Goal: Task Accomplishment & Management: Use online tool/utility

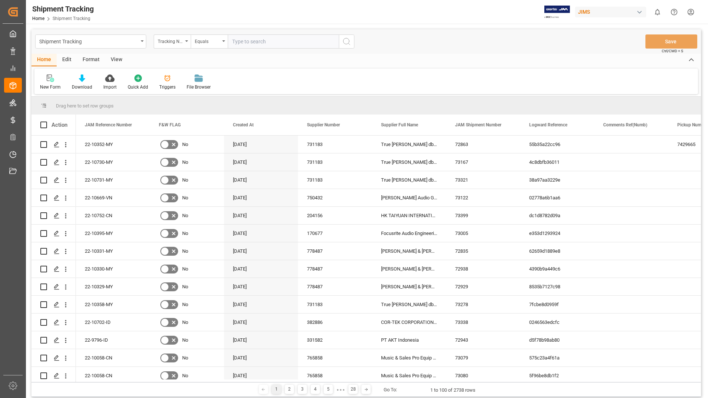
click at [253, 37] on input "text" at bounding box center [283, 41] width 111 height 14
type input "8"
type input "6388589104"
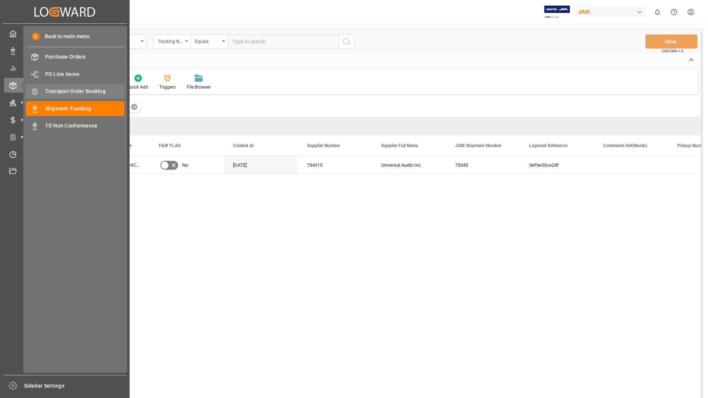
click at [79, 93] on span "Transport Order Booking" at bounding box center [85, 91] width 80 height 8
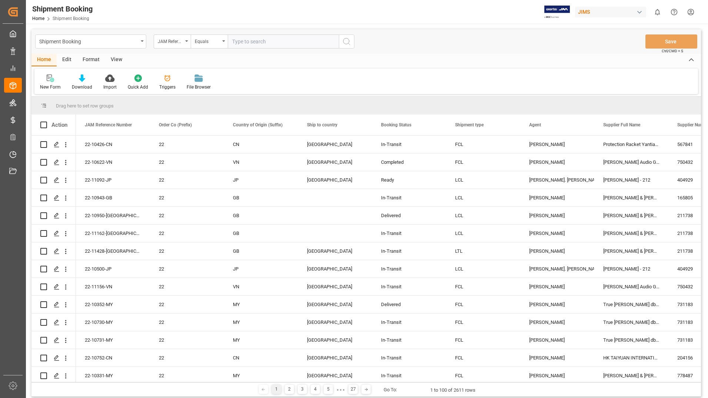
click at [267, 40] on input "text" at bounding box center [283, 41] width 111 height 14
type input "22-11410-us"
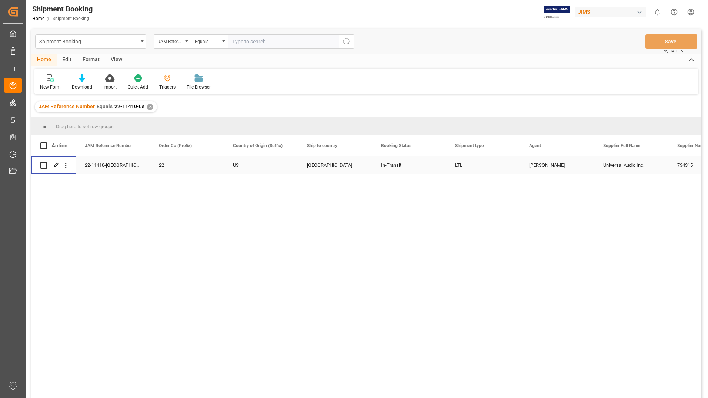
click at [44, 164] on input "Press Space to toggle row selection (unchecked)" at bounding box center [43, 165] width 7 height 7
checkbox input "true"
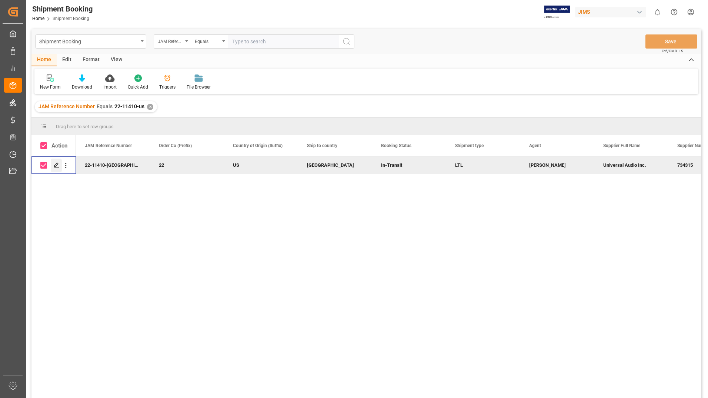
click at [56, 163] on icon "Press SPACE to deselect this row." at bounding box center [57, 165] width 6 height 6
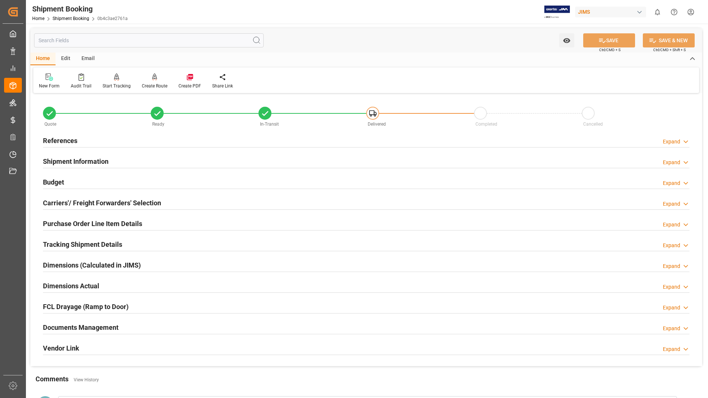
click at [65, 243] on h2 "Tracking Shipment Details" at bounding box center [82, 244] width 79 height 10
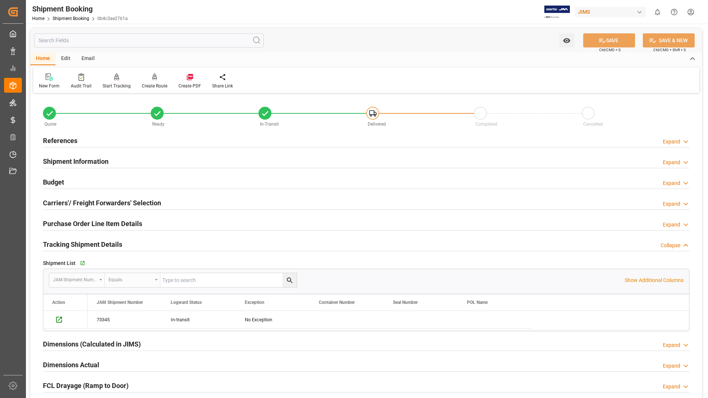
click at [327, 44] on div "Watch Option SAVE Ctrl/CMD + S SAVE & NEW Ctrl/CMD + Shift + S" at bounding box center [366, 40] width 672 height 24
click at [439, 43] on div "Watch Option SAVE Ctrl/CMD + S SAVE & NEW Ctrl/CMD + Shift + S" at bounding box center [366, 40] width 672 height 24
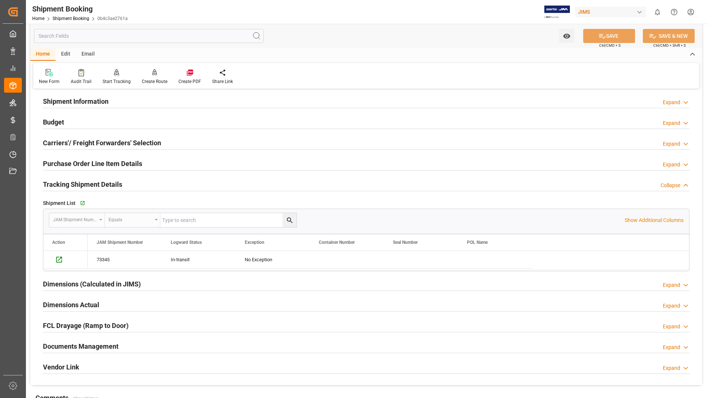
scroll to position [195, 0]
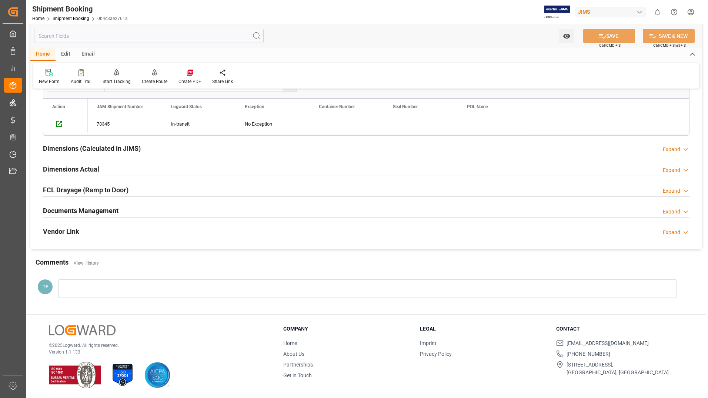
click at [84, 210] on h2 "Documents Management" at bounding box center [81, 210] width 76 height 10
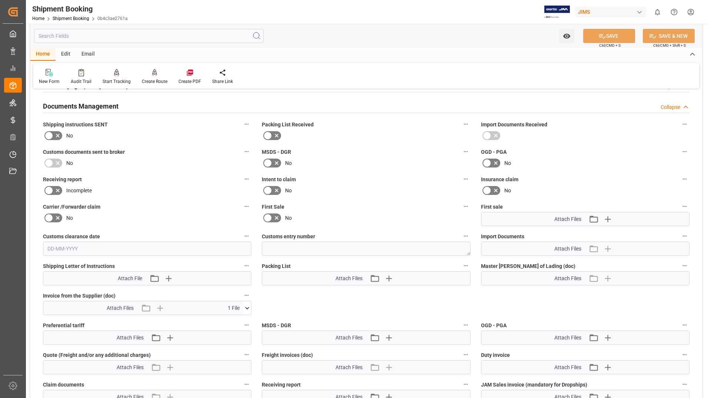
scroll to position [307, 0]
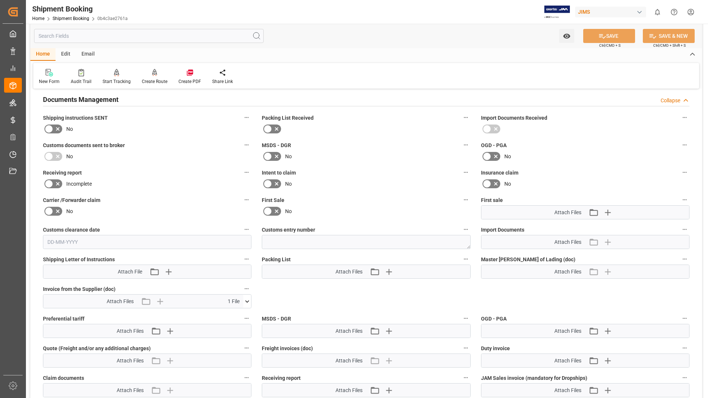
click at [248, 299] on icon at bounding box center [247, 301] width 8 height 8
click at [243, 314] on icon at bounding box center [243, 315] width 8 height 8
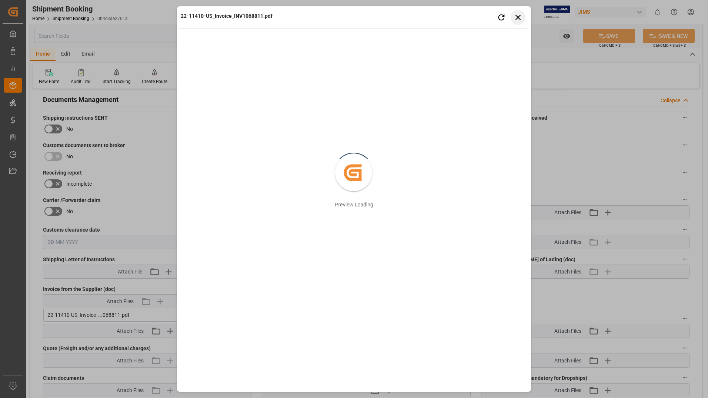
click at [519, 11] on button "Close preview" at bounding box center [518, 17] width 15 height 15
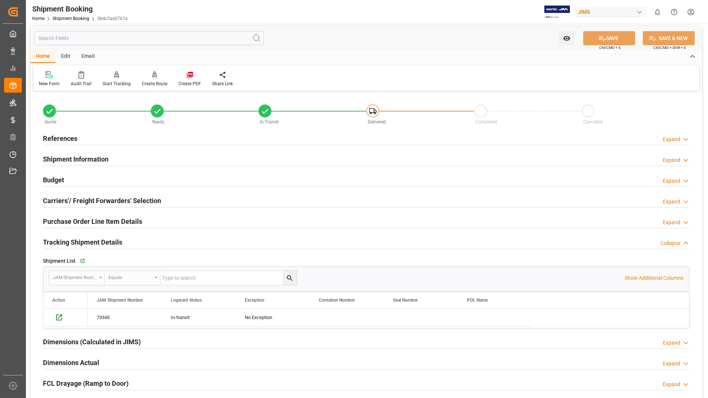
scroll to position [0, 0]
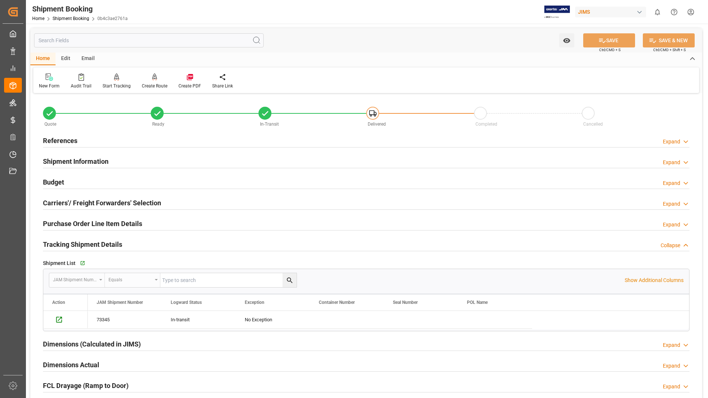
click at [110, 225] on h2 "Purchase Order Line Item Details" at bounding box center [92, 223] width 99 height 10
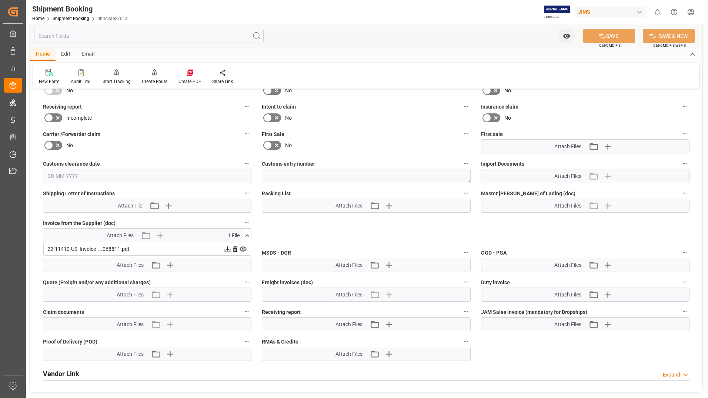
scroll to position [481, 0]
click at [398, 228] on div "Quote Ready In-Transit Delivered Completed Cancelled References Expand JAM Refe…" at bounding box center [366, 2] width 672 height 777
click at [242, 248] on icon at bounding box center [243, 248] width 7 height 5
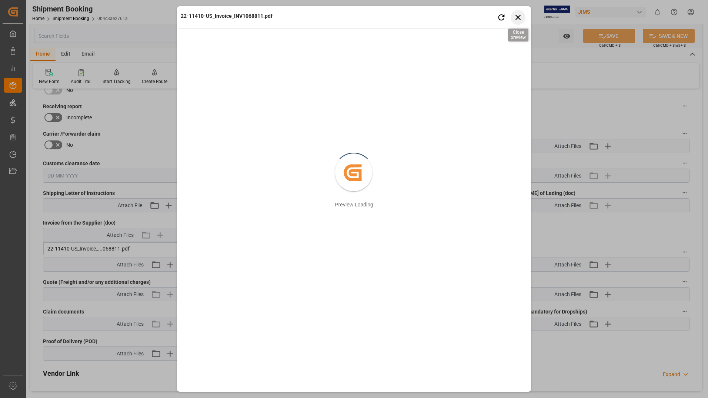
click at [519, 16] on icon "button" at bounding box center [517, 17] width 5 height 5
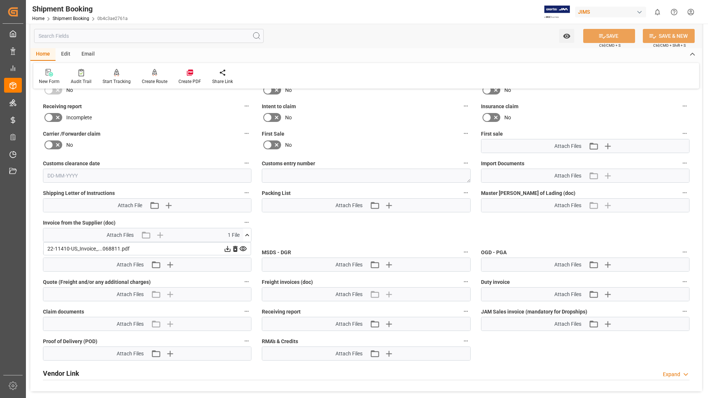
click at [227, 248] on icon at bounding box center [228, 249] width 6 height 6
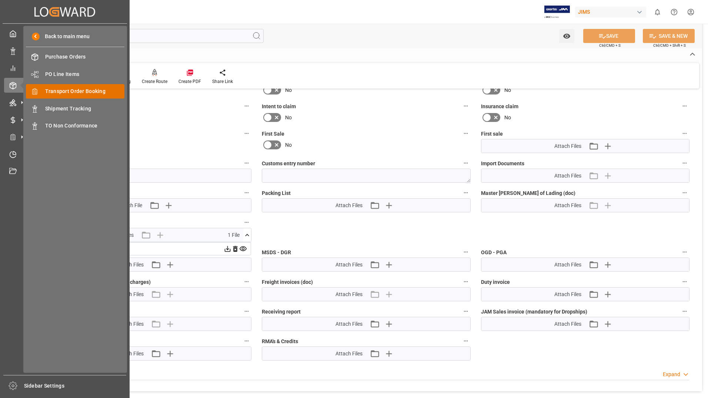
click at [73, 89] on span "Transport Order Booking" at bounding box center [85, 91] width 80 height 8
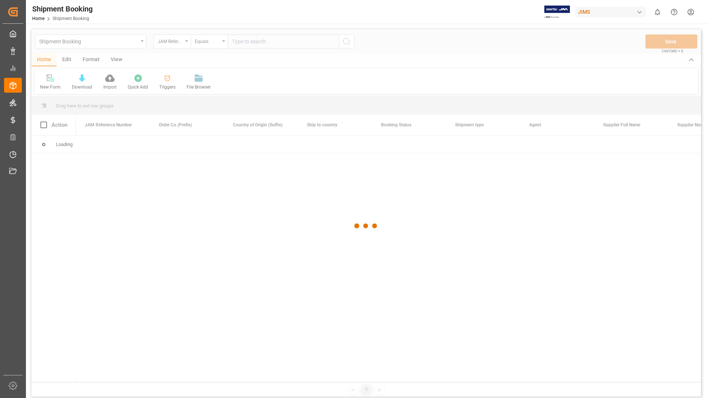
click at [240, 40] on div at bounding box center [365, 225] width 669 height 393
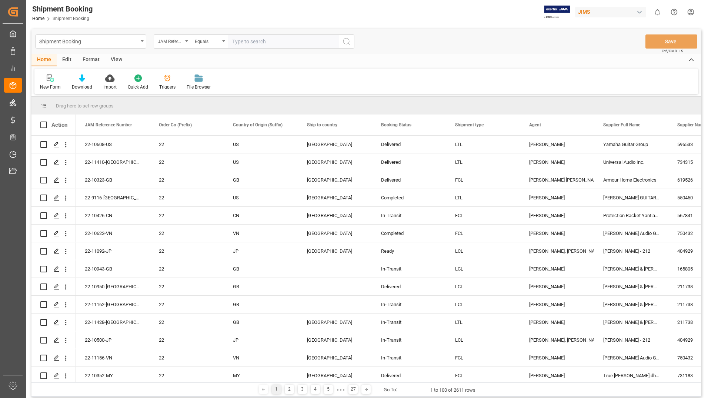
click at [247, 40] on input "text" at bounding box center [283, 41] width 111 height 14
type input "2"
type input "5557508633"
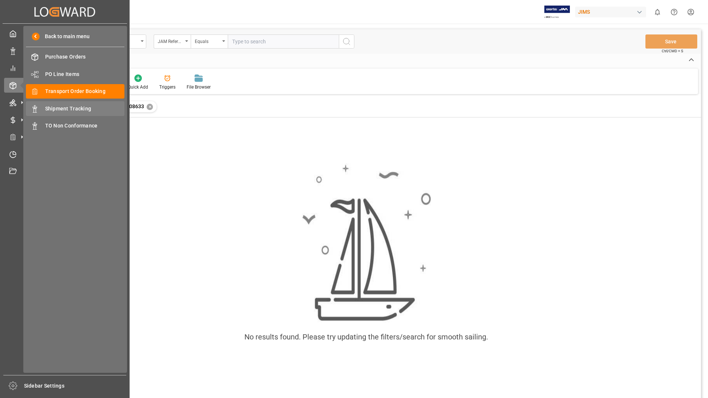
click at [63, 110] on span "Shipment Tracking" at bounding box center [85, 109] width 80 height 8
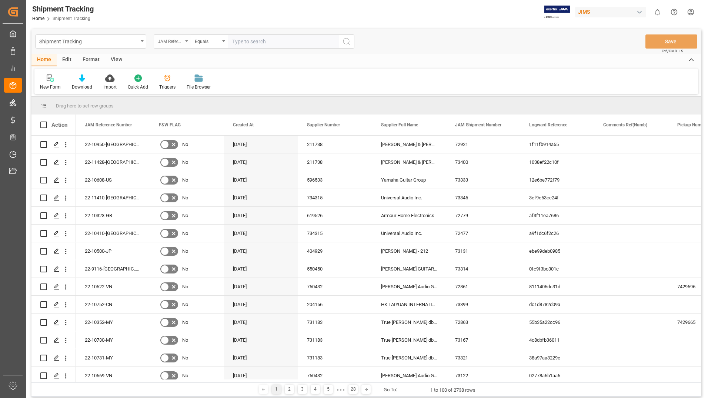
click at [181, 40] on div "JAM Reference Number" at bounding box center [170, 40] width 25 height 9
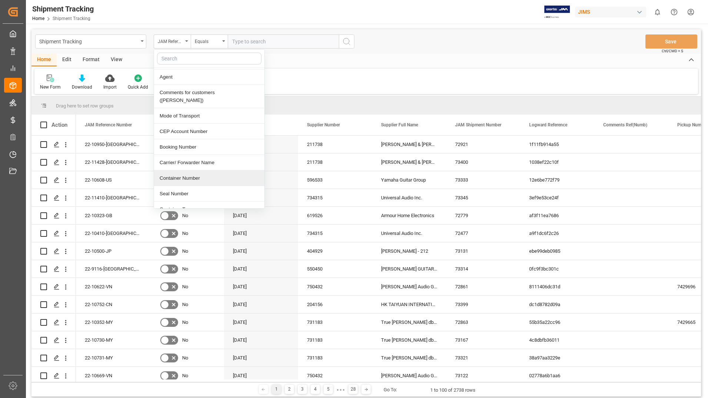
scroll to position [333, 0]
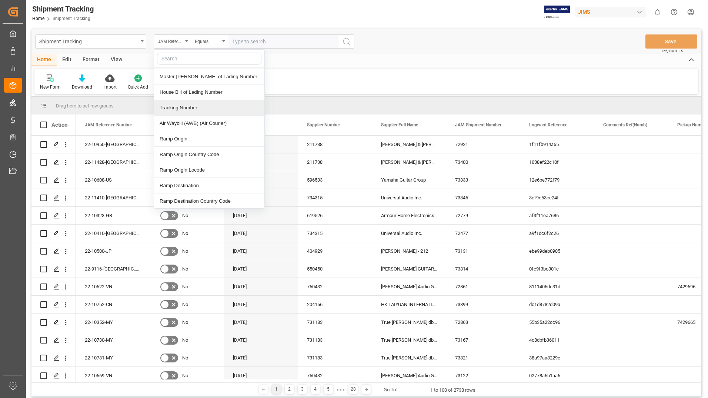
click at [201, 105] on div "Tracking Number" at bounding box center [209, 108] width 110 height 16
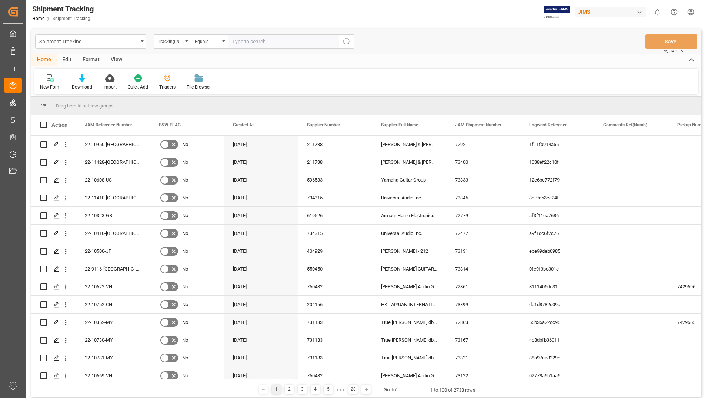
click at [264, 41] on input "text" at bounding box center [283, 41] width 111 height 14
type input "5557508633"
click at [345, 43] on icon "search button" at bounding box center [346, 41] width 9 height 9
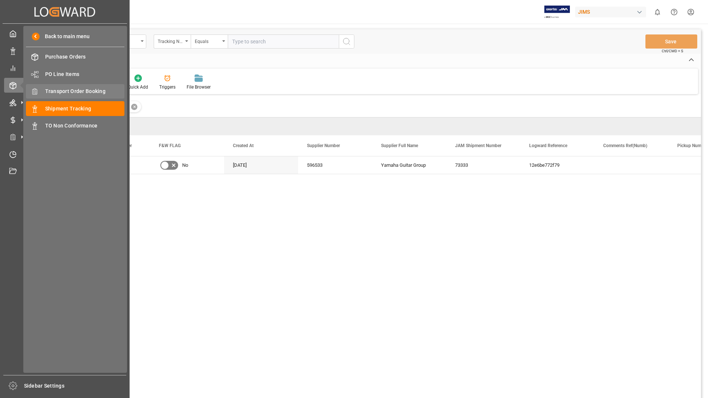
click at [66, 92] on span "Transport Order Booking" at bounding box center [85, 91] width 80 height 8
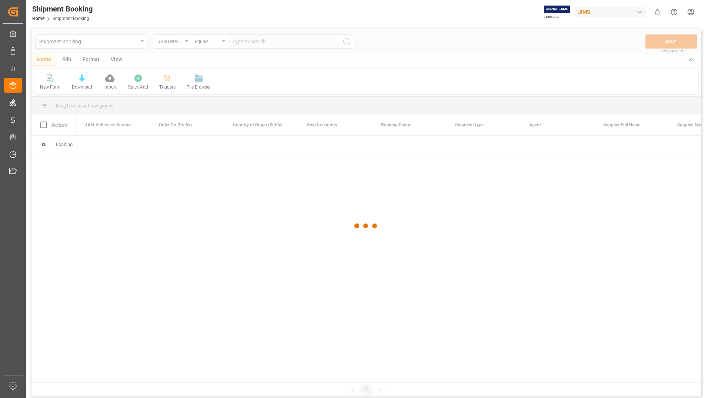
click at [254, 40] on div at bounding box center [365, 225] width 669 height 393
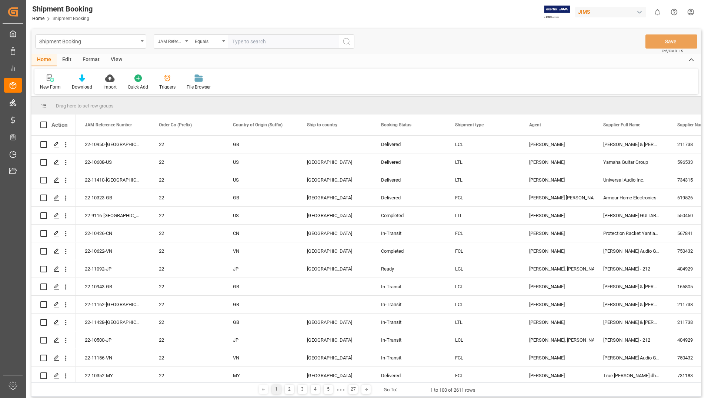
click at [254, 40] on input "text" at bounding box center [283, 41] width 111 height 14
type input "22-10608-us"
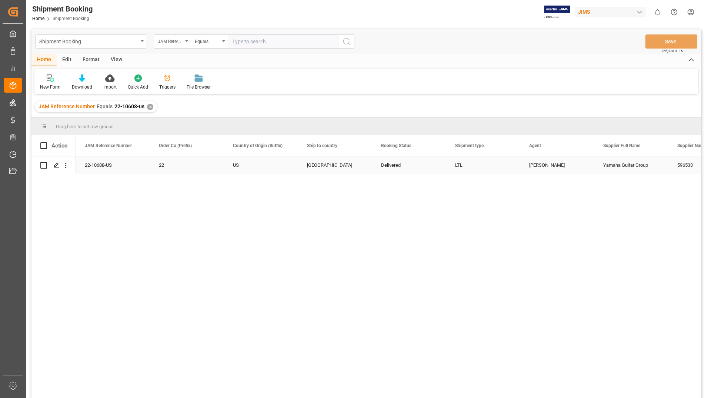
click at [42, 164] on input "Press Space to toggle row selection (unchecked)" at bounding box center [43, 165] width 7 height 7
checkbox input "true"
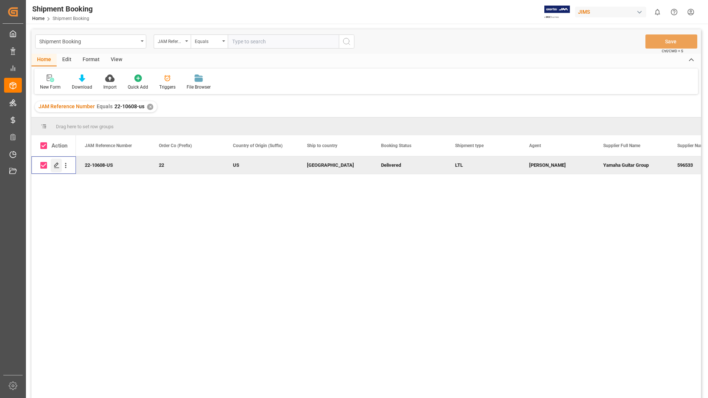
click at [54, 164] on icon "Press SPACE to deselect this row." at bounding box center [57, 165] width 6 height 6
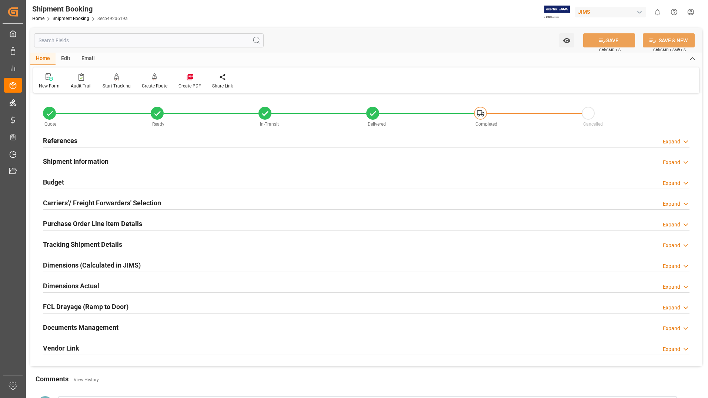
click at [100, 324] on h2 "Documents Management" at bounding box center [81, 327] width 76 height 10
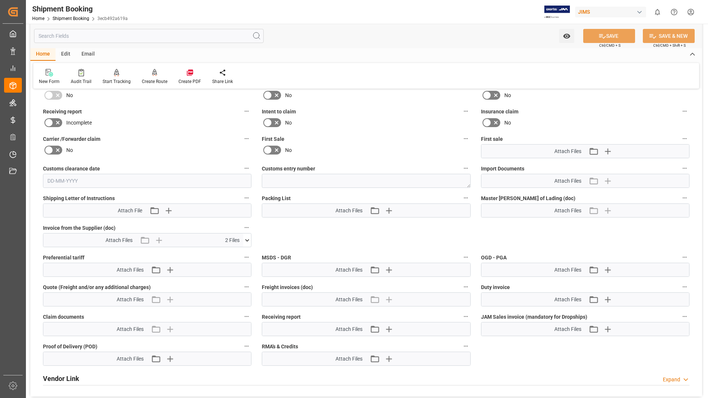
scroll to position [296, 0]
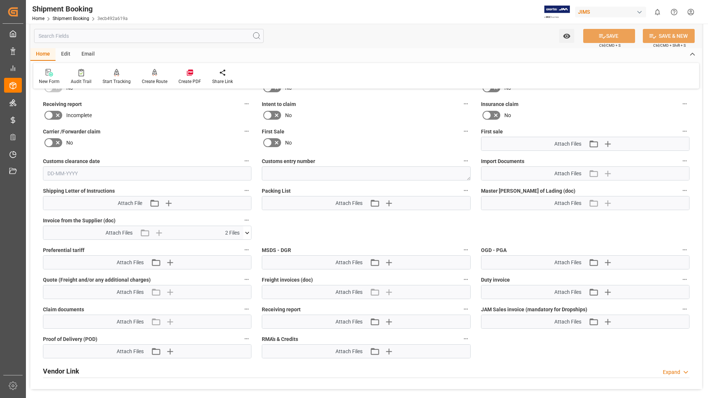
click at [245, 231] on icon at bounding box center [247, 233] width 8 height 8
click at [243, 244] on icon at bounding box center [243, 247] width 8 height 8
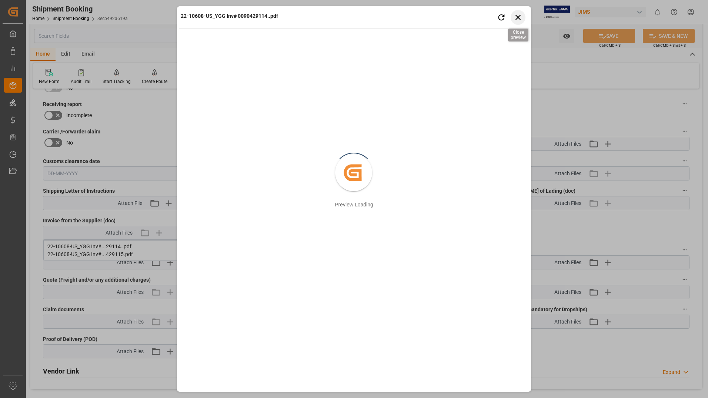
click at [516, 17] on icon "button" at bounding box center [518, 17] width 9 height 9
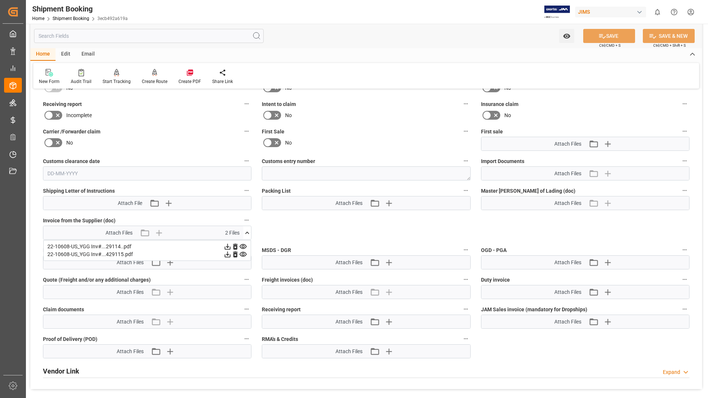
click at [244, 253] on icon at bounding box center [243, 254] width 7 height 5
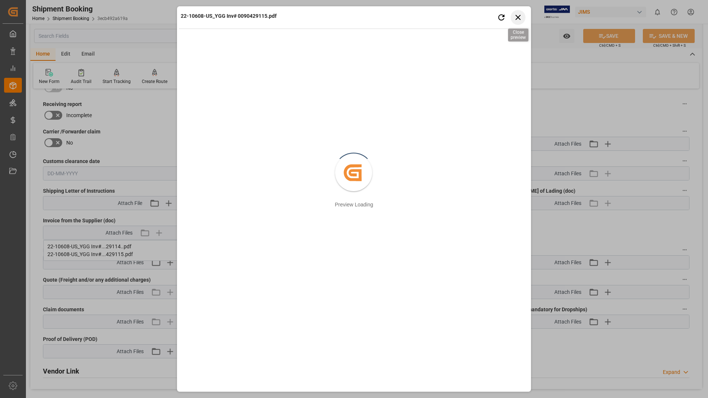
click at [515, 18] on icon "button" at bounding box center [518, 17] width 9 height 9
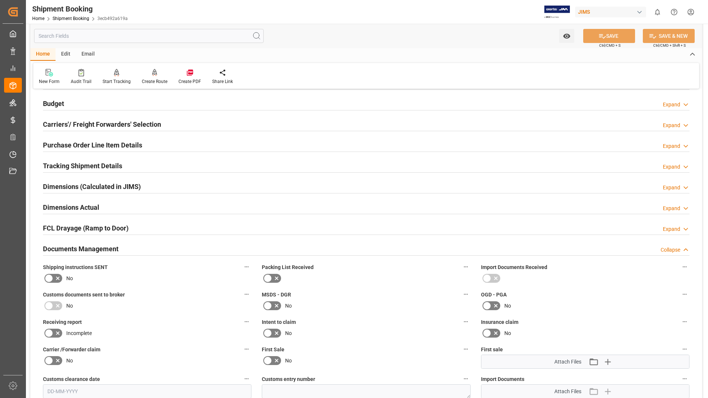
scroll to position [74, 0]
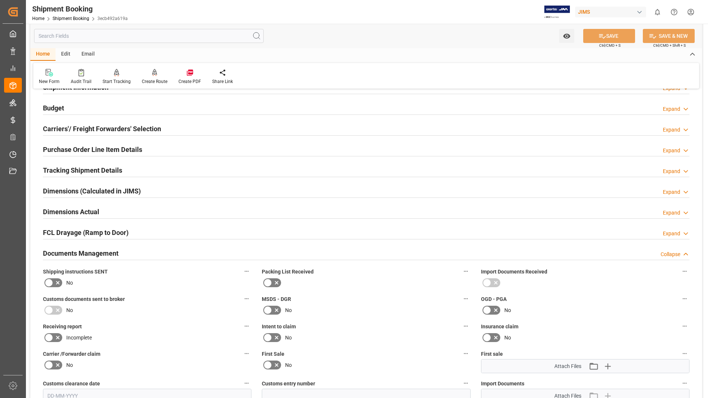
click at [103, 144] on h2 "Purchase Order Line Item Details" at bounding box center [92, 149] width 99 height 10
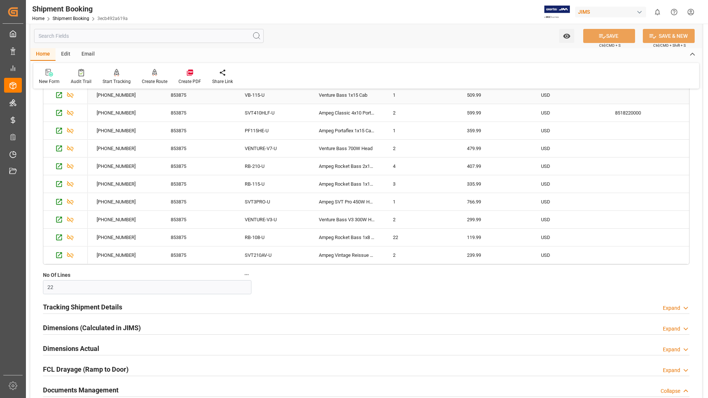
scroll to position [296, 0]
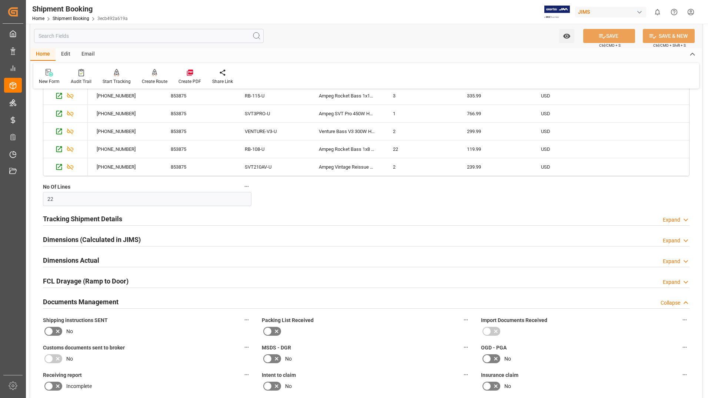
click at [94, 222] on h2 "Tracking Shipment Details" at bounding box center [82, 219] width 79 height 10
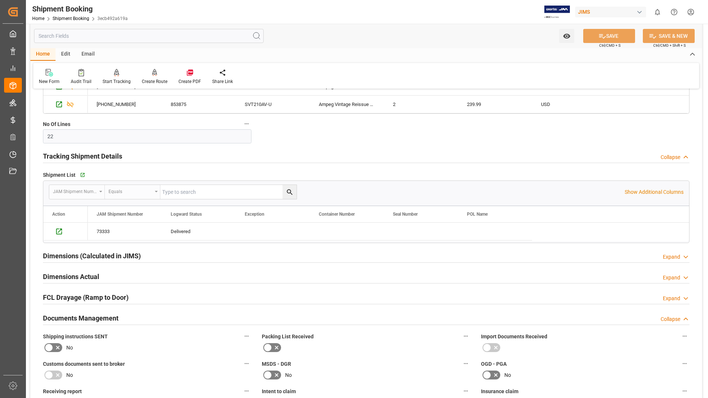
scroll to position [222, 0]
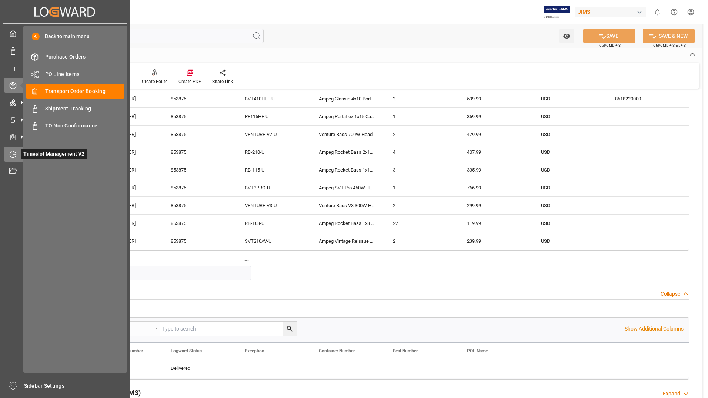
click at [20, 152] on div "Timeslot Management V2 Timeslot Management V2" at bounding box center [64, 154] width 121 height 14
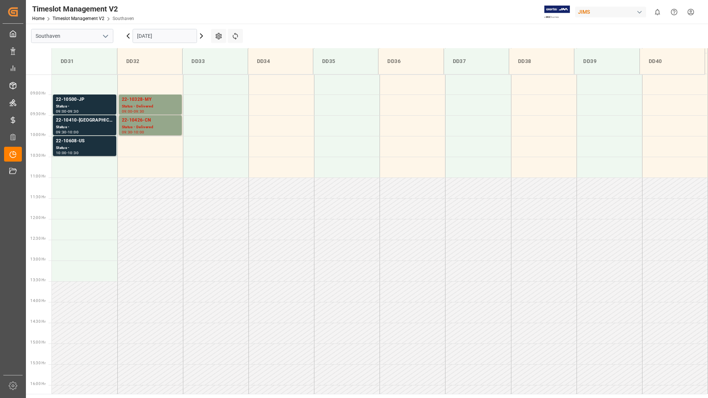
scroll to position [262, 0]
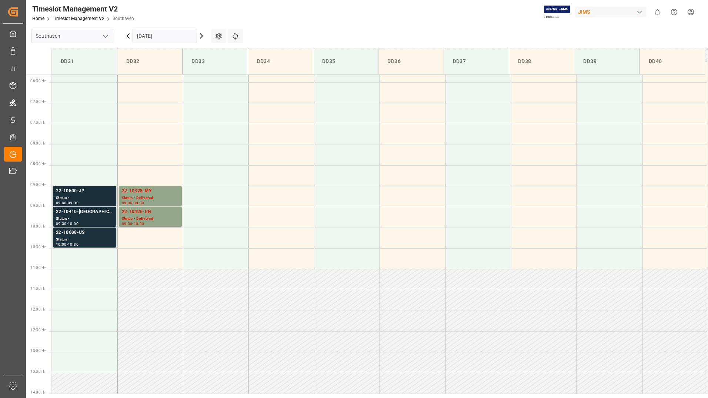
click at [86, 192] on div "22-10500-JP" at bounding box center [84, 190] width 57 height 7
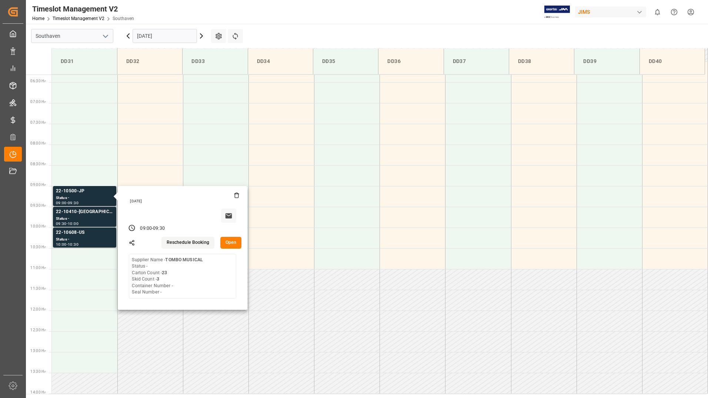
click at [224, 241] on button "Open" at bounding box center [230, 243] width 21 height 12
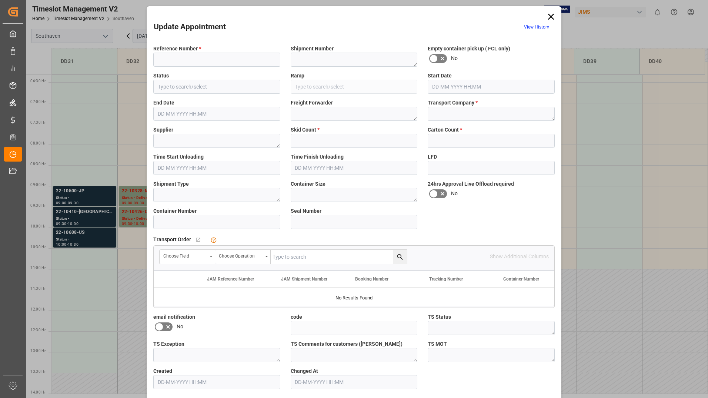
type input "22-10500-JP"
type input "DD31"
type textarea "F&W TRANSPORT"
type textarea "TOMBO MUSICAL"
type input "9fb5eb1732b7"
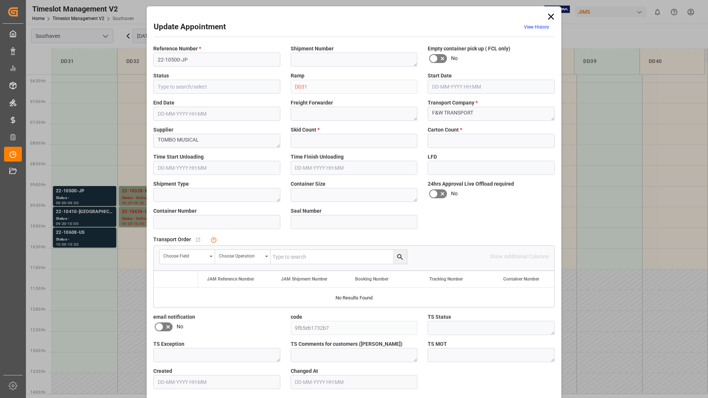
type input "3"
type input "23"
type input "[DATE] 09:00"
type input "[DATE] 09:30"
type input "[DATE] 14:16"
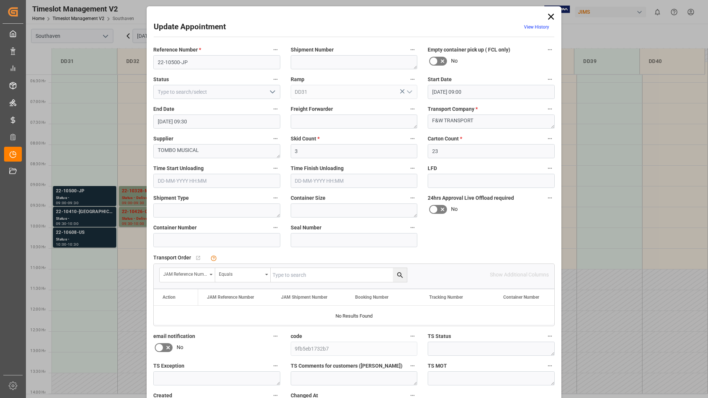
click at [313, 271] on input "text" at bounding box center [339, 275] width 136 height 14
type input "22-10500-jp"
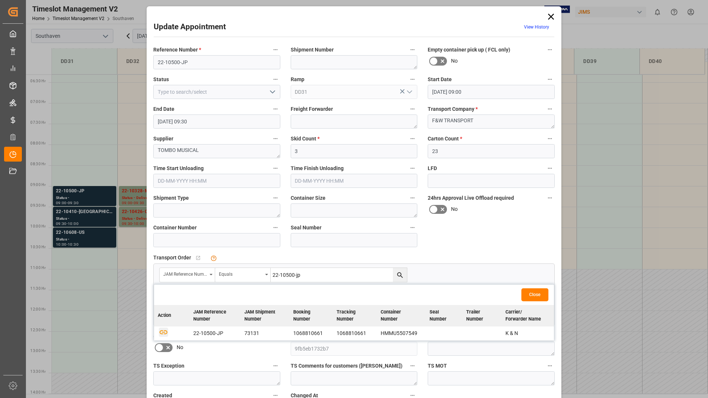
click at [164, 332] on icon "button" at bounding box center [163, 331] width 9 height 9
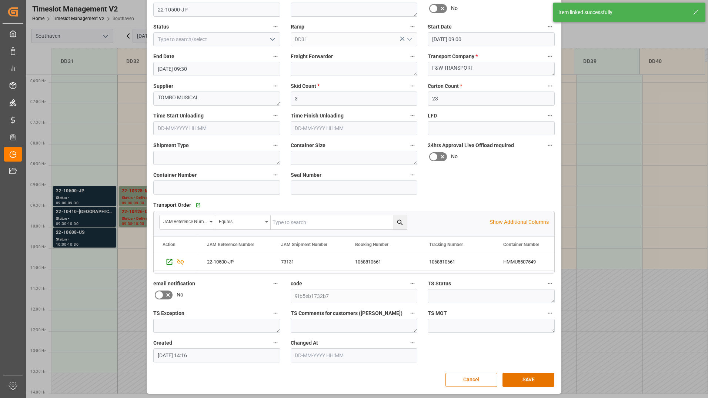
scroll to position [55, 0]
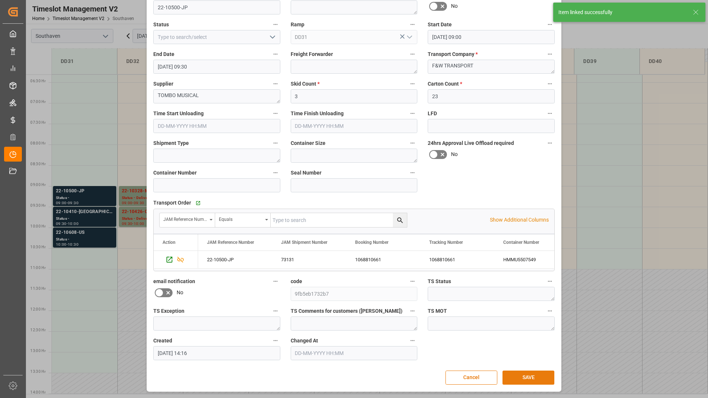
click at [531, 376] on button "SAVE" at bounding box center [528, 377] width 52 height 14
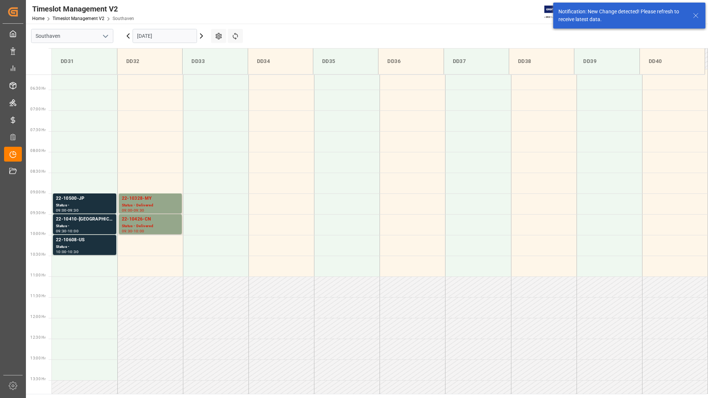
scroll to position [327, 0]
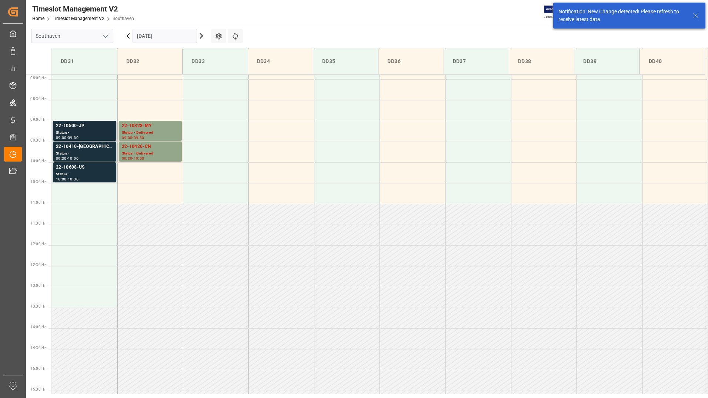
click at [83, 131] on div "Status -" at bounding box center [84, 133] width 57 height 6
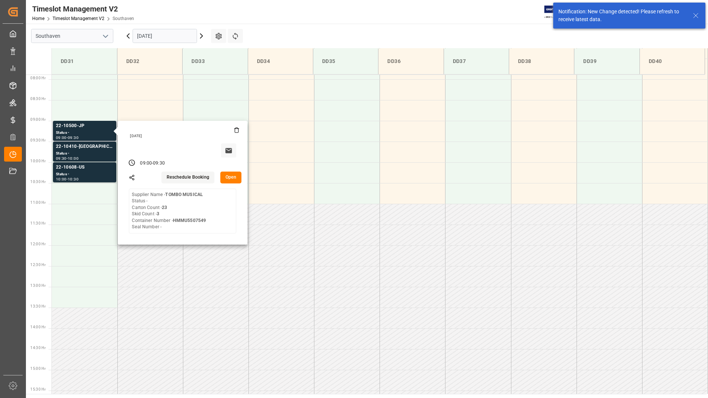
click at [233, 178] on button "Open" at bounding box center [230, 177] width 21 height 12
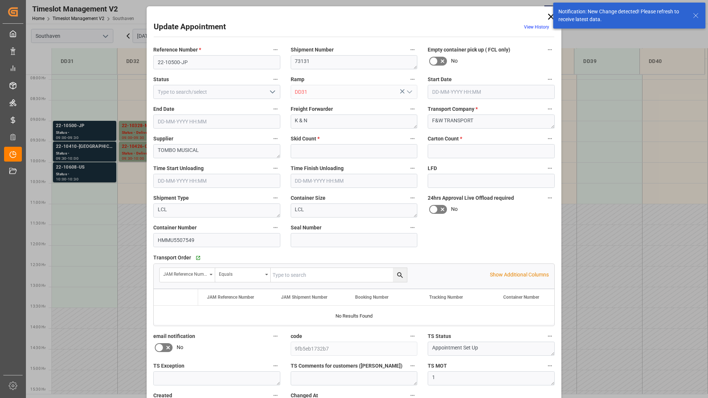
type input "3"
type input "23"
type input "[DATE] 09:00"
type input "[DATE] 09:30"
type input "[DATE] 14:16"
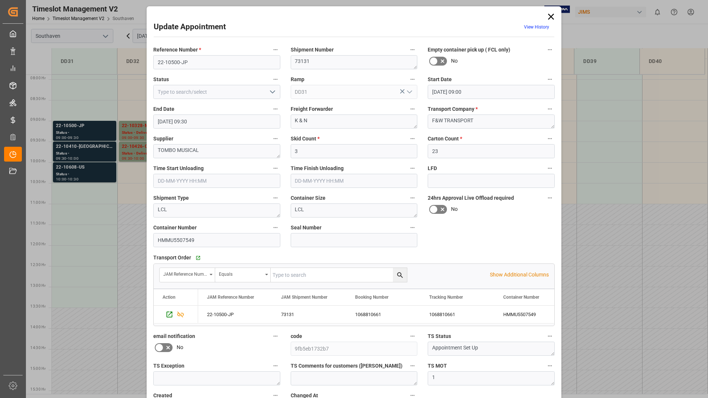
click at [551, 17] on icon at bounding box center [551, 16] width 10 height 10
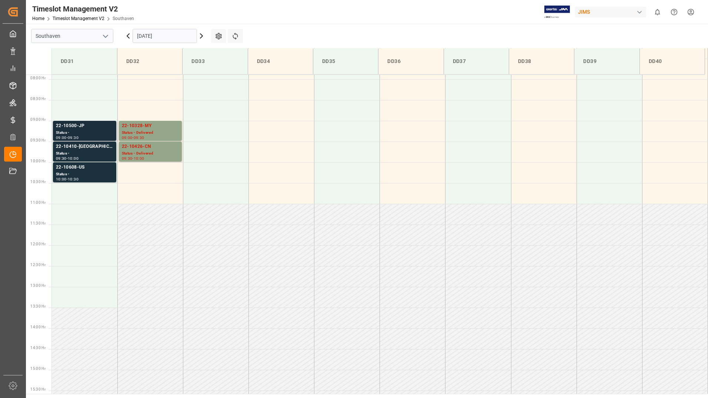
click at [65, 127] on div "22-10500-JP" at bounding box center [84, 125] width 57 height 7
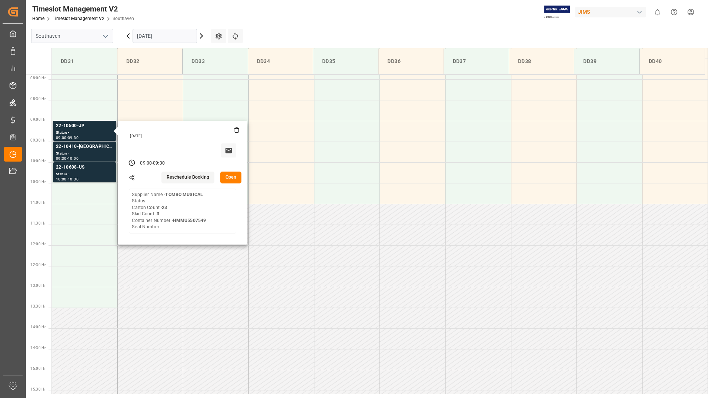
click at [230, 177] on button "Open" at bounding box center [230, 177] width 21 height 12
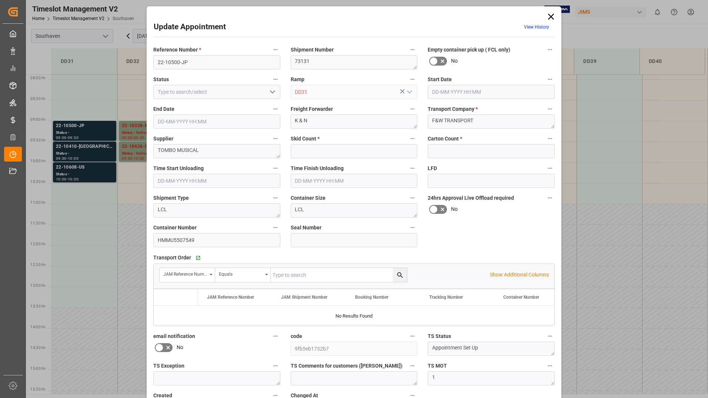
type input "3"
type input "23"
type input "[DATE] 09:00"
type input "[DATE] 09:30"
type input "[DATE] 14:16"
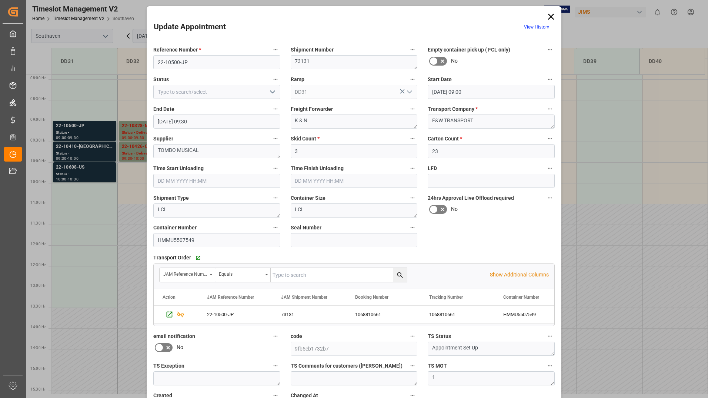
click at [270, 91] on polyline "open menu" at bounding box center [272, 92] width 4 height 2
click at [248, 127] on div "Completed" at bounding box center [217, 125] width 126 height 17
type input "Completed"
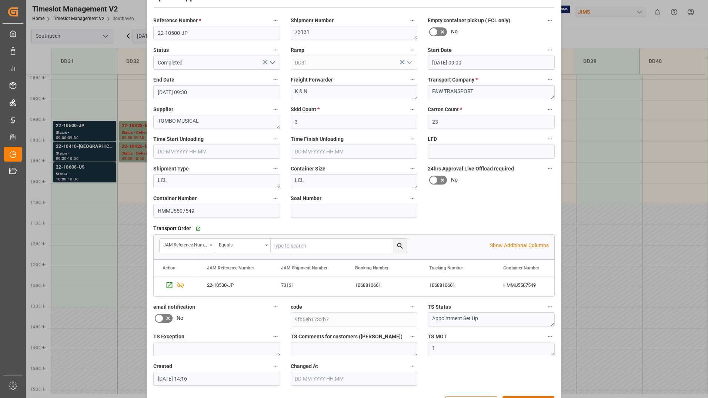
scroll to position [55, 0]
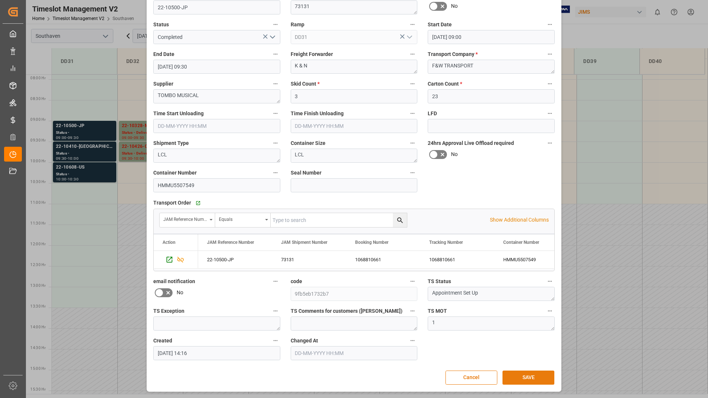
click at [522, 373] on button "SAVE" at bounding box center [528, 377] width 52 height 14
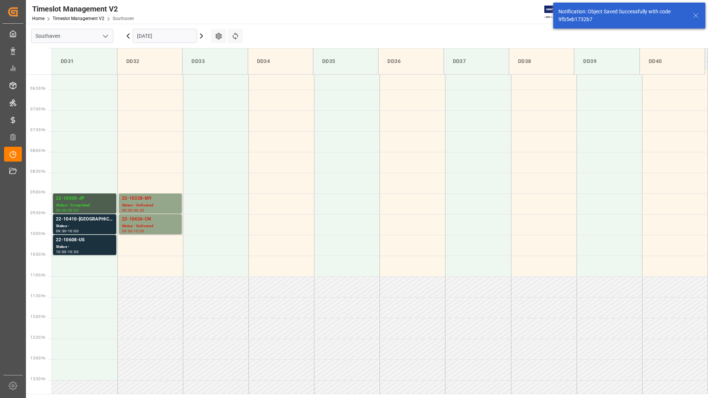
scroll to position [327, 0]
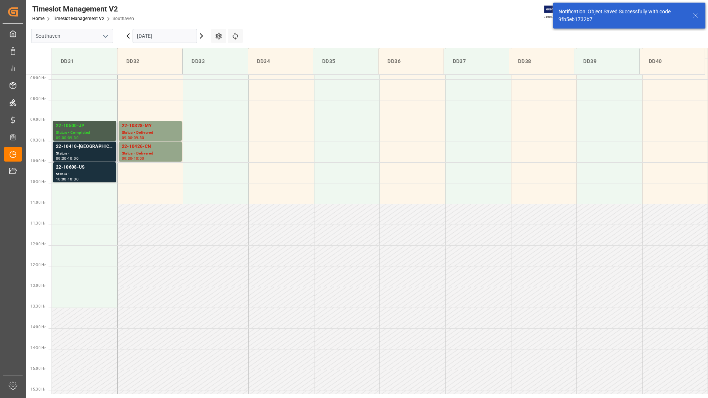
click at [77, 150] on div "22-10410-[GEOGRAPHIC_DATA]" at bounding box center [84, 146] width 57 height 7
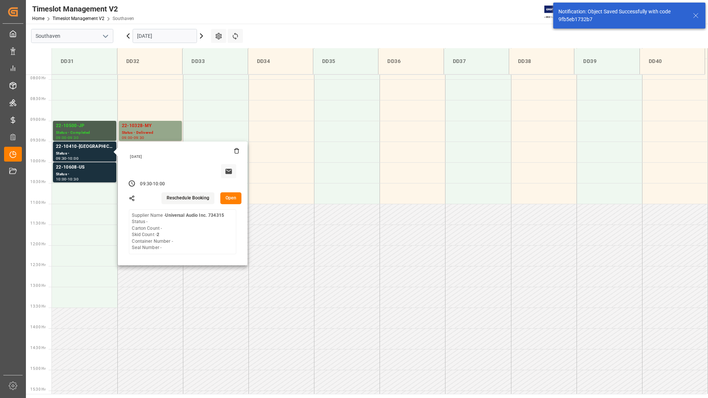
click at [230, 199] on button "Open" at bounding box center [230, 198] width 21 height 12
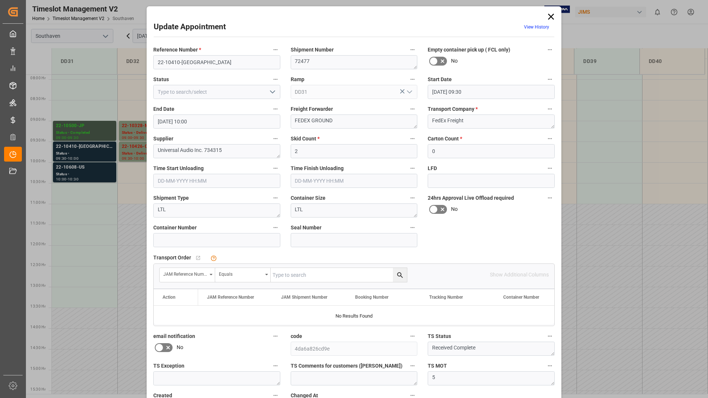
click at [270, 90] on icon "open menu" at bounding box center [272, 91] width 9 height 9
click at [247, 122] on div "Completed" at bounding box center [217, 125] width 126 height 17
type input "Completed"
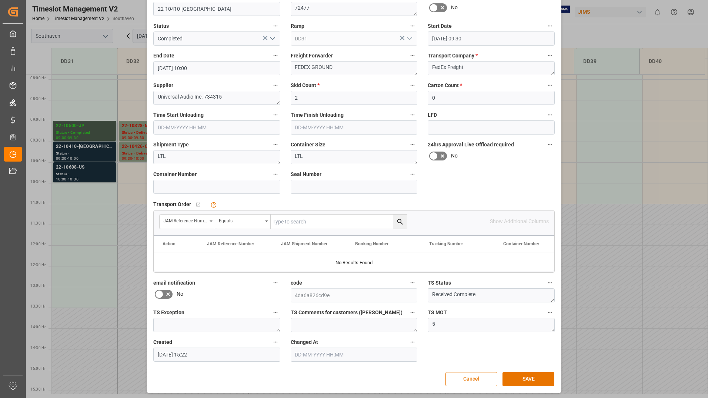
scroll to position [55, 0]
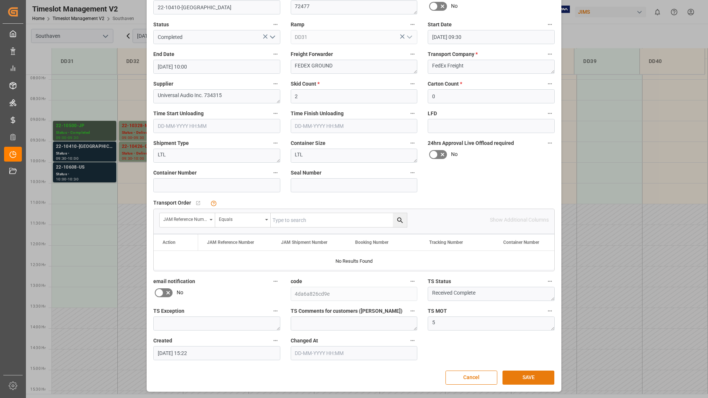
click at [541, 377] on button "SAVE" at bounding box center [528, 377] width 52 height 14
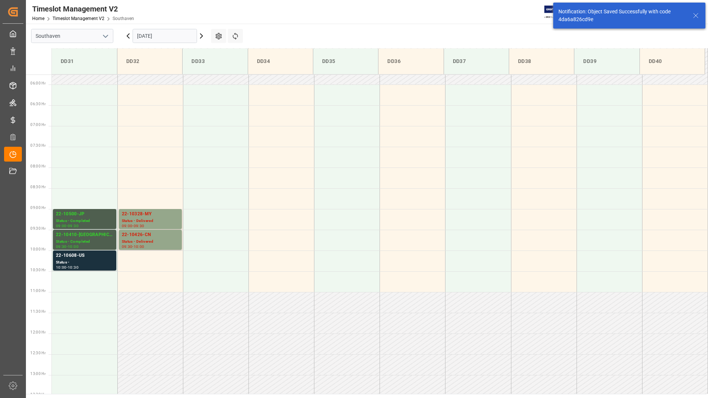
scroll to position [327, 0]
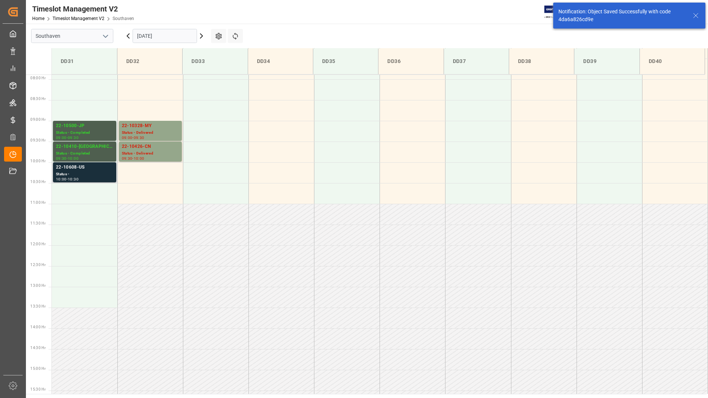
click at [92, 171] on div "Status -" at bounding box center [84, 174] width 57 height 6
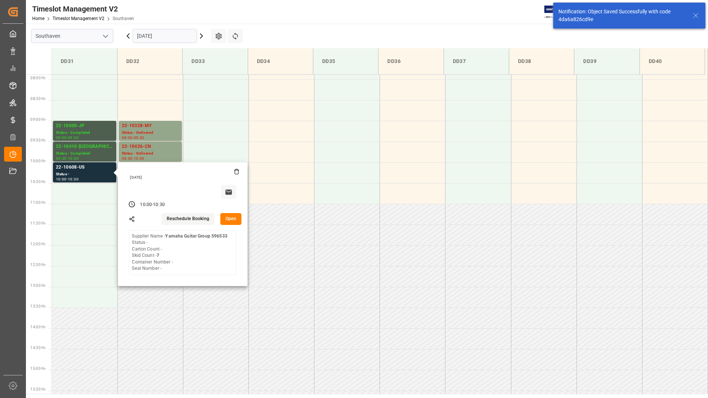
click at [227, 218] on button "Open" at bounding box center [230, 219] width 21 height 12
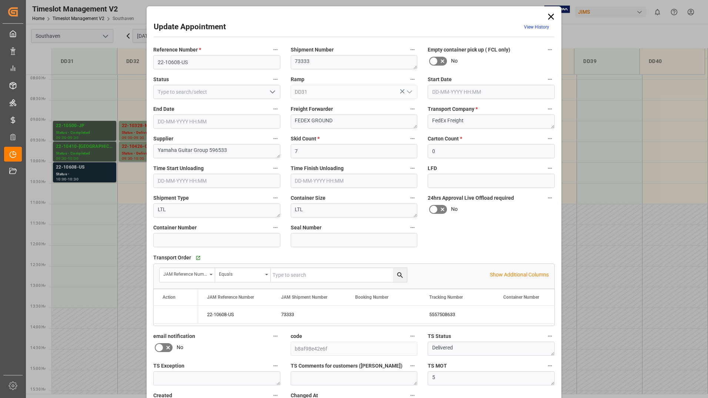
type input "[DATE] 10:00"
type input "[DATE] 10:30"
type input "[DATE] 16:50"
click at [269, 95] on icon "open menu" at bounding box center [272, 91] width 9 height 9
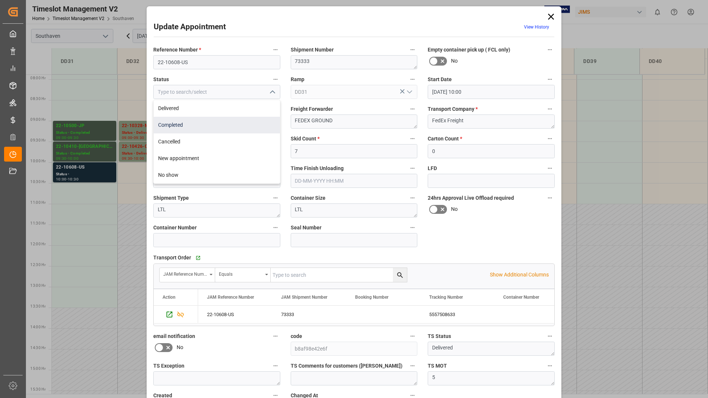
click at [251, 124] on div "Completed" at bounding box center [217, 125] width 126 height 17
type input "Completed"
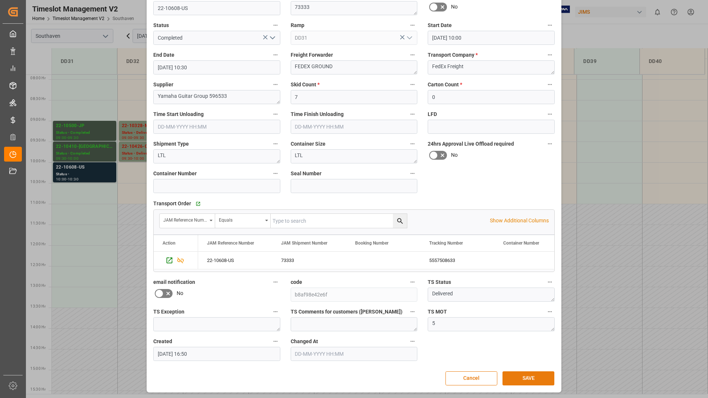
scroll to position [55, 0]
click at [528, 375] on button "SAVE" at bounding box center [528, 377] width 52 height 14
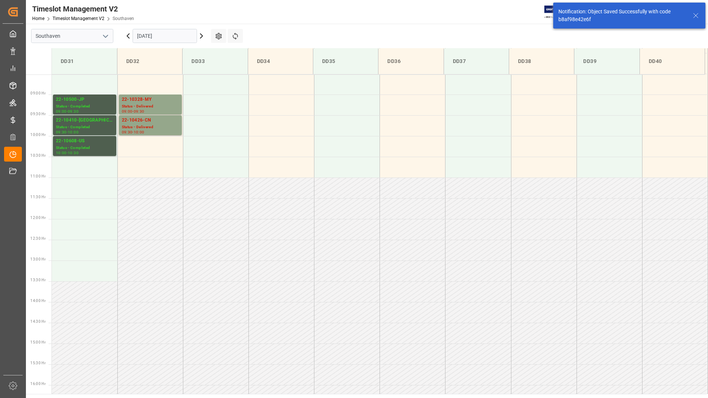
scroll to position [368, 0]
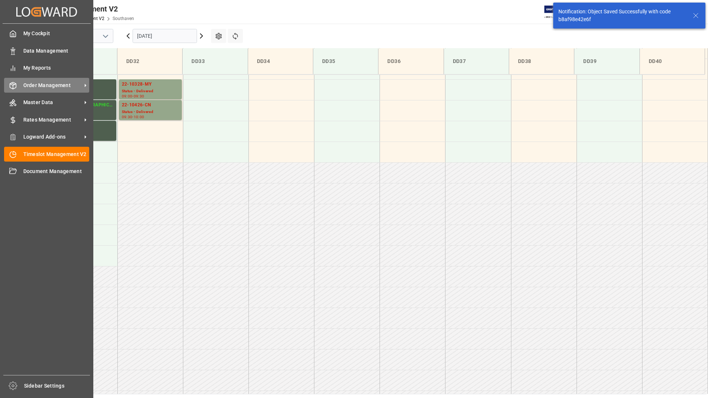
drag, startPoint x: 35, startPoint y: 89, endPoint x: 40, endPoint y: 86, distance: 5.7
click at [36, 89] on div "Order Management Order Management" at bounding box center [46, 85] width 85 height 14
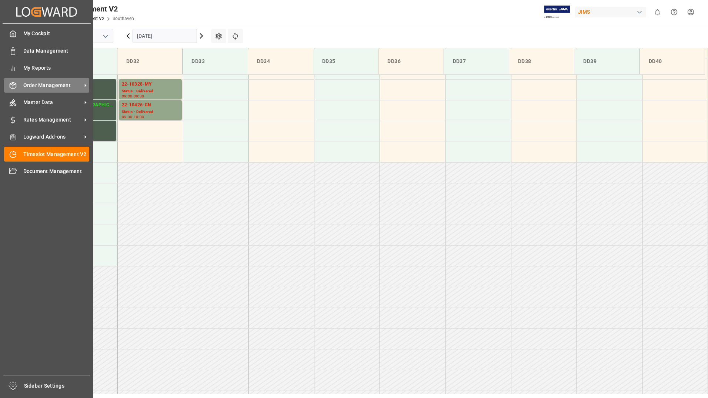
click at [36, 86] on span "Order Management" at bounding box center [52, 85] width 58 height 8
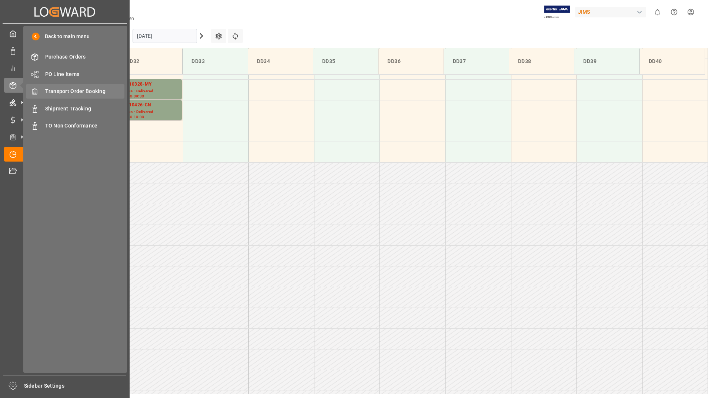
click at [77, 91] on span "Transport Order Booking" at bounding box center [85, 91] width 80 height 8
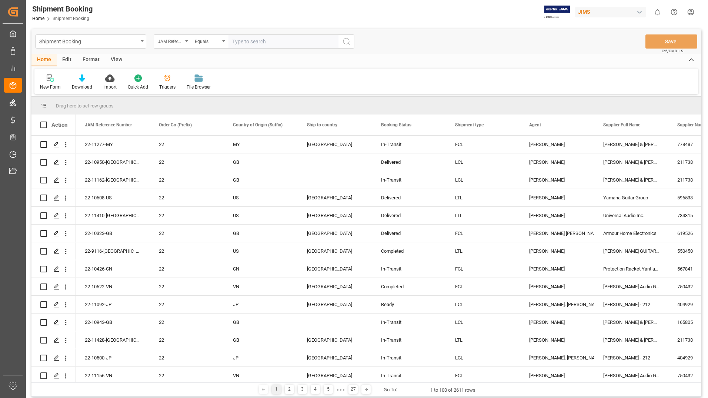
click at [255, 40] on input "text" at bounding box center [283, 41] width 111 height 14
type input "22-10500-jp"
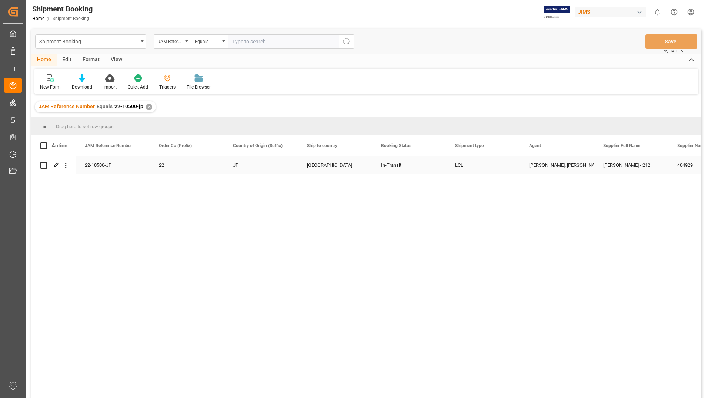
click at [42, 165] on input "Press Space to toggle row selection (unchecked)" at bounding box center [43, 165] width 7 height 7
checkbox input "true"
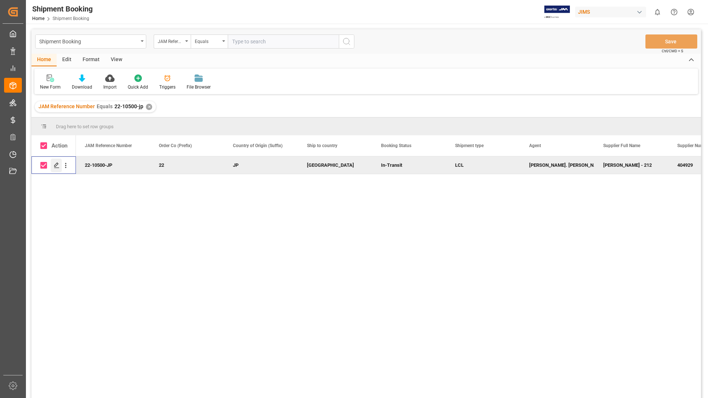
click at [56, 164] on icon "Press SPACE to deselect this row." at bounding box center [57, 165] width 6 height 6
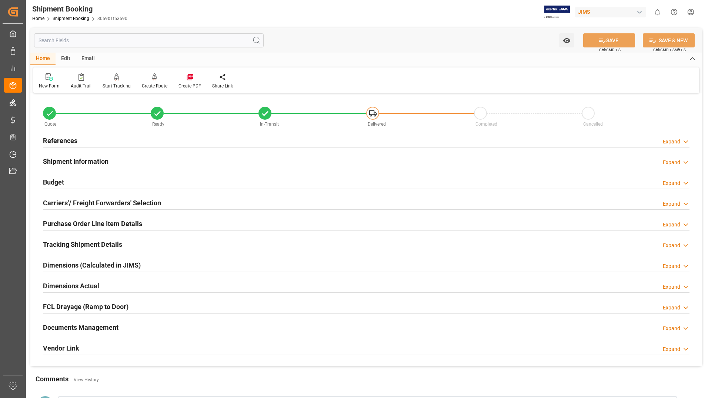
click at [97, 326] on h2 "Documents Management" at bounding box center [81, 327] width 76 height 10
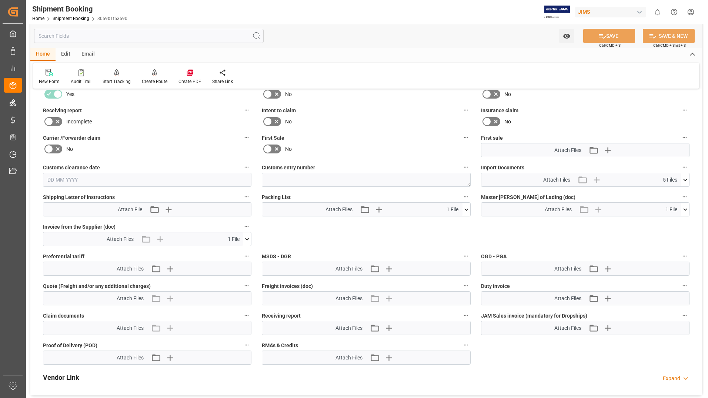
scroll to position [296, 0]
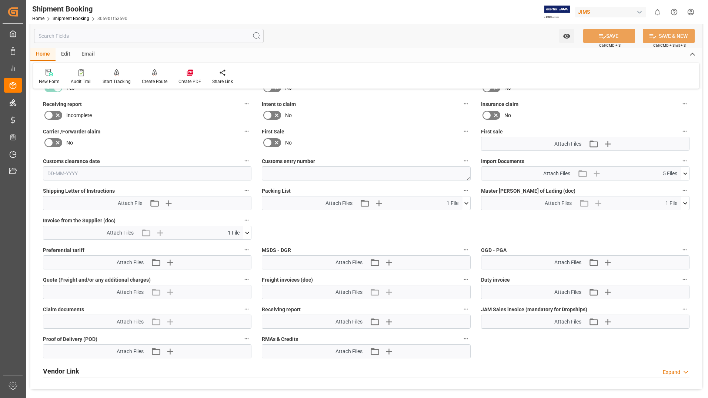
click at [246, 230] on icon at bounding box center [247, 233] width 8 height 8
click at [465, 201] on icon at bounding box center [466, 203] width 8 height 8
click at [464, 215] on icon at bounding box center [462, 217] width 8 height 8
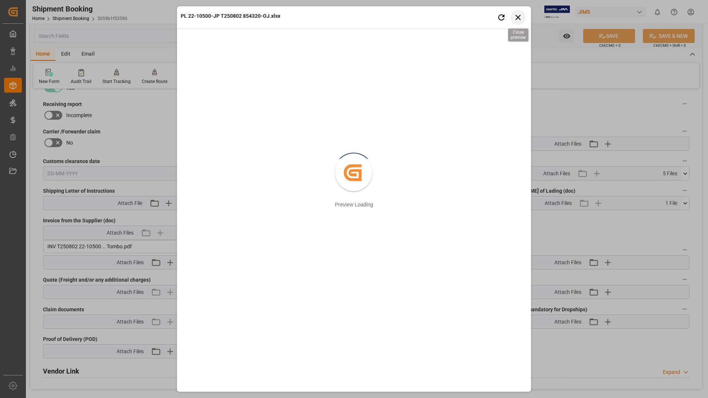
click at [518, 16] on icon "button" at bounding box center [518, 17] width 9 height 9
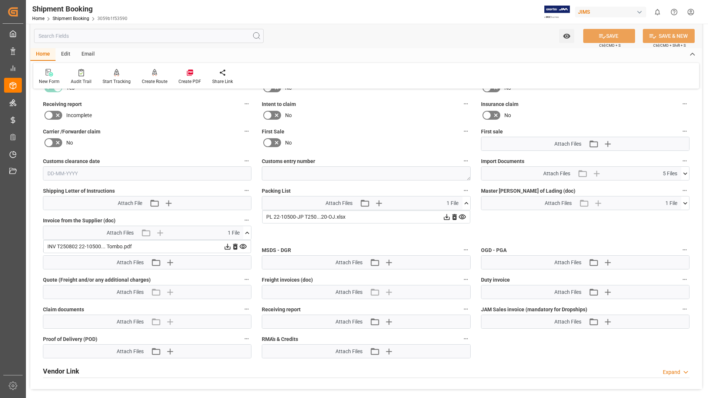
click at [444, 217] on icon at bounding box center [447, 217] width 6 height 6
click at [448, 214] on icon at bounding box center [447, 217] width 8 height 8
click at [423, 28] on div "Watch Option SAVE Ctrl/CMD + S SAVE & NEW Ctrl/CMD + Shift + S" at bounding box center [366, 36] width 672 height 24
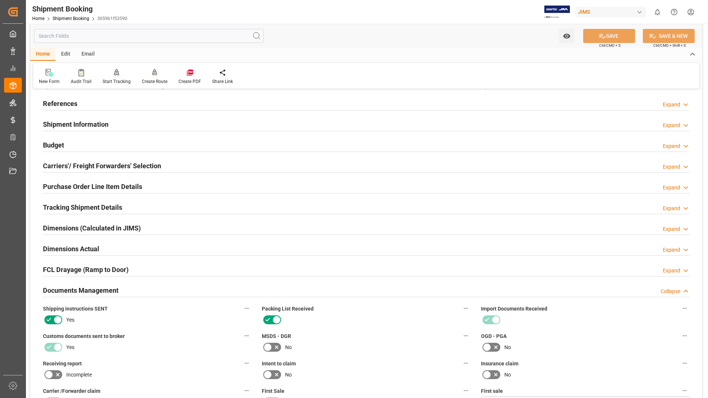
scroll to position [0, 0]
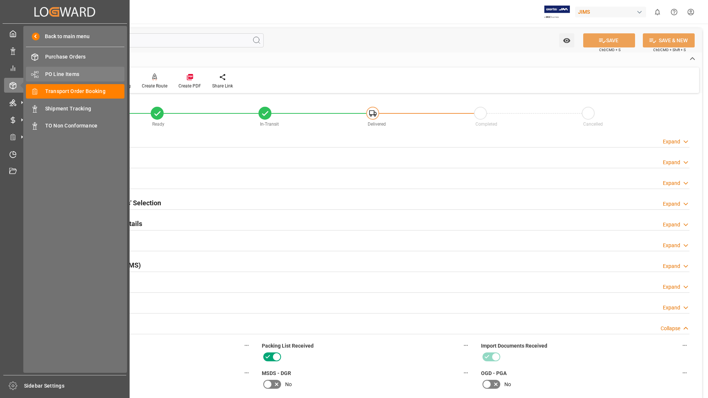
click at [78, 74] on span "PO Line Items" at bounding box center [85, 74] width 80 height 8
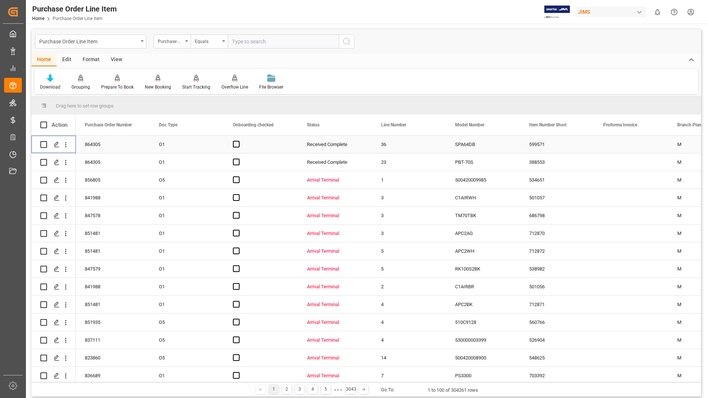
click at [44, 141] on input "Press Space to toggle row selection (unchecked)" at bounding box center [43, 144] width 7 height 7
checkbox input "true"
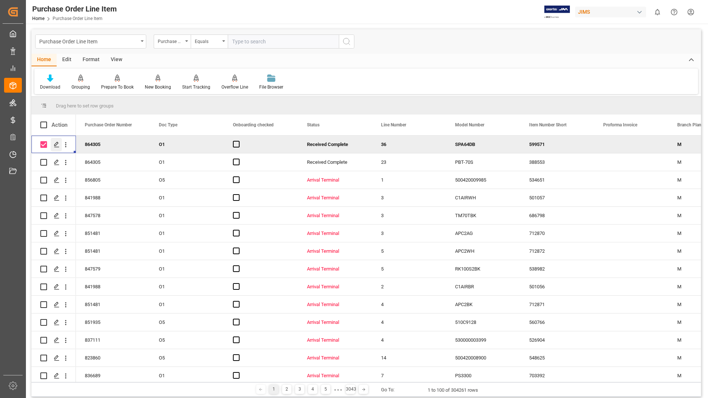
click at [56, 144] on icon "Press SPACE to deselect this row." at bounding box center [57, 144] width 6 height 6
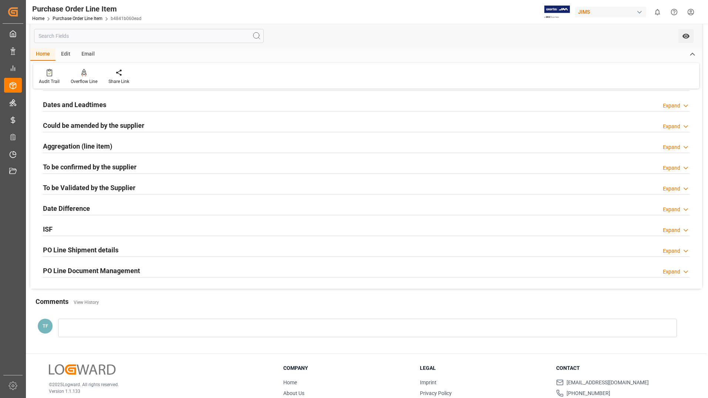
scroll to position [148, 0]
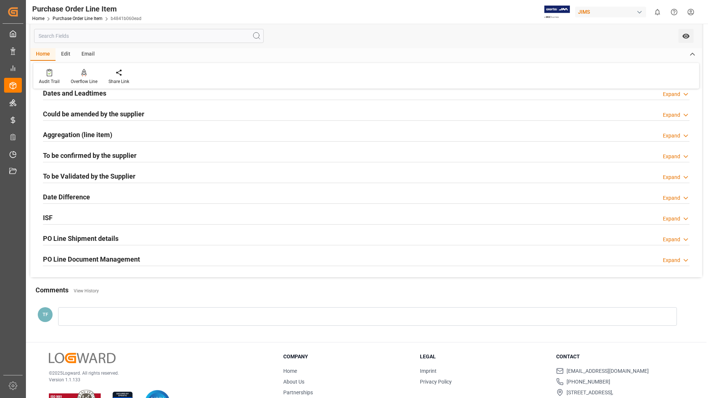
click at [83, 257] on h2 "PO Line Document Management" at bounding box center [91, 259] width 97 height 10
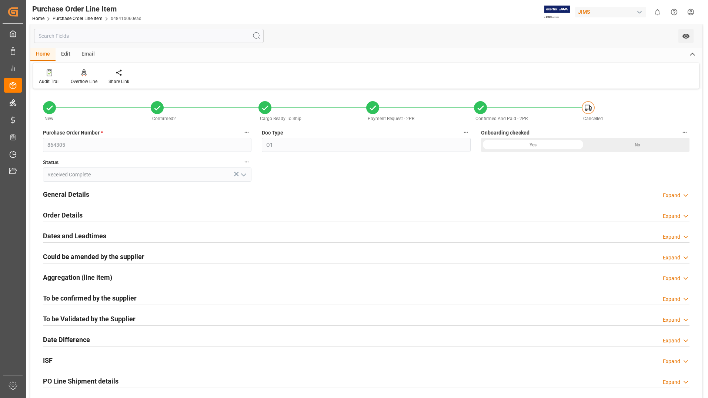
scroll to position [0, 0]
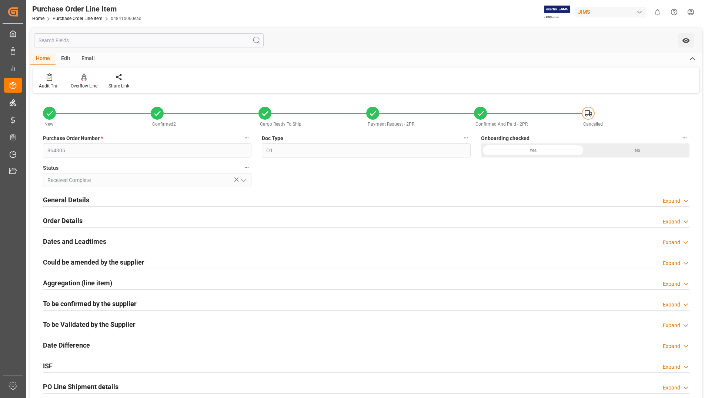
click at [80, 202] on h2 "General Details" at bounding box center [66, 200] width 46 height 10
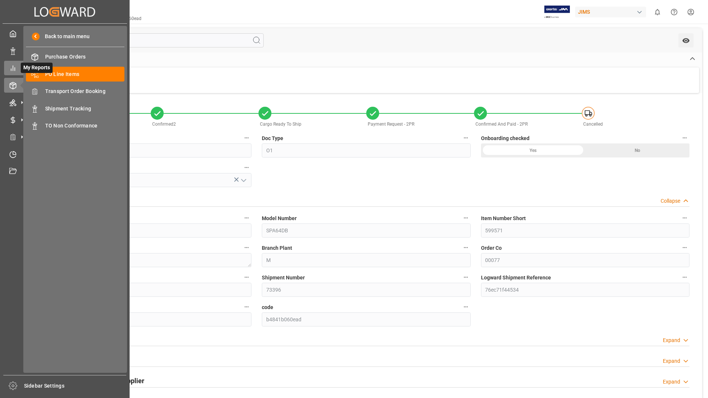
click at [12, 68] on icon at bounding box center [12, 67] width 7 height 7
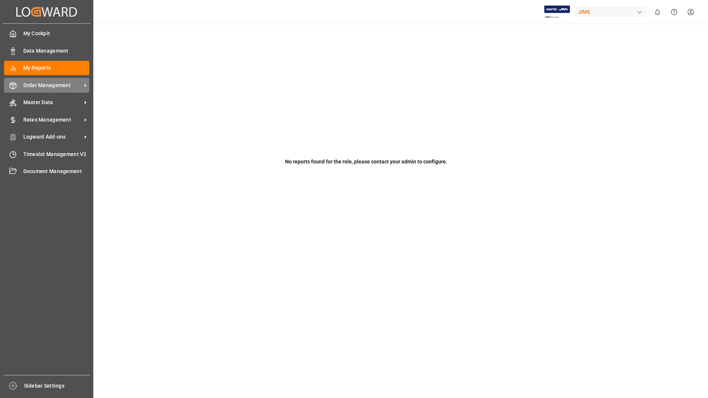
click at [44, 81] on span "Order Management" at bounding box center [52, 85] width 58 height 8
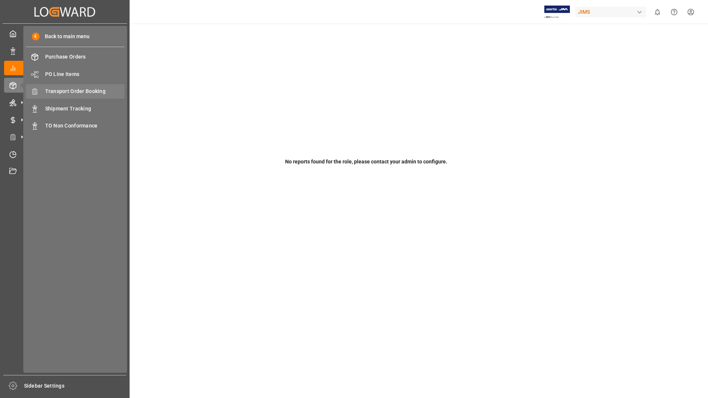
click at [79, 91] on span "Transport Order Booking" at bounding box center [85, 91] width 80 height 8
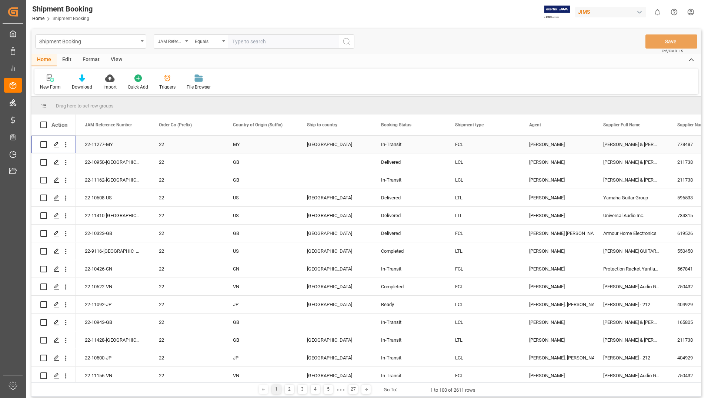
click at [43, 142] on input "Press Space to toggle row selection (unchecked)" at bounding box center [43, 144] width 7 height 7
checkbox input "true"
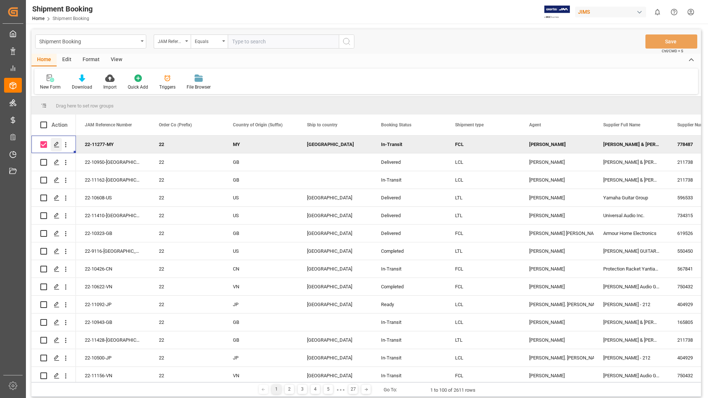
click at [54, 144] on icon "Press SPACE to deselect this row." at bounding box center [57, 144] width 6 height 6
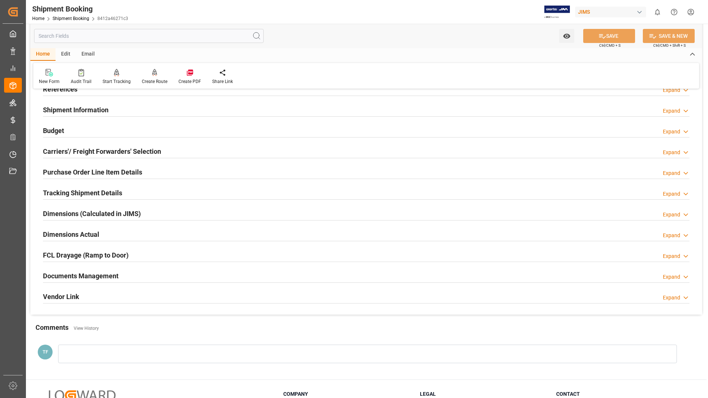
scroll to position [74, 0]
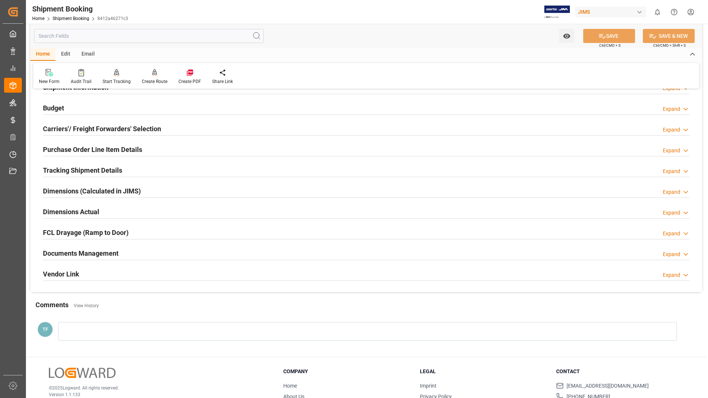
click at [107, 252] on h2 "Documents Management" at bounding box center [81, 253] width 76 height 10
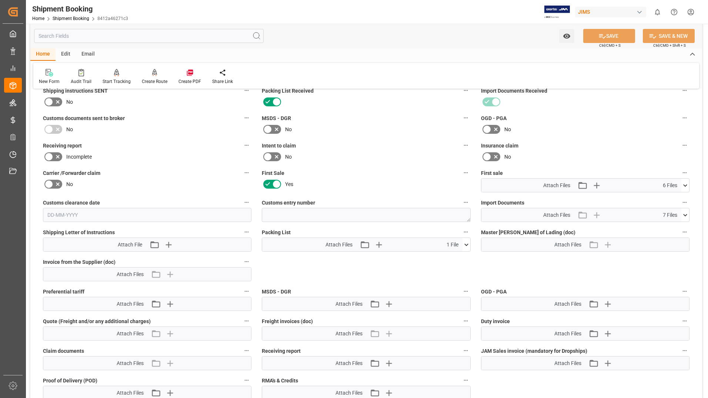
scroll to position [259, 0]
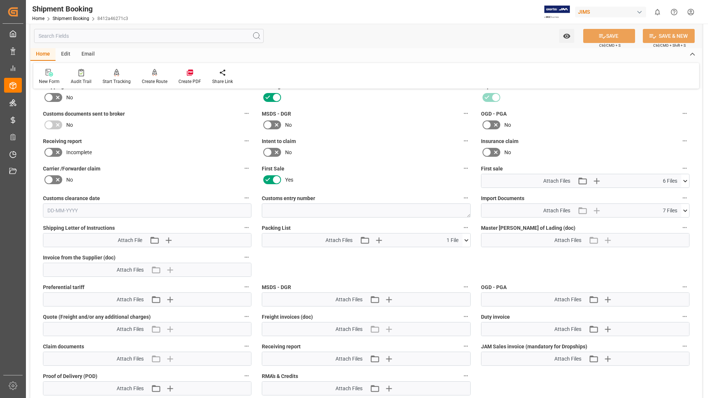
click at [466, 240] on icon at bounding box center [466, 240] width 4 height 2
click at [445, 254] on icon at bounding box center [447, 254] width 8 height 8
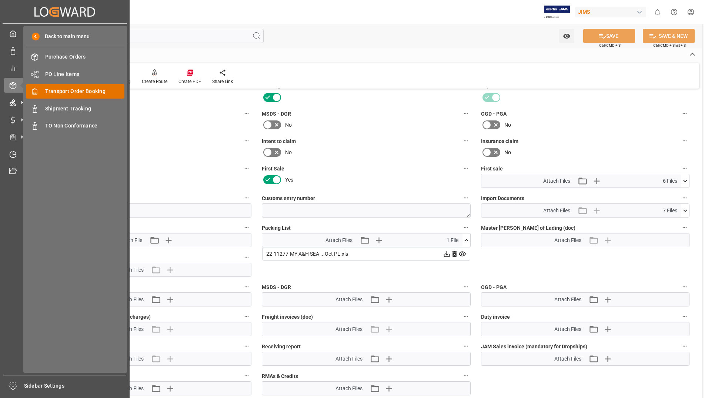
click at [49, 91] on span "Transport Order Booking" at bounding box center [85, 91] width 80 height 8
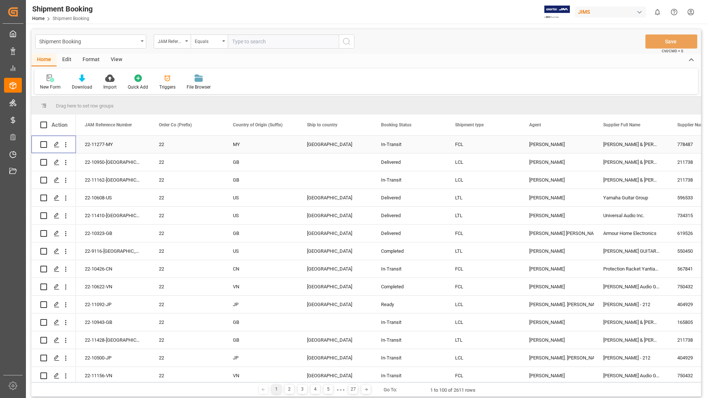
click at [44, 144] on input "Press Space to toggle row selection (unchecked)" at bounding box center [43, 144] width 7 height 7
checkbox input "true"
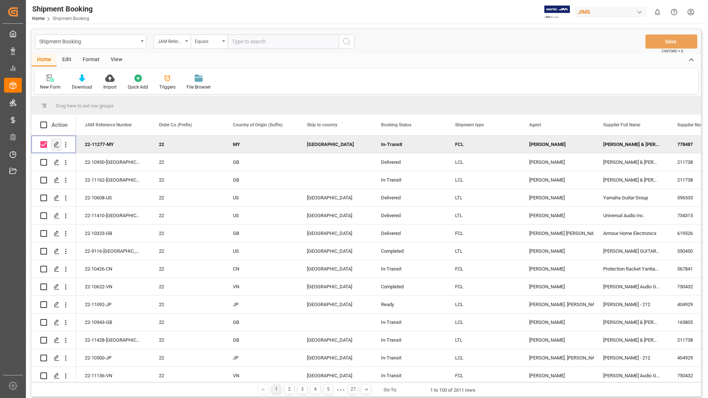
click at [54, 144] on icon "Press SPACE to deselect this row." at bounding box center [57, 144] width 6 height 6
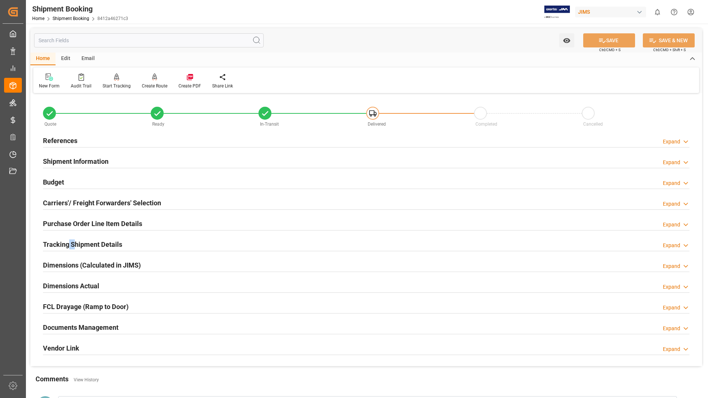
drag, startPoint x: 70, startPoint y: 245, endPoint x: 73, endPoint y: 247, distance: 4.0
click at [73, 247] on h2 "Tracking Shipment Details" at bounding box center [82, 244] width 79 height 10
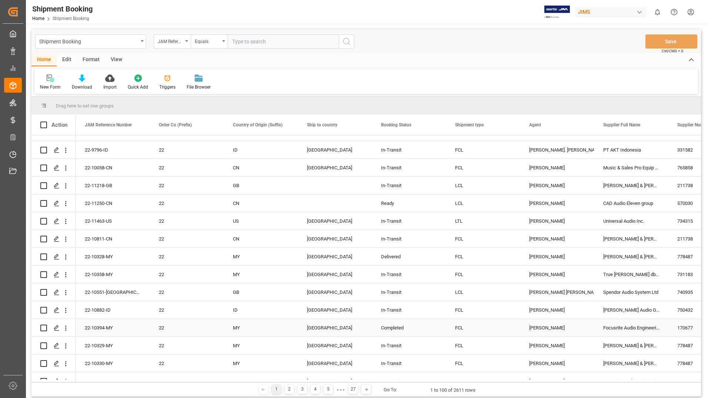
scroll to position [333, 0]
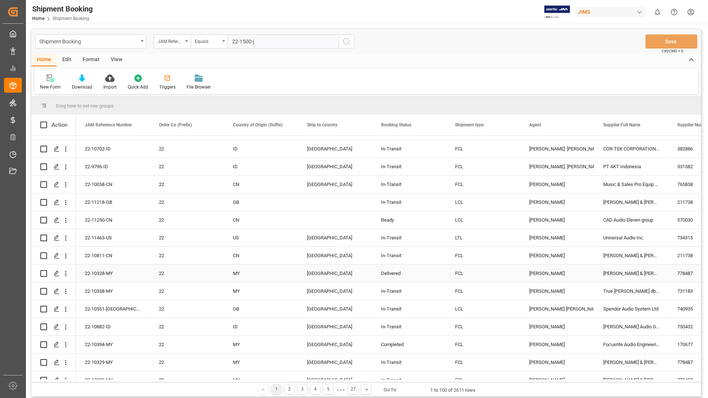
type input "22-1500-jp"
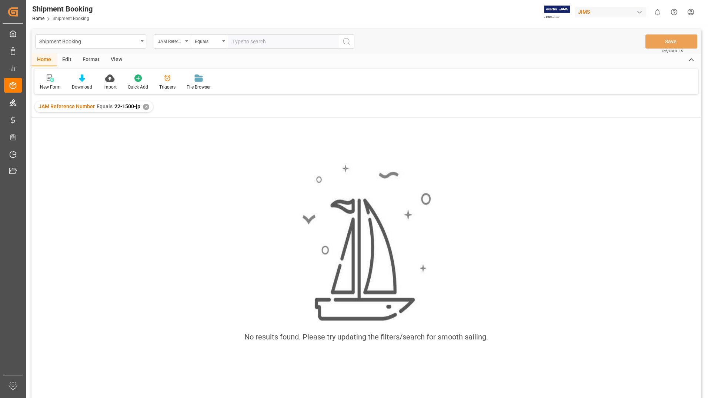
click at [145, 108] on div "✕" at bounding box center [146, 107] width 6 height 6
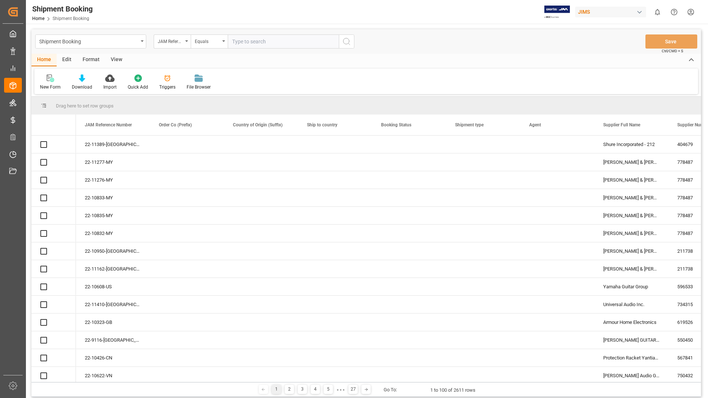
click at [272, 40] on input "text" at bounding box center [283, 41] width 111 height 14
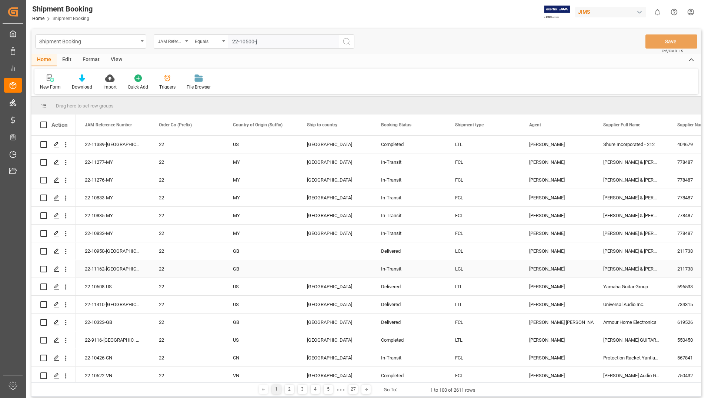
type input "22-10500-jp"
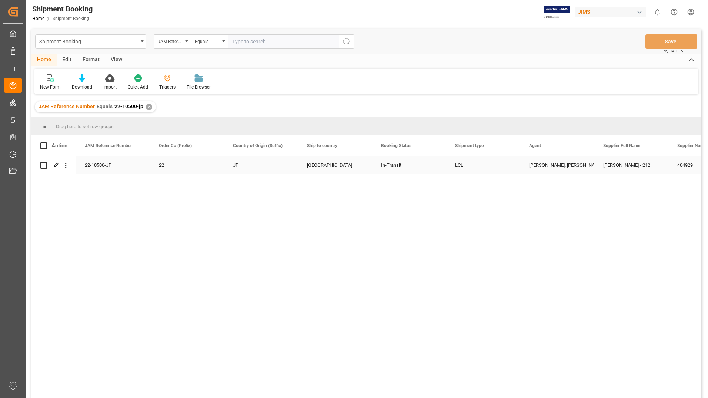
click at [42, 165] on input "Press Space to toggle row selection (unchecked)" at bounding box center [43, 165] width 7 height 7
checkbox input "true"
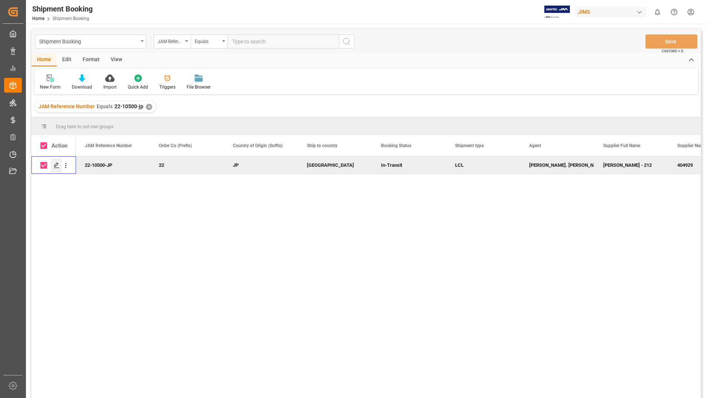
click at [55, 165] on icon "Press SPACE to deselect this row." at bounding box center [57, 165] width 6 height 6
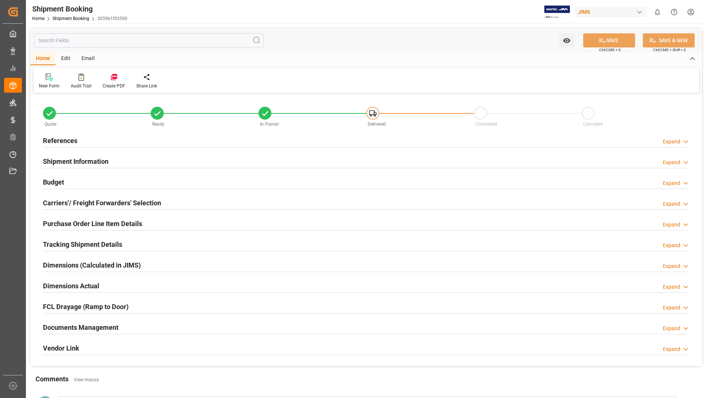
type input "68"
click at [74, 225] on h2 "Purchase Order Line Item Details" at bounding box center [92, 223] width 99 height 10
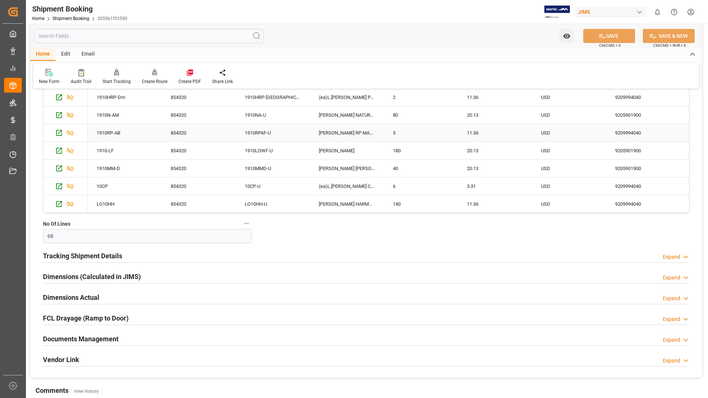
scroll to position [693, 0]
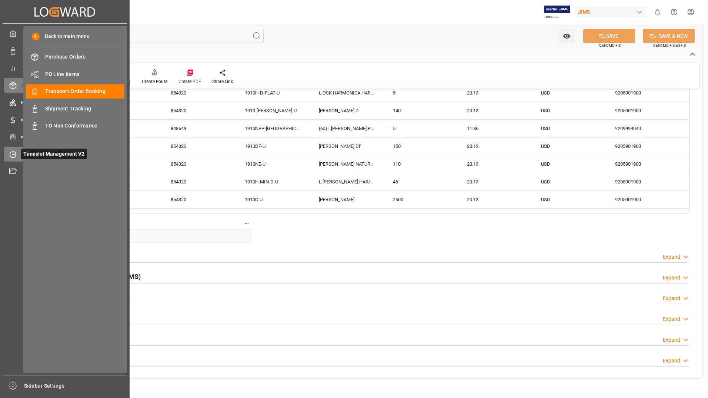
click at [26, 153] on span "Timeslot Management V2" at bounding box center [54, 153] width 66 height 10
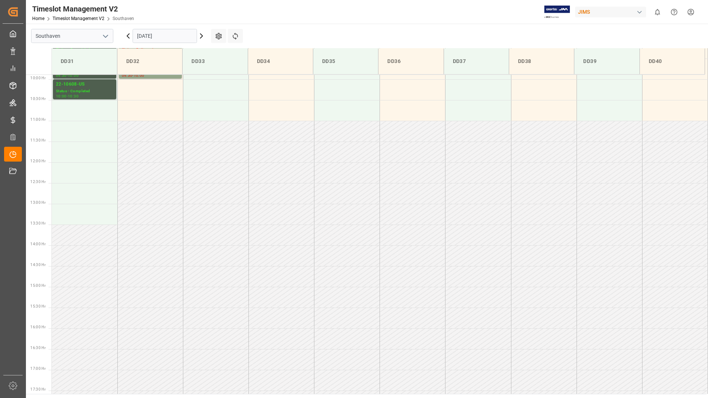
scroll to position [299, 0]
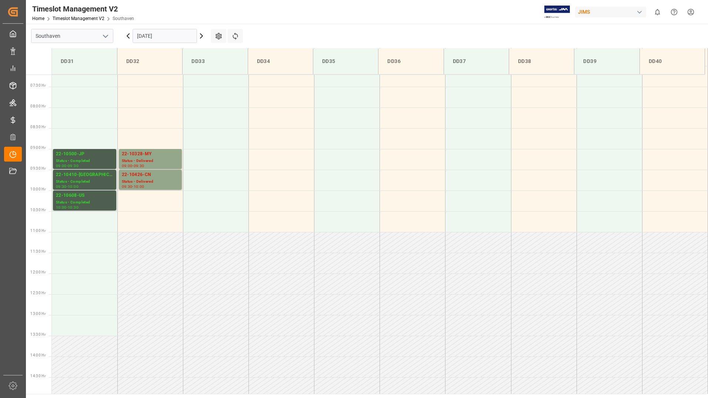
click at [149, 24] on div "[DATE]" at bounding box center [164, 36] width 93 height 24
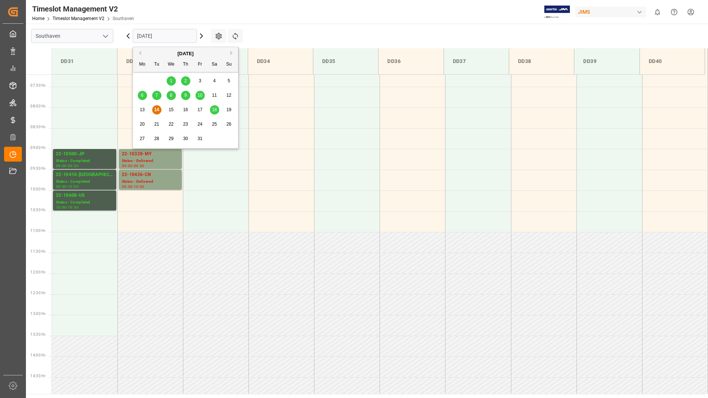
click at [152, 34] on input "[DATE]" at bounding box center [165, 36] width 64 height 14
click at [215, 110] on span "18" at bounding box center [214, 109] width 5 height 5
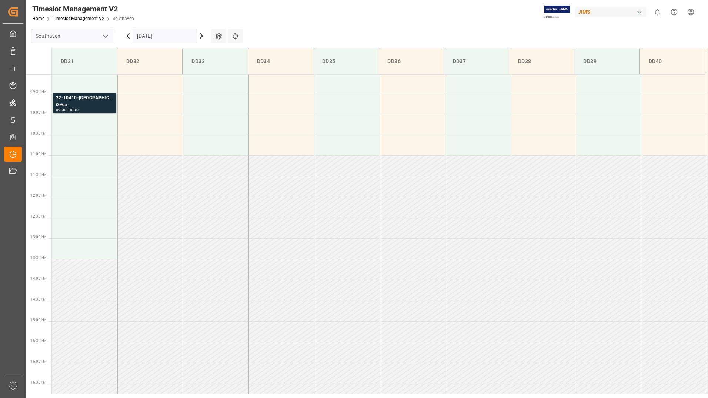
scroll to position [336, 0]
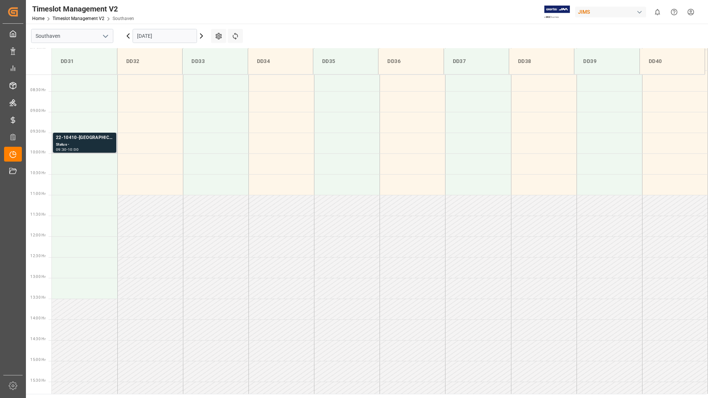
click at [94, 144] on div "Status -" at bounding box center [84, 144] width 57 height 6
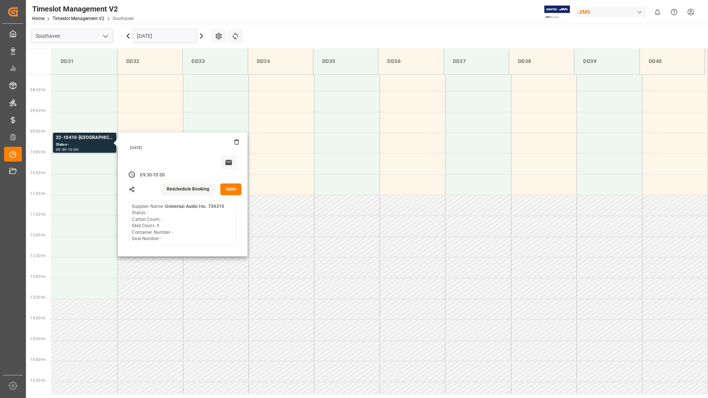
click at [227, 188] on button "Open" at bounding box center [230, 189] width 21 height 12
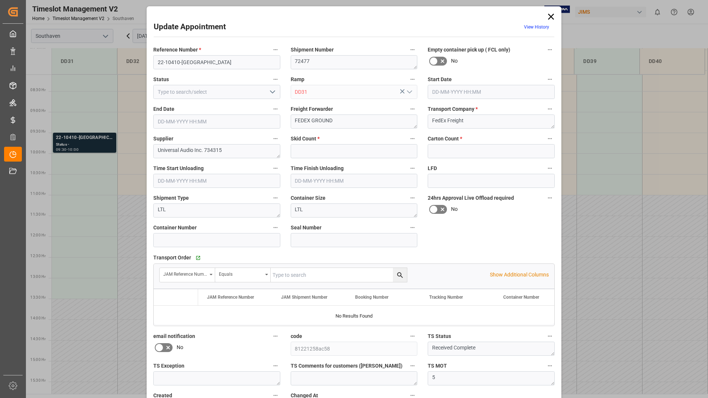
type input "1"
type input "0"
type input "[DATE] 09:30"
type input "[DATE] 10:00"
type input "[DATE] 15:42"
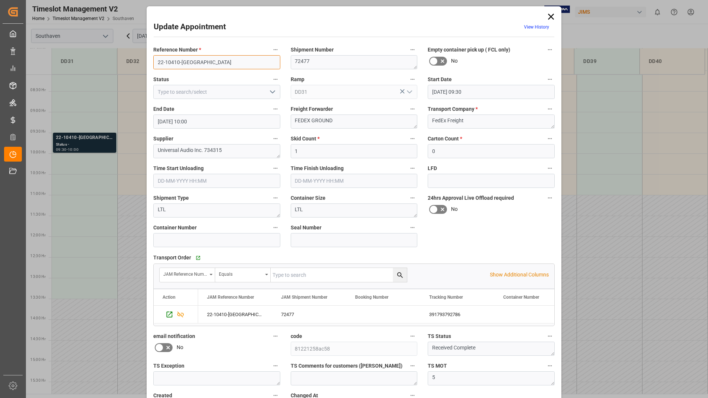
drag, startPoint x: 155, startPoint y: 63, endPoint x: 194, endPoint y: 63, distance: 39.6
click at [194, 63] on input "22-10410-[GEOGRAPHIC_DATA]" at bounding box center [216, 62] width 127 height 14
click at [551, 16] on icon at bounding box center [551, 17] width 6 height 6
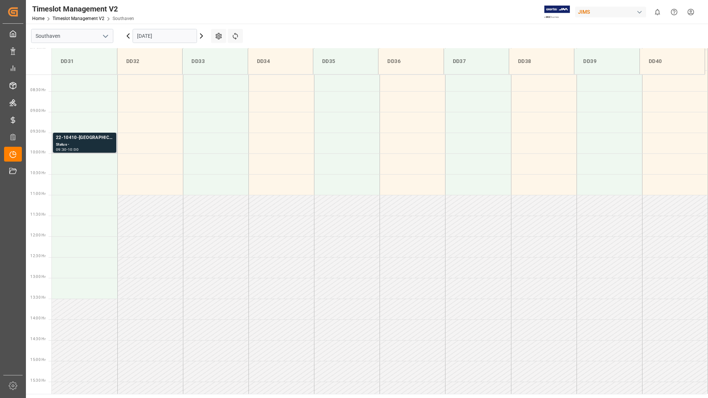
click at [79, 140] on div "22-10410-[GEOGRAPHIC_DATA]" at bounding box center [84, 137] width 57 height 7
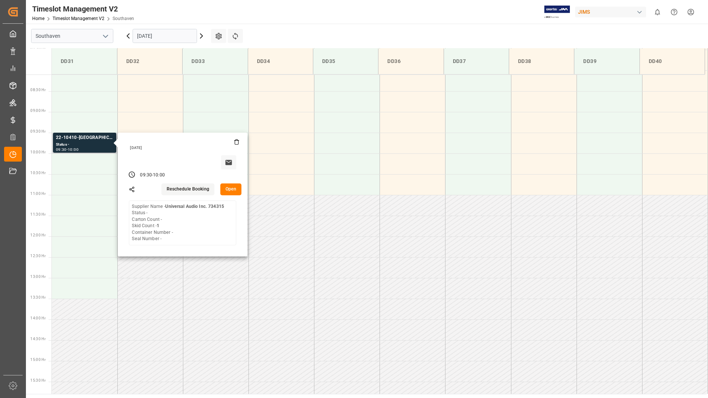
click at [226, 187] on button "Open" at bounding box center [230, 189] width 21 height 12
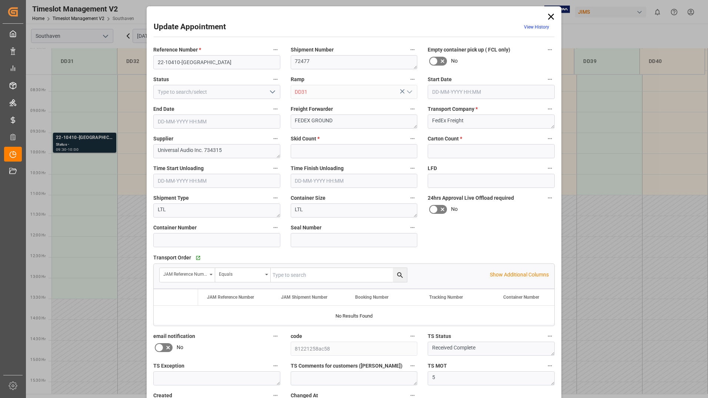
type input "1"
type input "0"
type input "[DATE] 09:30"
type input "[DATE] 10:00"
type input "[DATE] 15:42"
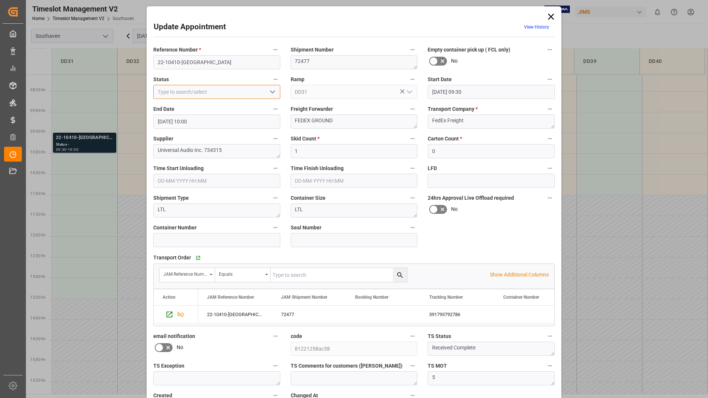
click at [278, 89] on input at bounding box center [216, 92] width 127 height 14
click at [270, 91] on polyline "open menu" at bounding box center [272, 92] width 4 height 2
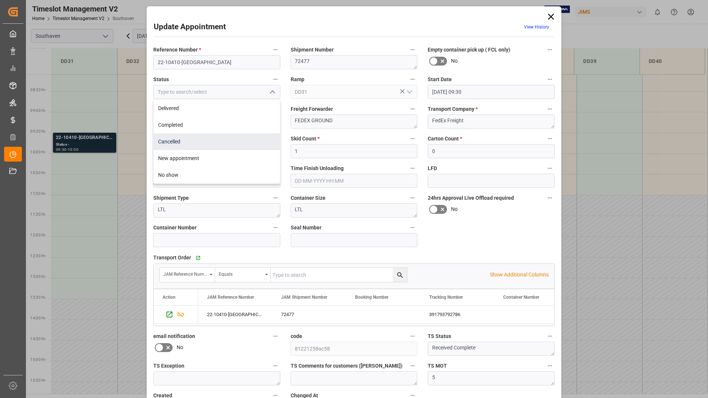
click at [237, 143] on div "Cancelled" at bounding box center [217, 141] width 126 height 17
type input "Cancelled"
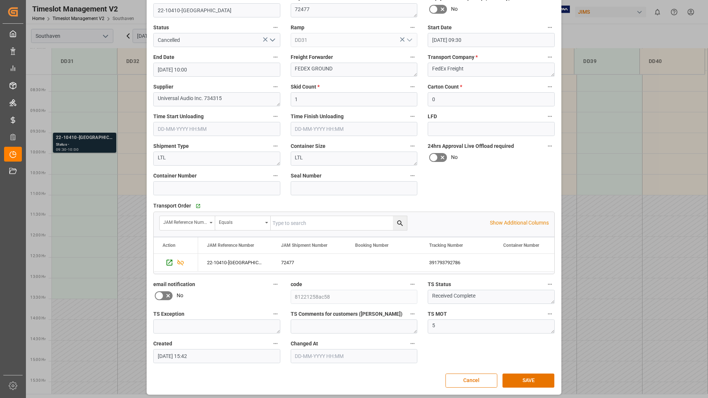
scroll to position [55, 0]
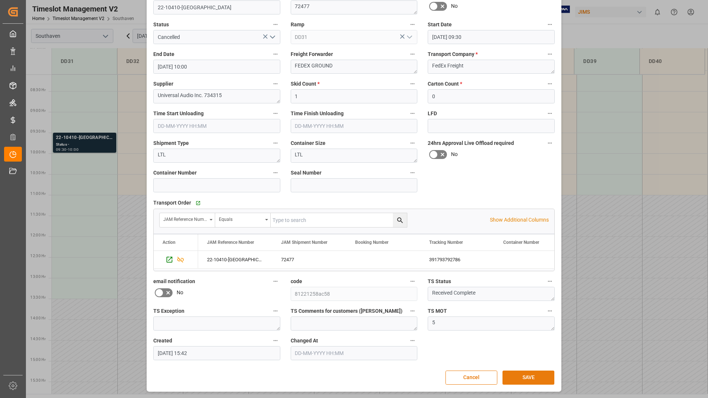
click at [509, 376] on button "SAVE" at bounding box center [528, 377] width 52 height 14
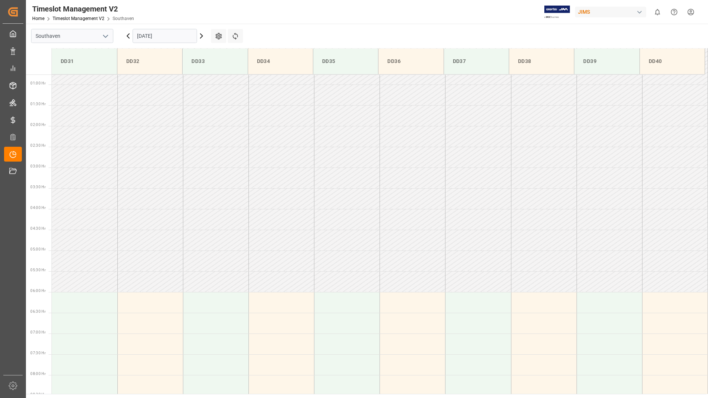
scroll to position [0, 0]
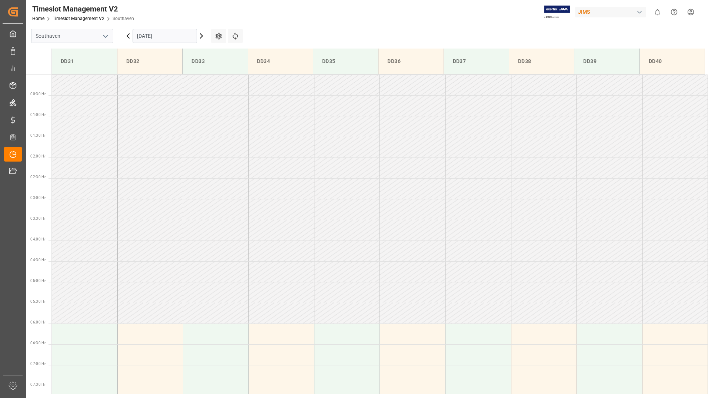
click at [179, 37] on input "[DATE]" at bounding box center [165, 36] width 64 height 14
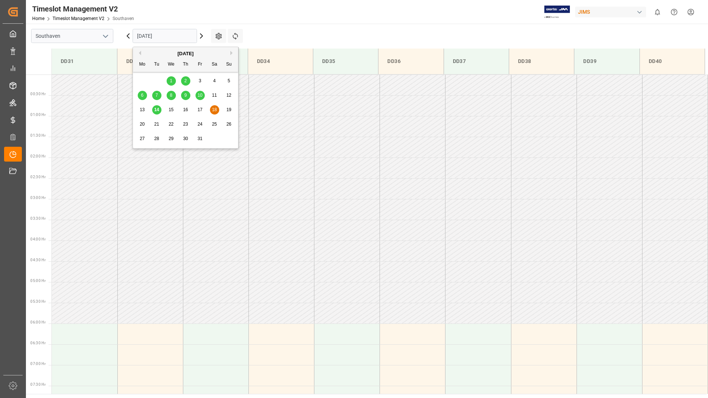
click at [238, 225] on td at bounding box center [216, 230] width 66 height 21
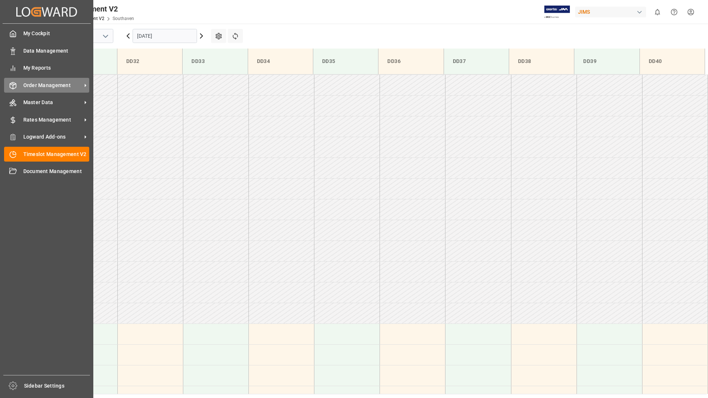
click at [33, 88] on span "Order Management" at bounding box center [52, 85] width 58 height 8
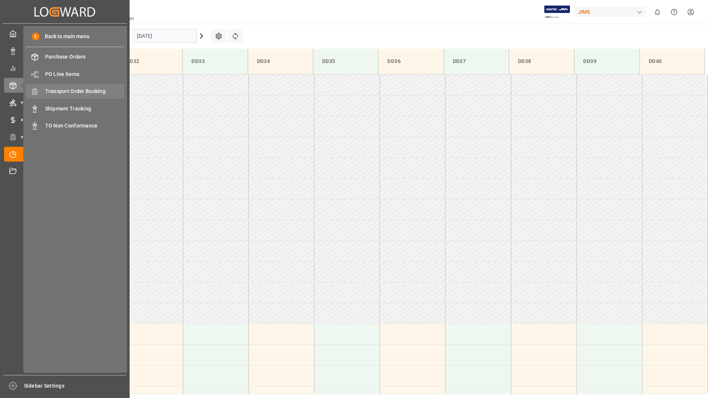
click at [91, 92] on span "Transport Order Booking" at bounding box center [85, 91] width 80 height 8
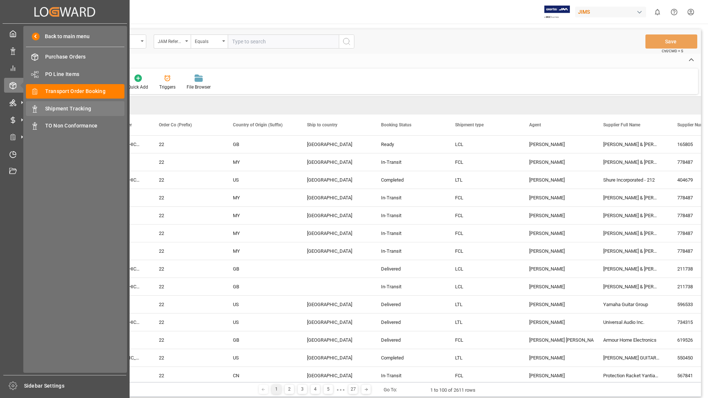
click at [51, 106] on span "Shipment Tracking" at bounding box center [85, 109] width 80 height 8
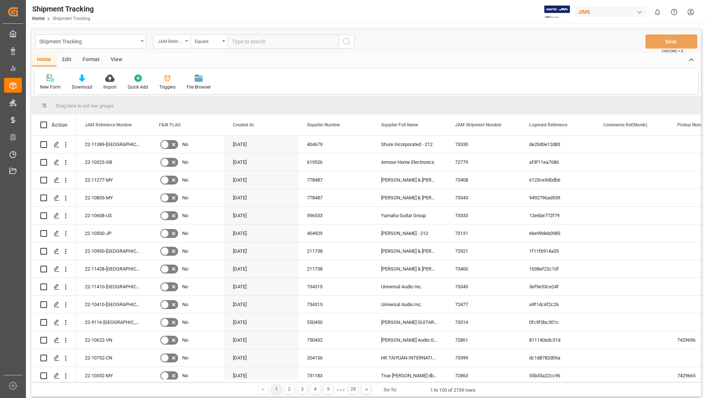
click at [186, 40] on div "JAM Reference Number" at bounding box center [172, 41] width 37 height 14
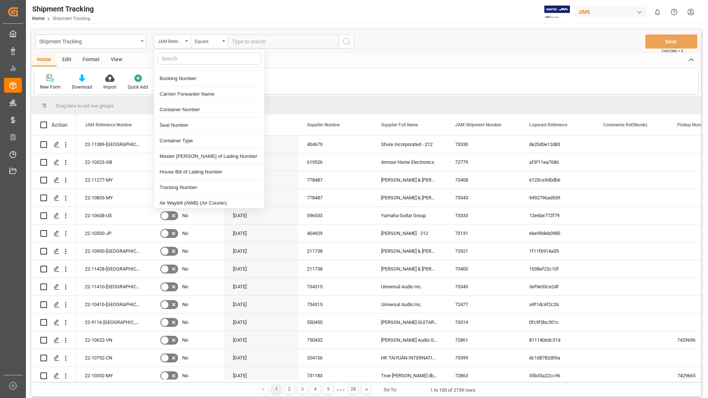
scroll to position [259, 0]
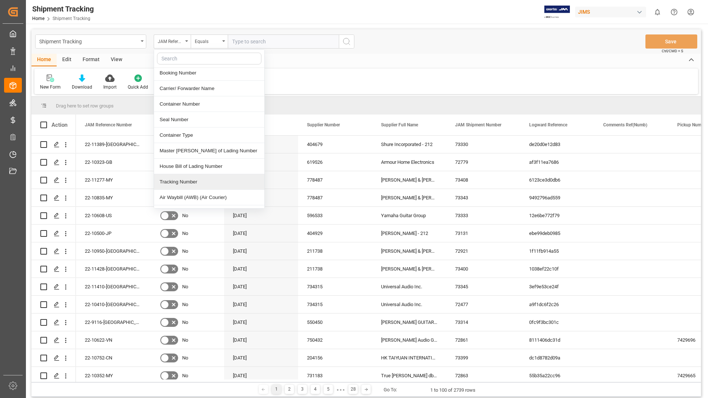
click at [185, 176] on div "Tracking Number" at bounding box center [209, 182] width 110 height 16
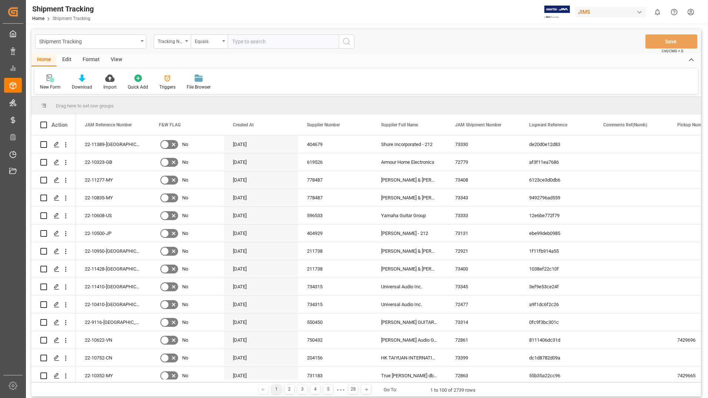
click at [282, 40] on input "text" at bounding box center [283, 41] width 111 height 14
paste input "5557508644"
type input "5557508644"
click at [346, 43] on icon "search button" at bounding box center [346, 41] width 9 height 9
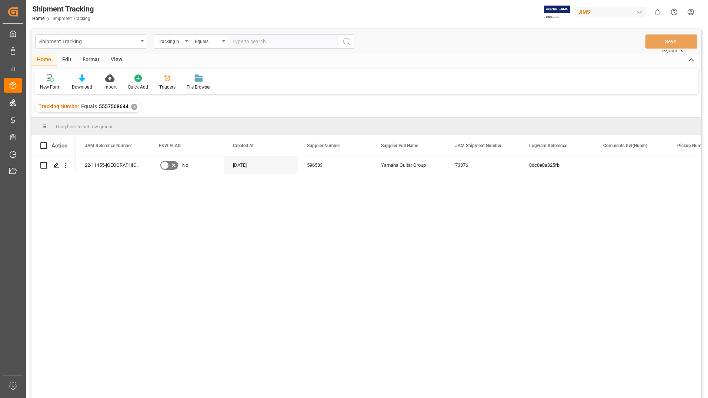
click at [246, 43] on input "text" at bounding box center [283, 41] width 111 height 14
paste input "2846691072"
type input "2846691072"
click at [347, 42] on icon "search button" at bounding box center [346, 41] width 9 height 9
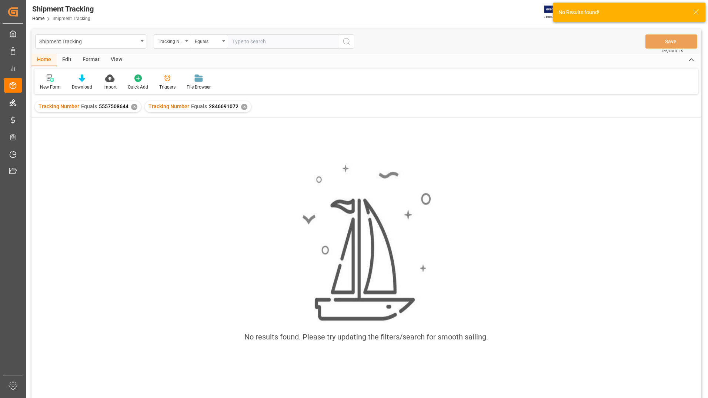
click at [133, 106] on div "✕" at bounding box center [134, 107] width 6 height 6
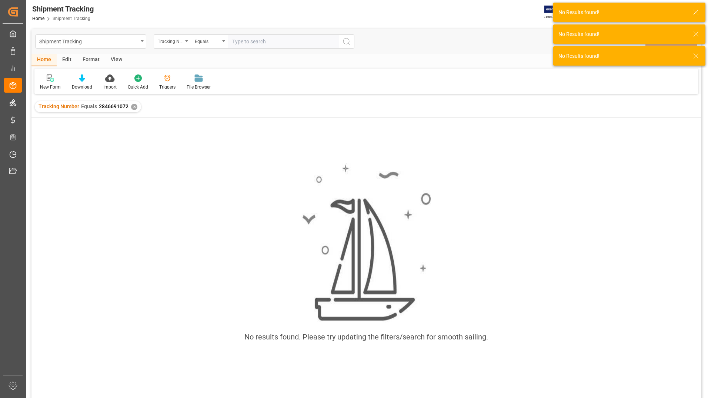
click at [133, 106] on div "✕" at bounding box center [134, 107] width 6 height 6
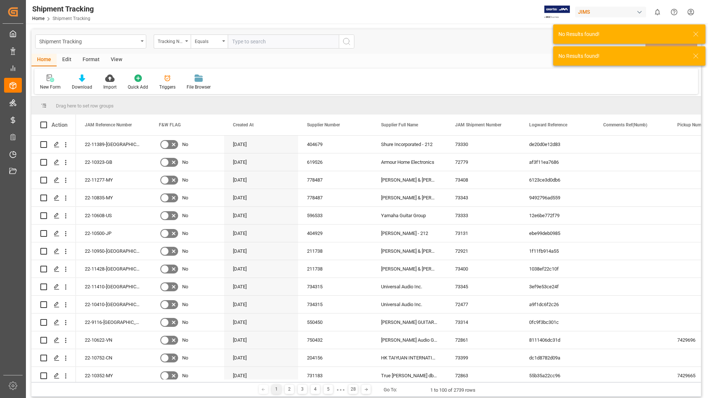
click at [242, 39] on input "text" at bounding box center [283, 41] width 111 height 14
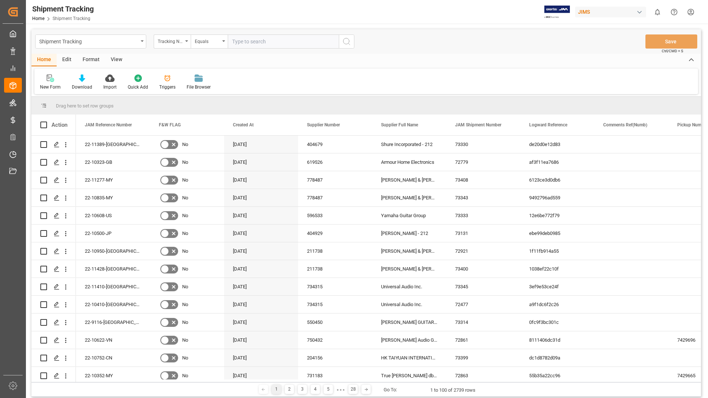
paste input "2846691072"
type input "2846691072"
click at [342, 39] on button "search button" at bounding box center [347, 41] width 16 height 14
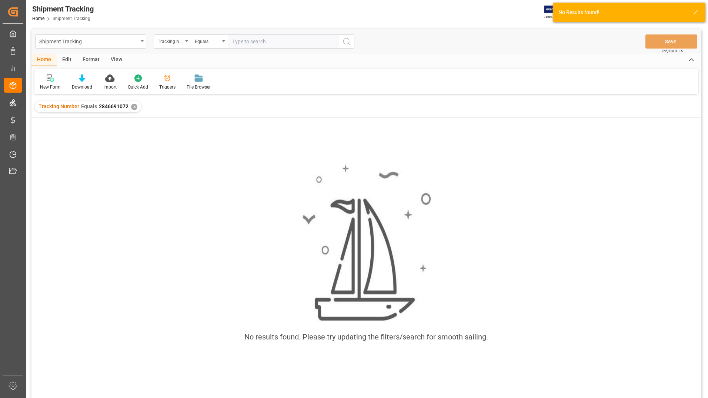
click at [135, 107] on div "✕" at bounding box center [134, 107] width 6 height 6
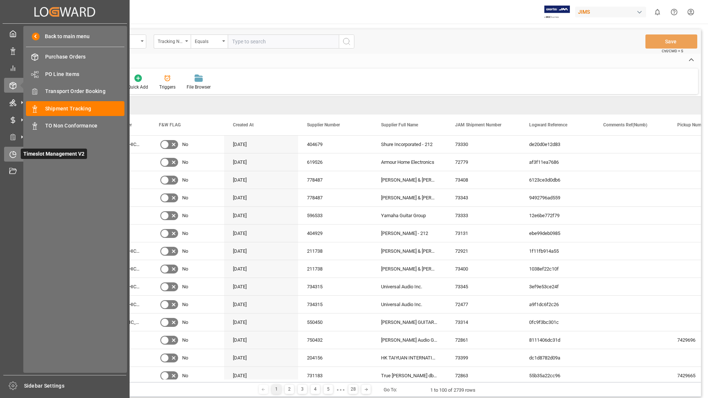
click at [29, 150] on span "Timeslot Management V2" at bounding box center [54, 153] width 66 height 10
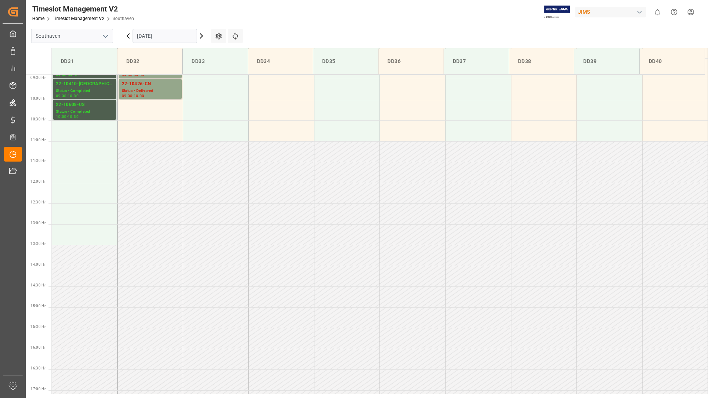
scroll to position [410, 0]
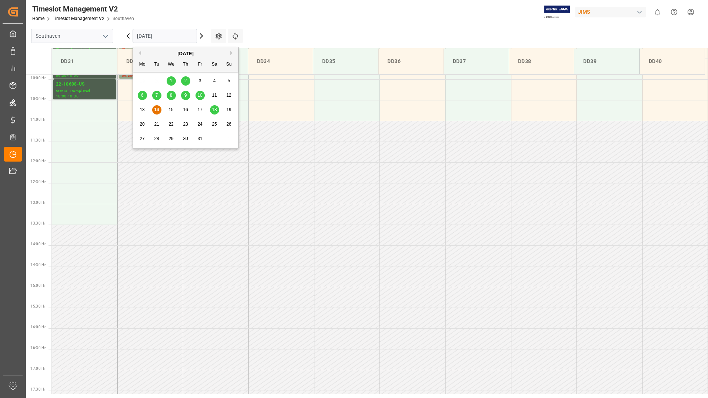
click at [175, 37] on input "[DATE]" at bounding box center [165, 36] width 64 height 14
click at [212, 110] on span "18" at bounding box center [214, 109] width 5 height 5
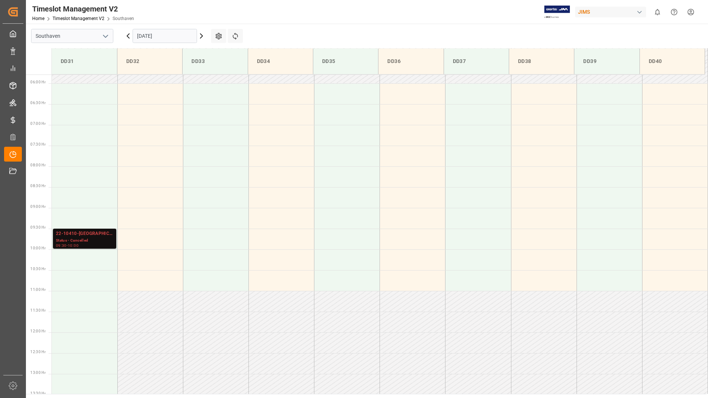
scroll to position [225, 0]
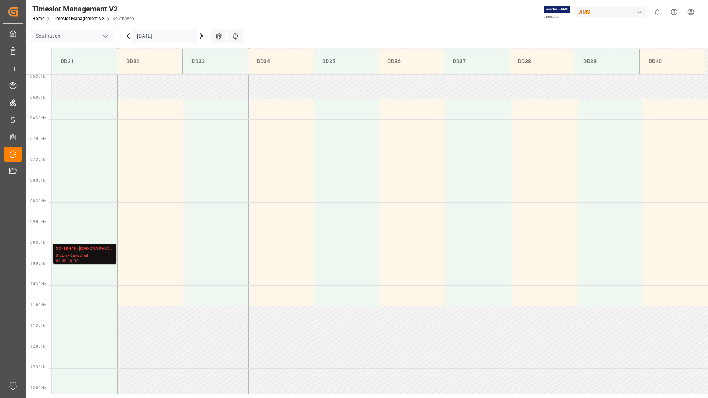
click at [163, 36] on input "[DATE]" at bounding box center [165, 36] width 64 height 14
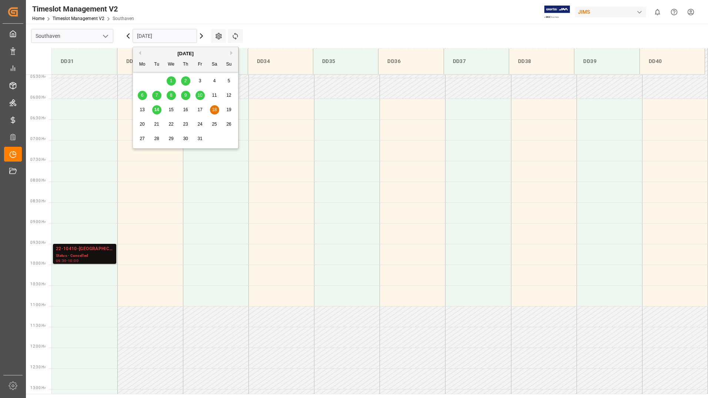
click at [155, 109] on span "14" at bounding box center [156, 109] width 5 height 5
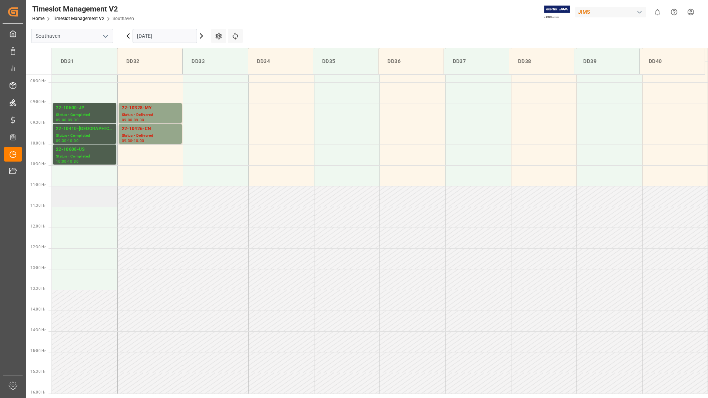
scroll to position [336, 0]
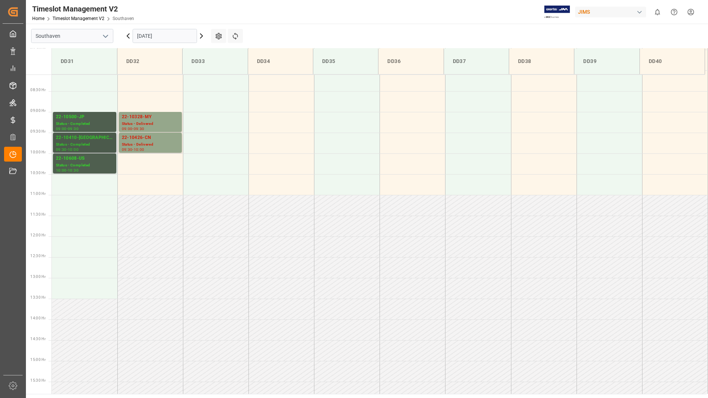
click at [91, 138] on div "22-10410-[GEOGRAPHIC_DATA]" at bounding box center [84, 137] width 57 height 7
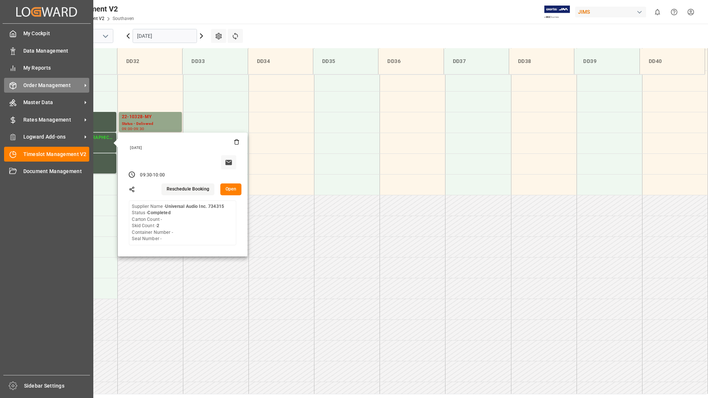
click at [39, 84] on span "Order Management" at bounding box center [52, 85] width 58 height 8
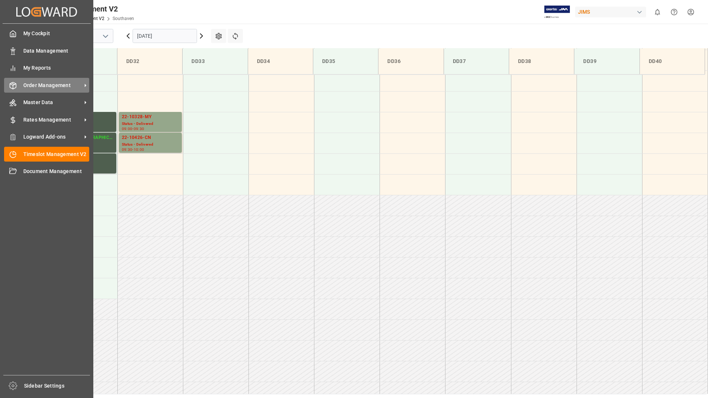
click at [37, 85] on span "Order Management" at bounding box center [52, 85] width 58 height 8
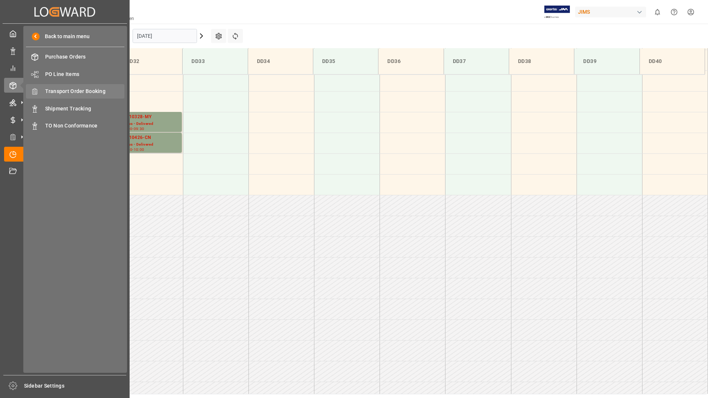
click at [83, 91] on span "Transport Order Booking" at bounding box center [85, 91] width 80 height 8
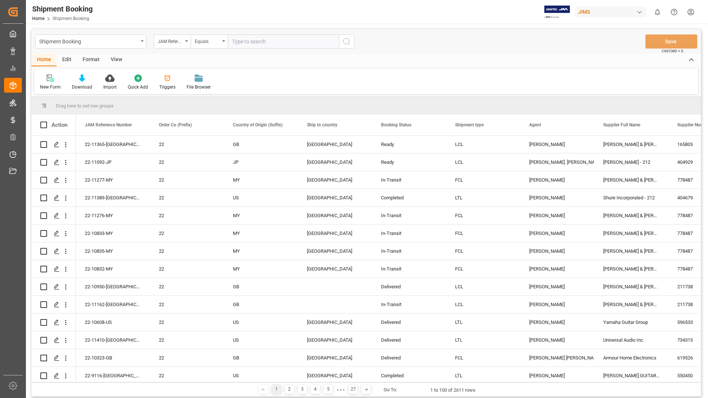
click at [256, 41] on input "text" at bounding box center [283, 41] width 111 height 14
type input "22-11336-us"
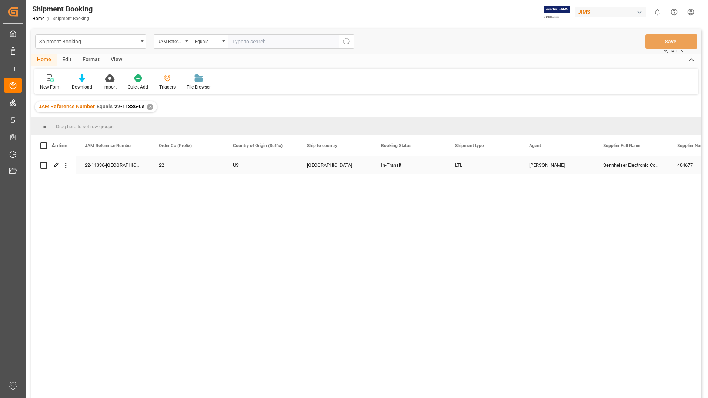
click at [43, 165] on input "Press Space to toggle row selection (unchecked)" at bounding box center [43, 165] width 7 height 7
checkbox input "true"
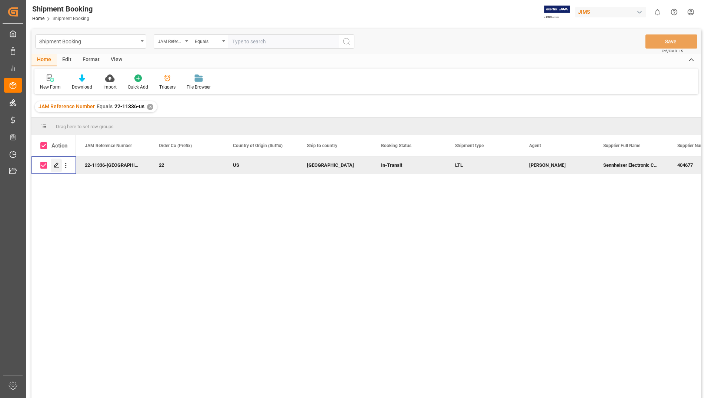
click at [55, 164] on icon "Press SPACE to deselect this row." at bounding box center [57, 165] width 6 height 6
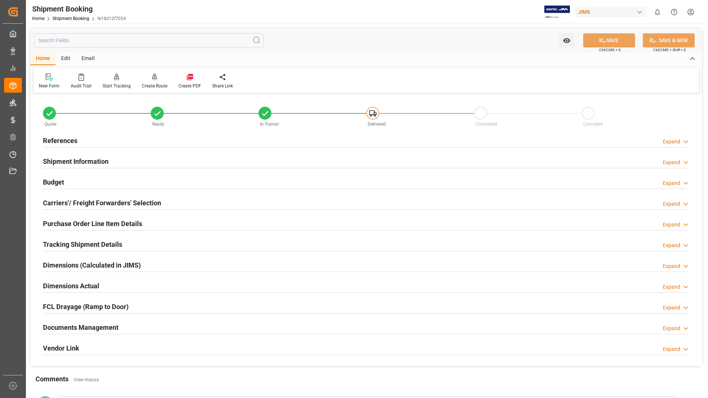
click at [78, 221] on h2 "Purchase Order Line Item Details" at bounding box center [92, 223] width 99 height 10
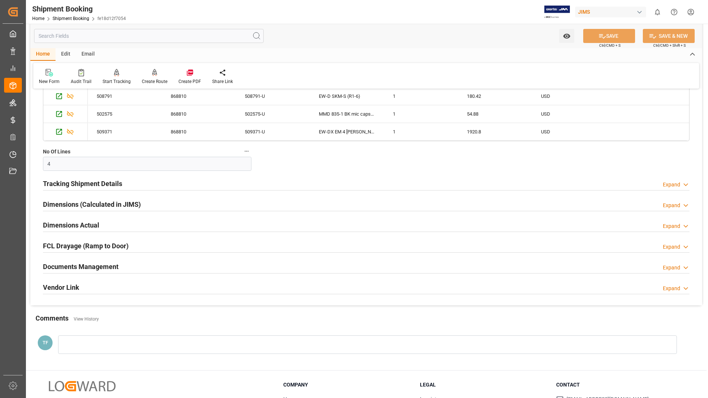
scroll to position [222, 0]
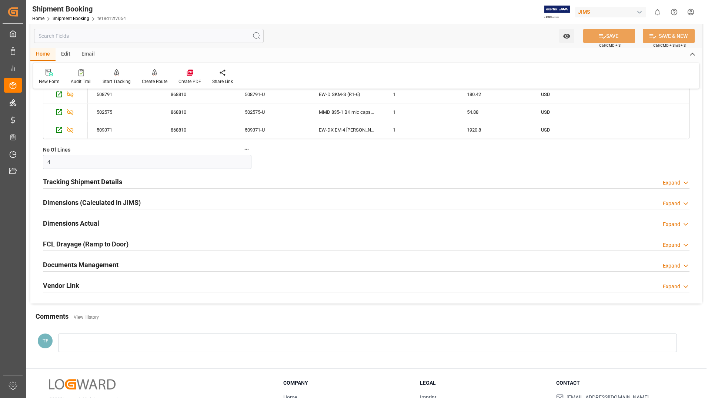
click at [82, 264] on h2 "Documents Management" at bounding box center [81, 265] width 76 height 10
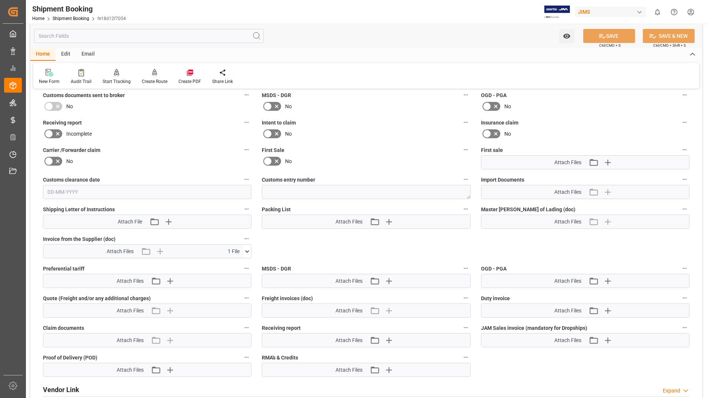
scroll to position [444, 0]
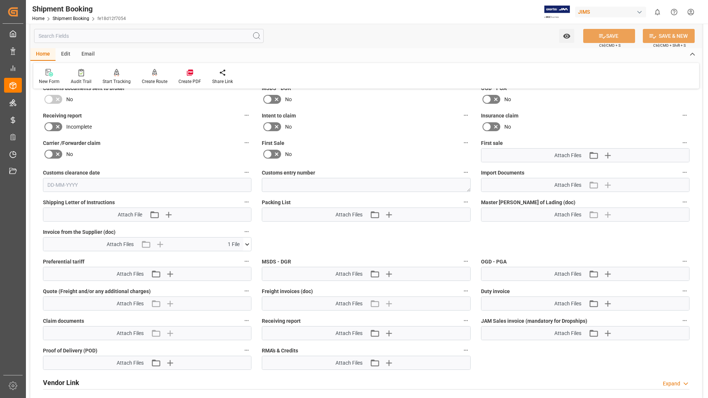
click at [246, 245] on icon at bounding box center [247, 244] width 8 height 8
click at [245, 255] on icon at bounding box center [243, 258] width 8 height 8
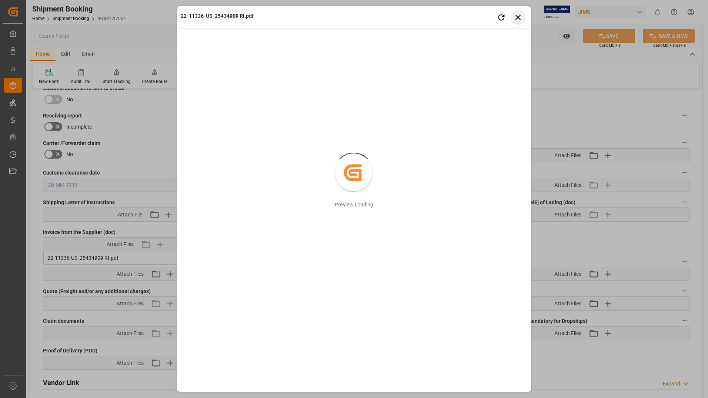
click at [523, 16] on button "Close preview" at bounding box center [518, 17] width 15 height 15
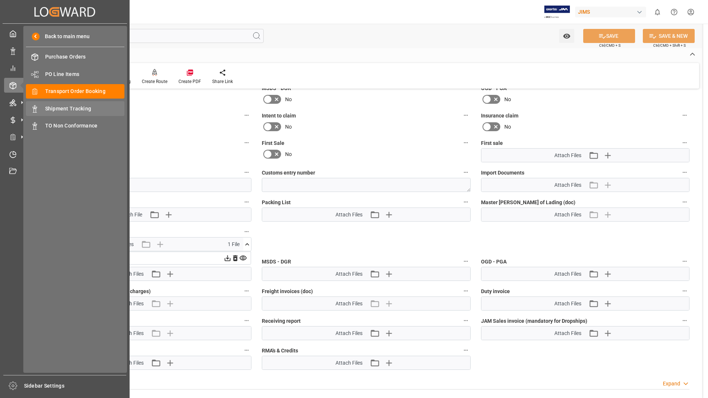
click at [51, 106] on span "Shipment Tracking" at bounding box center [85, 109] width 80 height 8
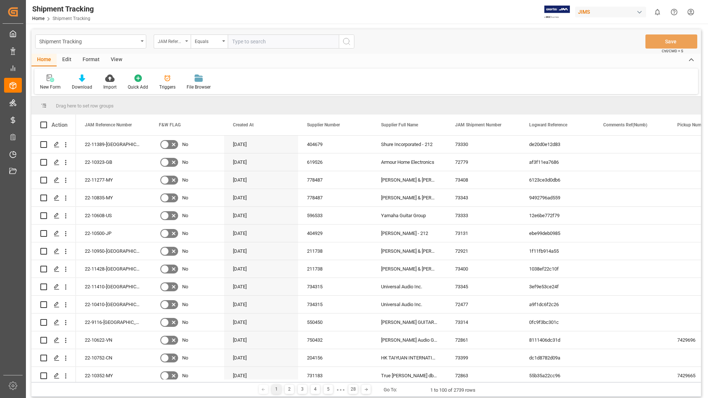
click at [184, 41] on div "JAM Reference Number" at bounding box center [172, 41] width 37 height 14
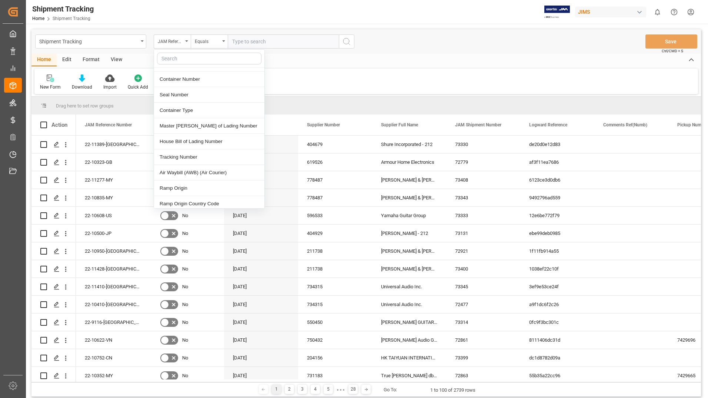
scroll to position [296, 0]
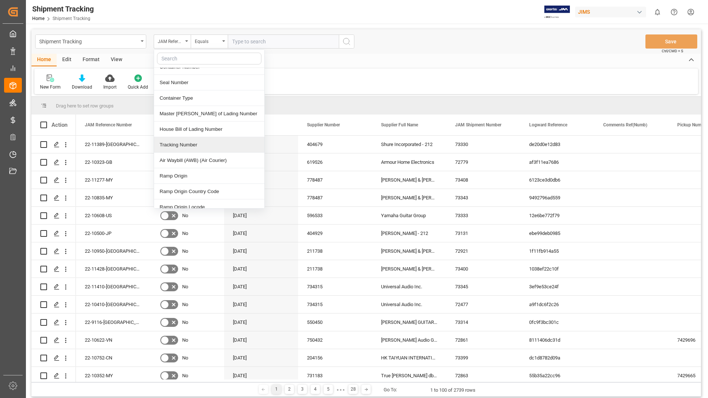
click at [189, 139] on div "Tracking Number" at bounding box center [209, 145] width 110 height 16
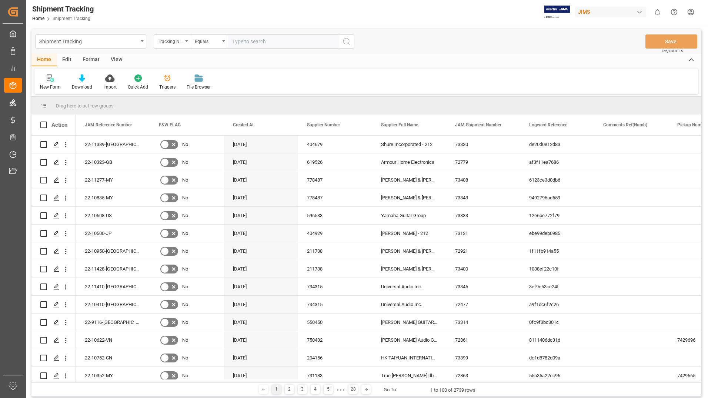
click at [264, 41] on input "text" at bounding box center [283, 41] width 111 height 14
type input "2"
type input "6388589325"
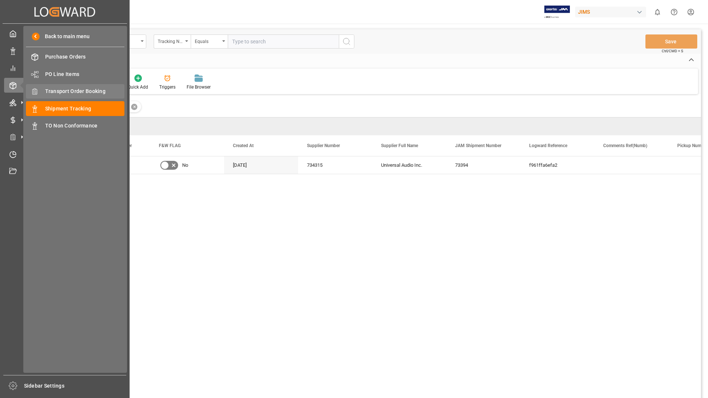
click at [86, 96] on div "Transport Order Booking Transport Order Booking" at bounding box center [75, 91] width 98 height 14
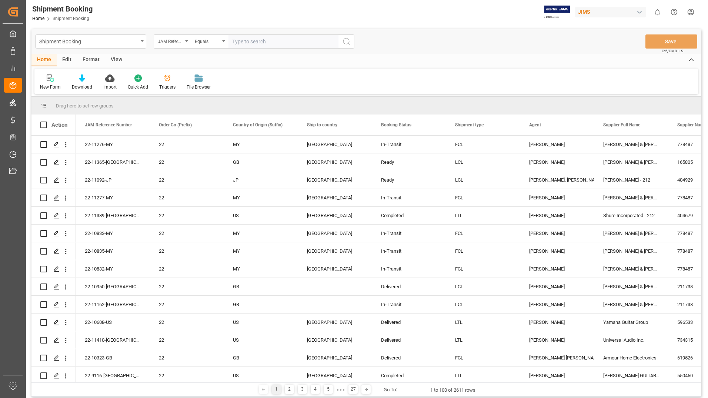
click at [272, 40] on input "text" at bounding box center [283, 41] width 111 height 14
paste input "22-11463-US"
type input "22-11463-US"
click at [347, 44] on icon "search button" at bounding box center [346, 41] width 9 height 9
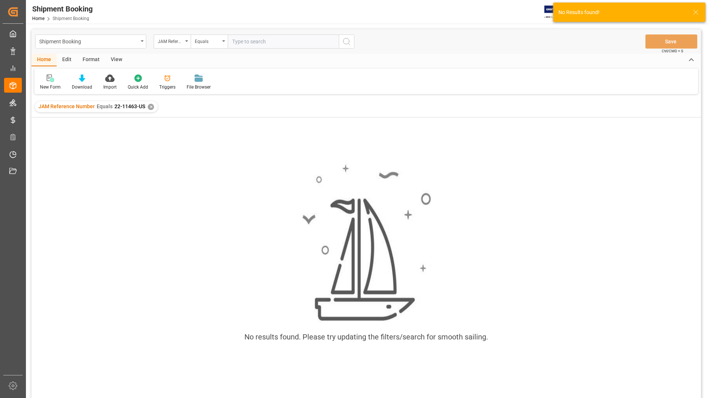
click at [149, 104] on div "✕" at bounding box center [151, 107] width 6 height 6
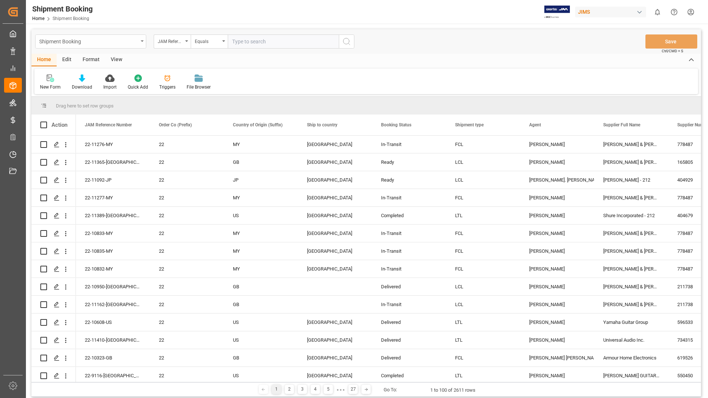
click at [133, 38] on div "Shipment Booking" at bounding box center [88, 40] width 99 height 9
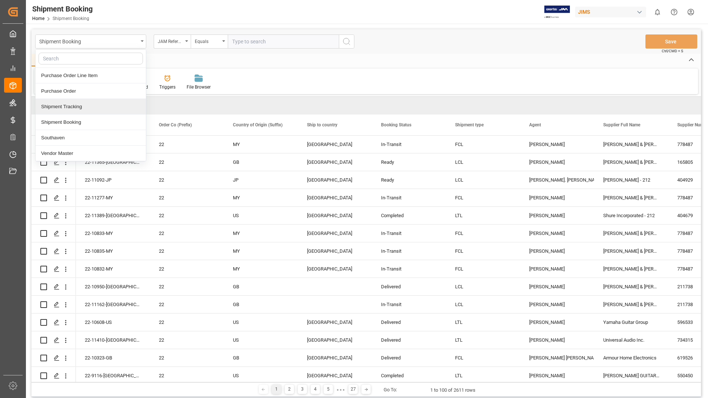
click at [92, 106] on div "Shipment Tracking" at bounding box center [91, 107] width 110 height 16
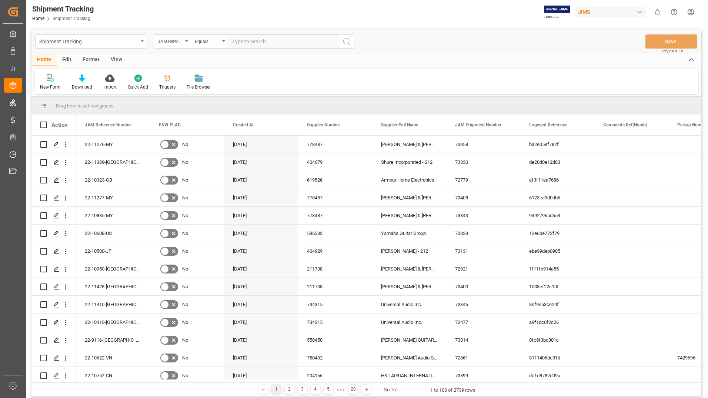
click at [248, 43] on input "text" at bounding box center [283, 41] width 111 height 14
paste input "22-11463-US"
type input "22-11463-US"
click at [342, 41] on icon "search button" at bounding box center [346, 41] width 9 height 9
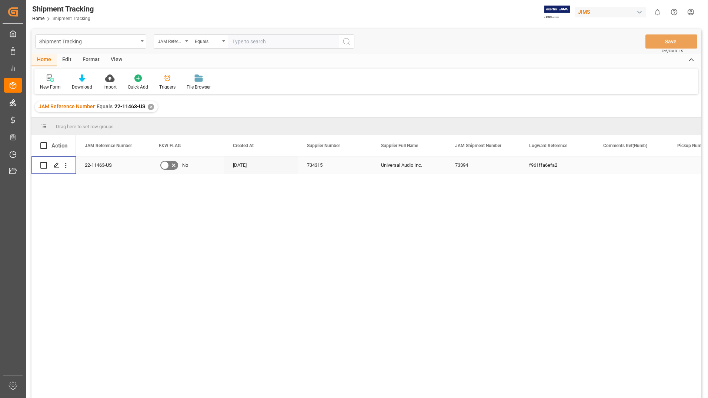
click at [44, 165] on input "Press Space to toggle row selection (unchecked)" at bounding box center [43, 165] width 7 height 7
checkbox input "true"
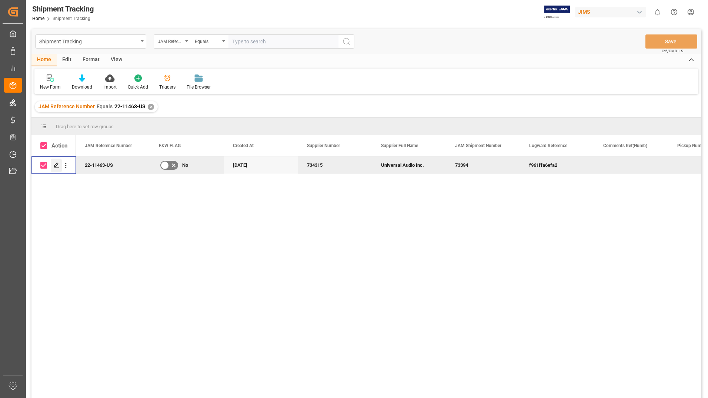
click at [57, 162] on icon "Press SPACE to deselect this row." at bounding box center [57, 165] width 6 height 6
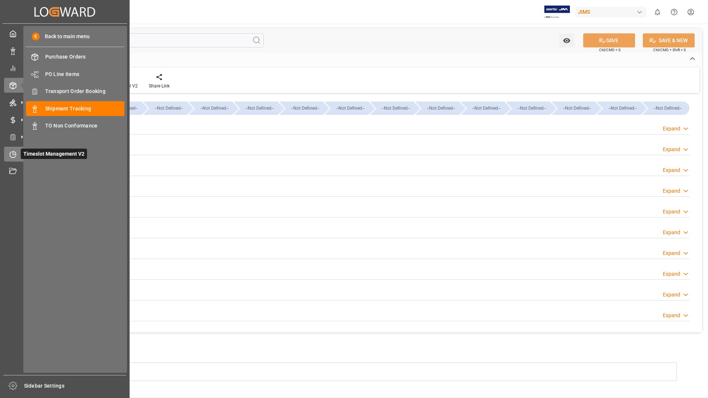
click at [28, 155] on span "Timeslot Management V2" at bounding box center [54, 153] width 66 height 10
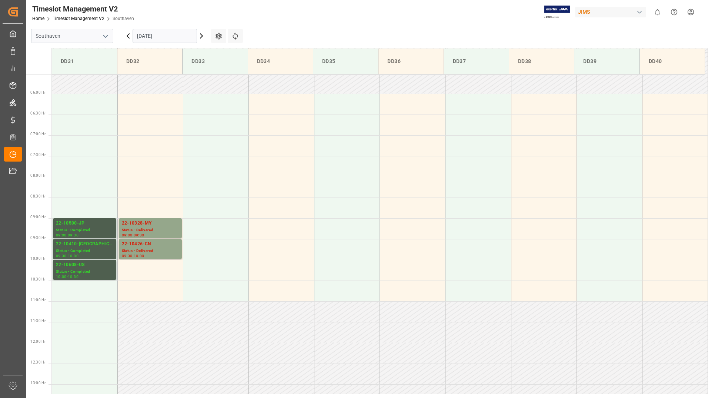
scroll to position [229, 0]
click at [187, 34] on input "[DATE]" at bounding box center [165, 36] width 64 height 14
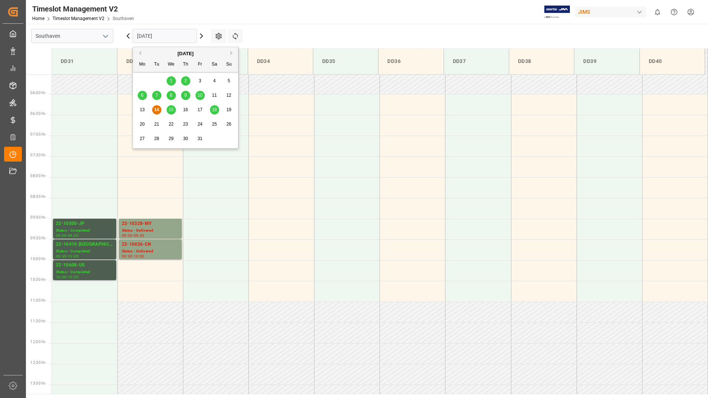
click at [215, 110] on span "18" at bounding box center [214, 109] width 5 height 5
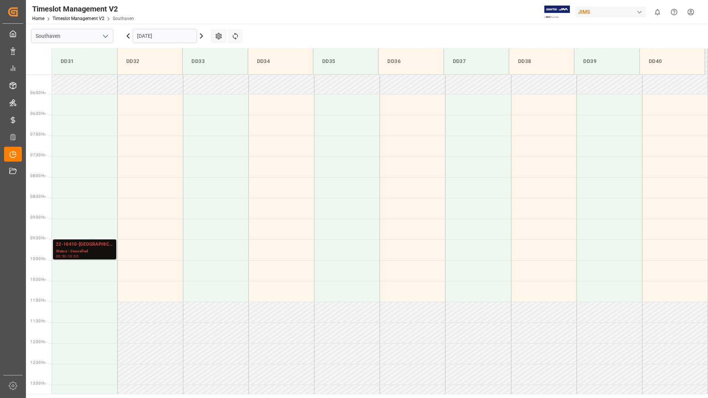
click at [170, 38] on input "[DATE]" at bounding box center [165, 36] width 64 height 14
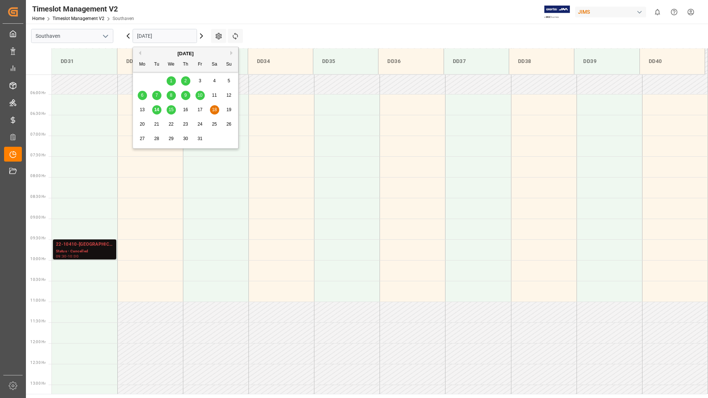
click at [199, 125] on span "24" at bounding box center [199, 123] width 5 height 5
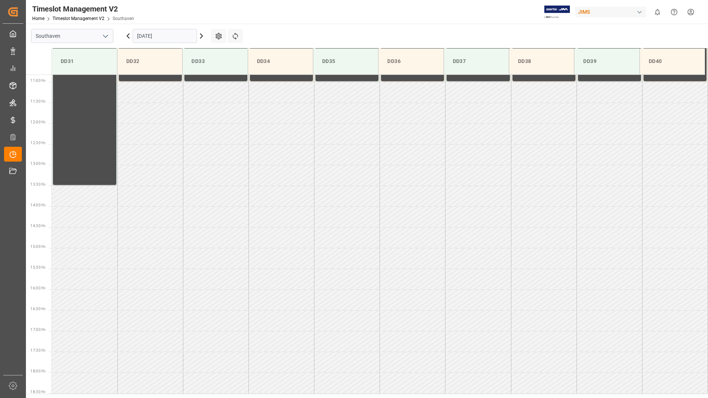
scroll to position [451, 0]
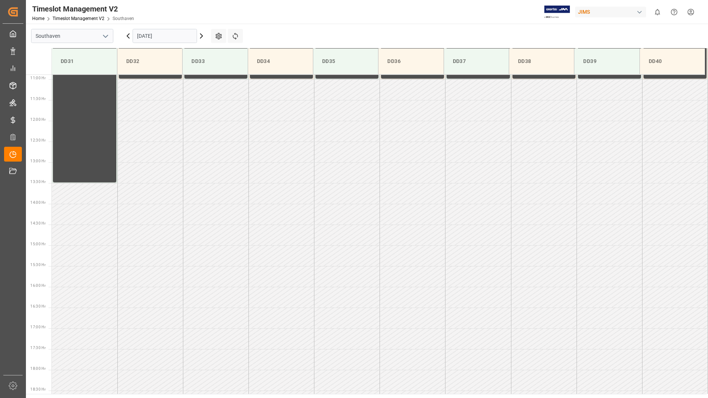
click at [184, 33] on input "24-10-2025" at bounding box center [165, 36] width 64 height 14
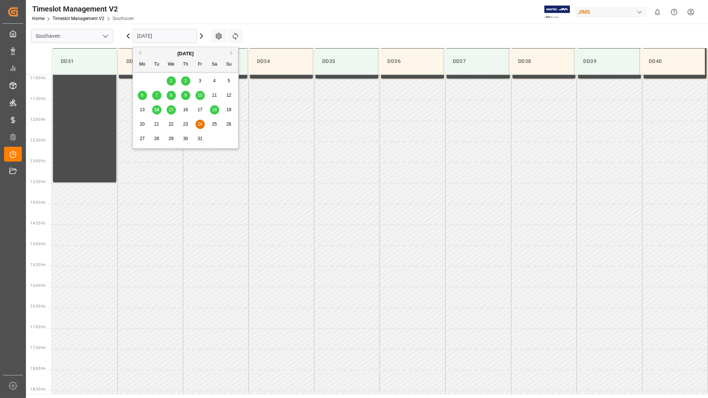
click at [145, 124] on div "20" at bounding box center [142, 124] width 9 height 9
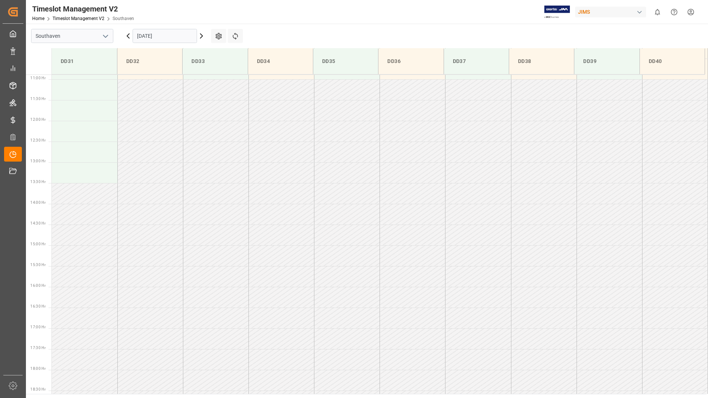
click at [184, 40] on input "20-10-2025" at bounding box center [165, 36] width 64 height 14
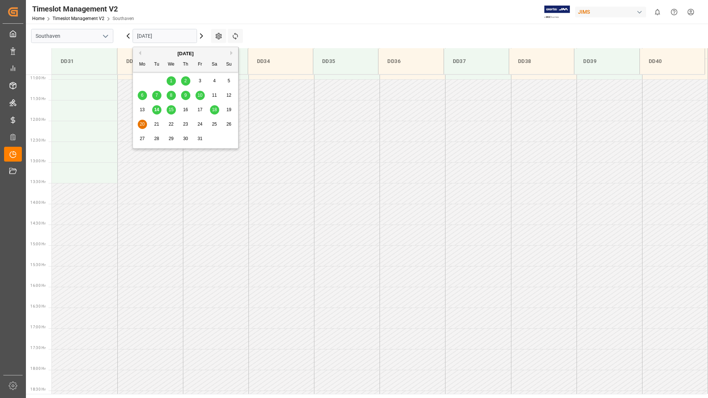
click at [170, 112] on span "15" at bounding box center [170, 109] width 5 height 5
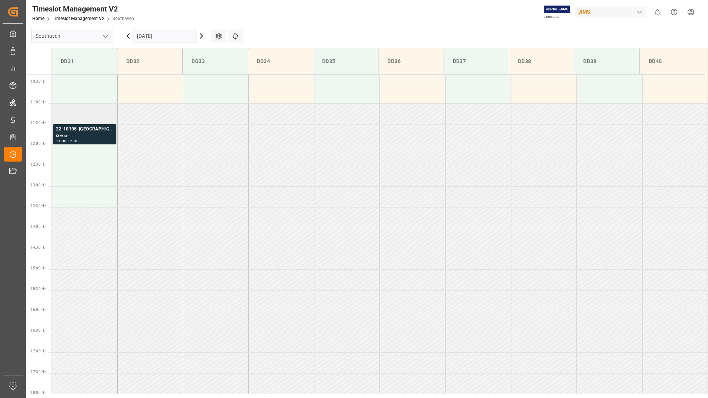
scroll to position [414, 0]
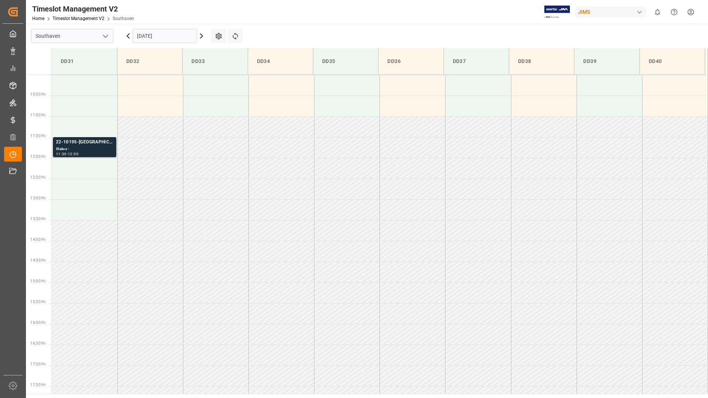
click at [84, 151] on div "Status -" at bounding box center [84, 149] width 57 height 6
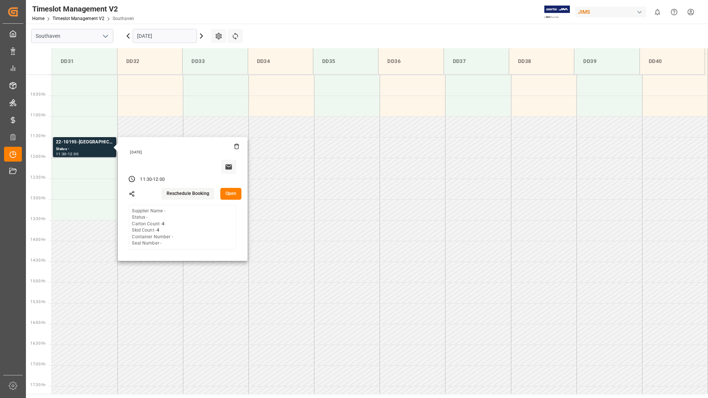
click at [229, 194] on button "Open" at bounding box center [230, 194] width 21 height 12
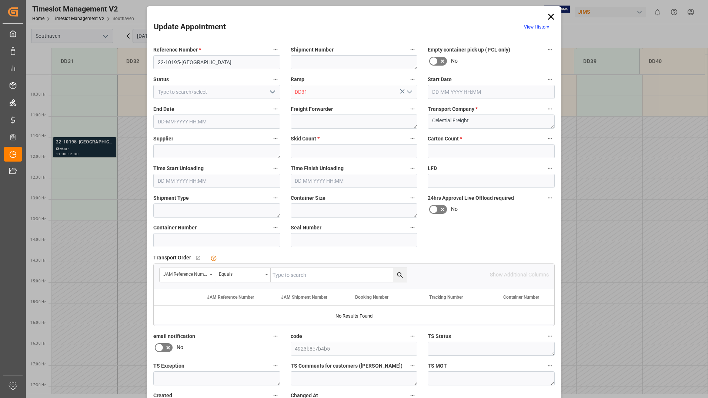
type input "4"
type input "15-10-2025 11:30"
type input "15-10-2025 12:00"
type input "14-10-2025 16:33"
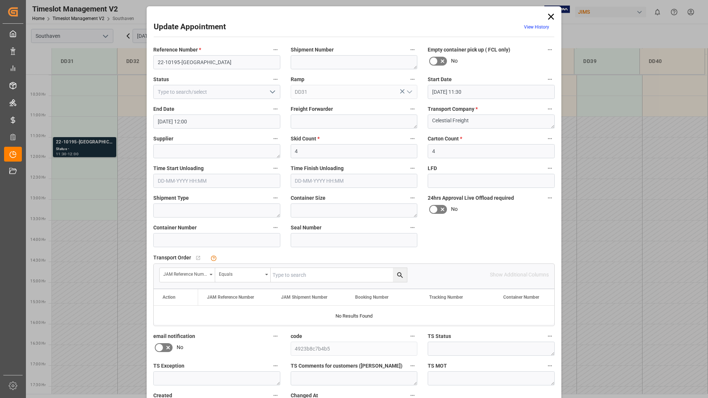
click at [292, 274] on input "text" at bounding box center [339, 275] width 136 height 14
type input "22-10195-us"
click at [398, 277] on icon "search button" at bounding box center [400, 275] width 8 height 8
click at [548, 17] on icon at bounding box center [551, 16] width 10 height 10
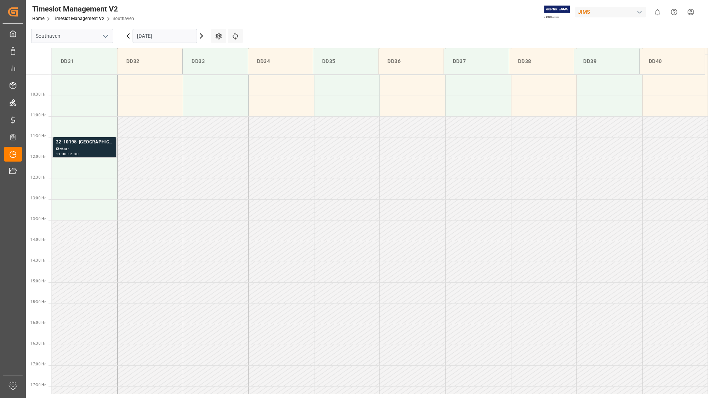
click at [91, 153] on div "11:30 - 12:00" at bounding box center [84, 154] width 57 height 4
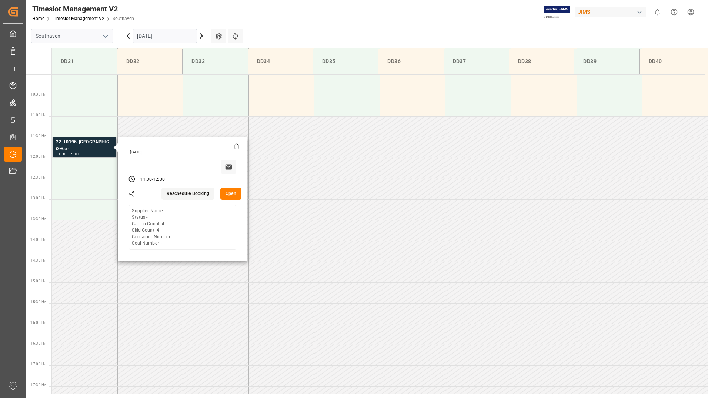
click at [226, 194] on button "Open" at bounding box center [230, 194] width 21 height 12
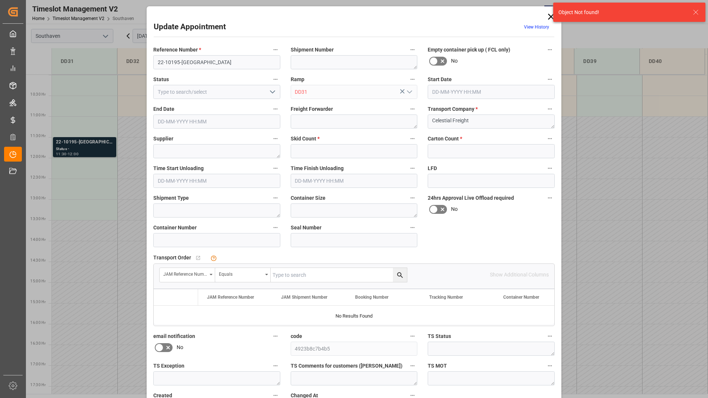
type input "4"
type input "15-10-2025 11:30"
type input "15-10-2025 12:00"
type input "14-10-2025 16:33"
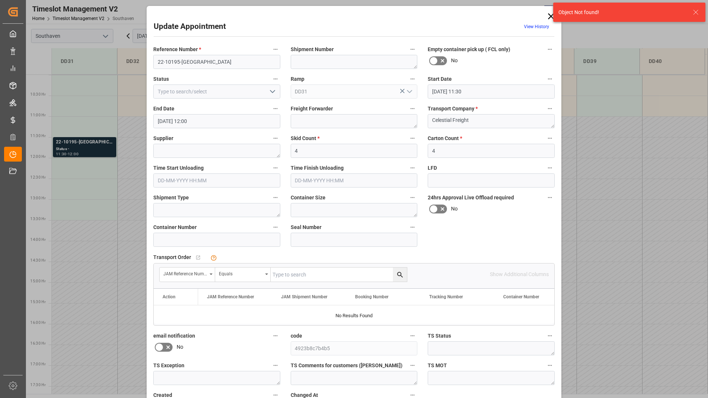
scroll to position [0, 0]
click at [308, 276] on input "text" at bounding box center [339, 275] width 136 height 14
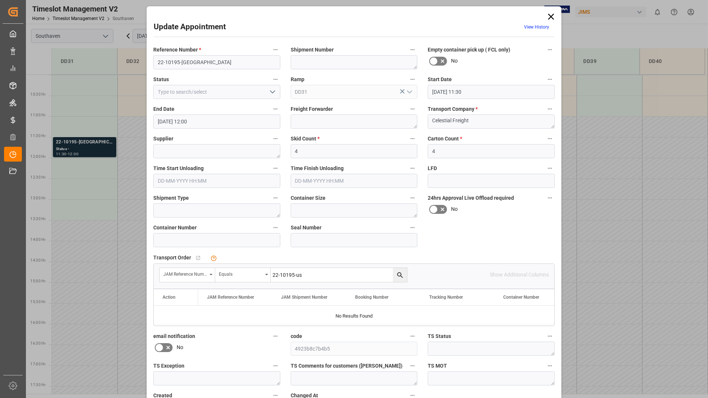
type input "22-10195-us"
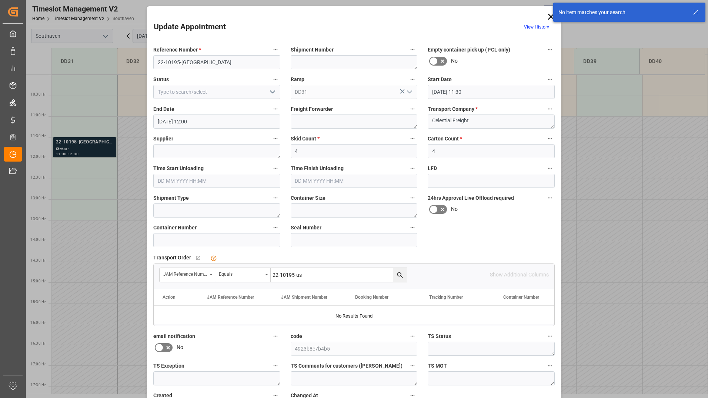
click at [397, 275] on icon "search button" at bounding box center [400, 275] width 8 height 8
click at [551, 11] on div "No item matches your search" at bounding box center [629, 12] width 157 height 24
click at [550, 17] on icon at bounding box center [551, 16] width 10 height 10
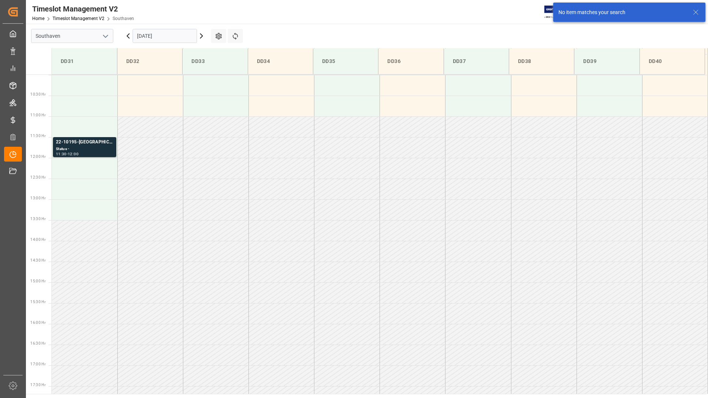
click at [154, 37] on input "15-10-2025" at bounding box center [165, 36] width 64 height 14
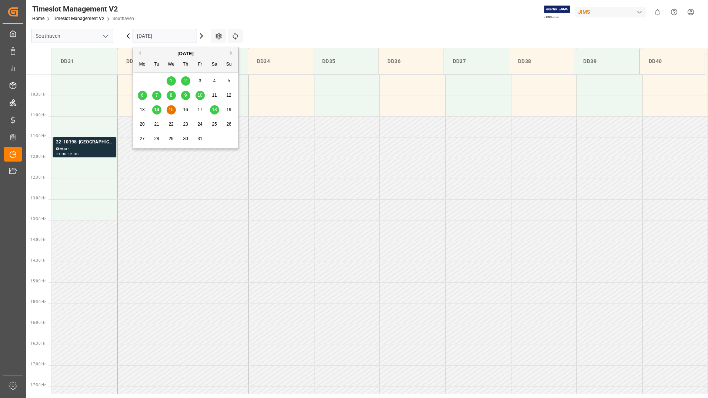
click at [213, 108] on span "18" at bounding box center [214, 109] width 5 height 5
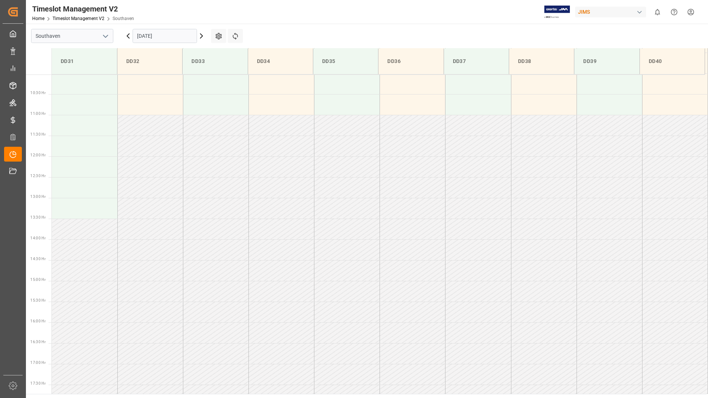
scroll to position [451, 0]
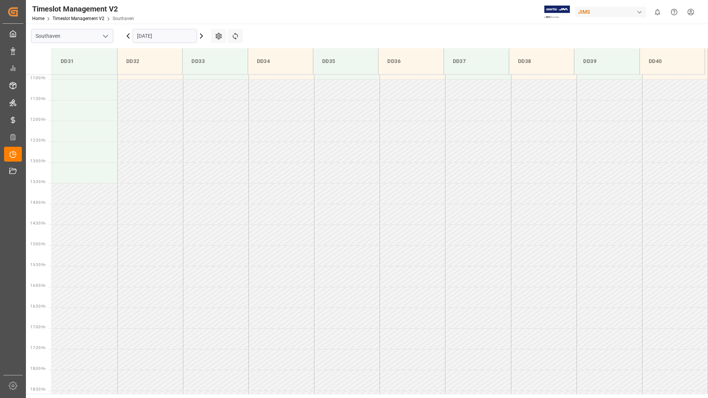
click at [166, 41] on input "[DATE]" at bounding box center [165, 36] width 64 height 14
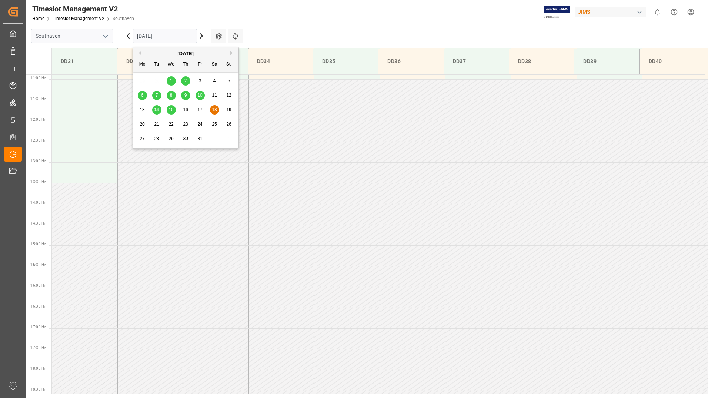
click at [173, 110] on div "15" at bounding box center [171, 110] width 9 height 9
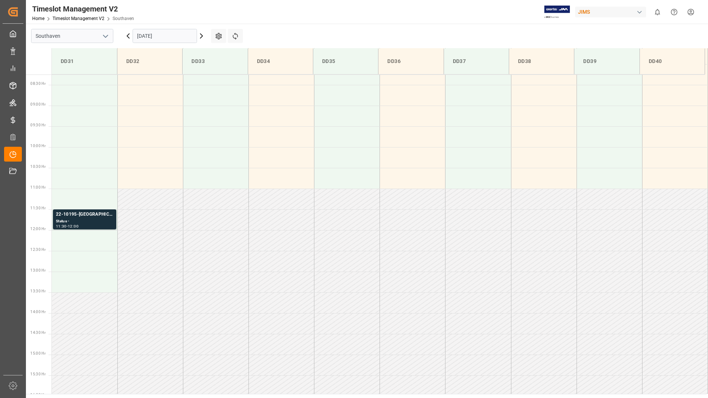
scroll to position [340, 0]
click at [146, 37] on input "15-10-2025" at bounding box center [165, 36] width 64 height 14
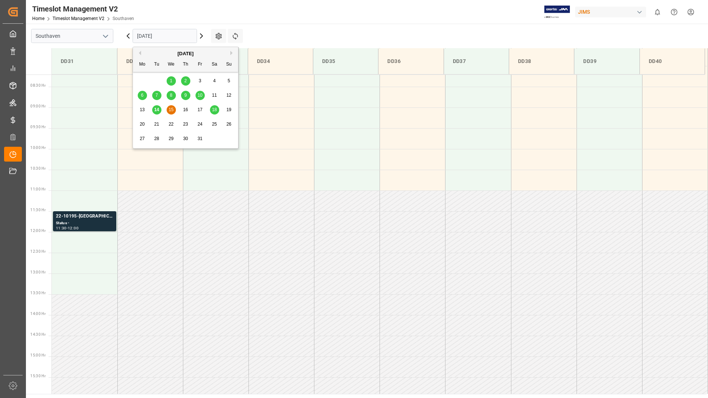
click at [158, 111] on span "14" at bounding box center [156, 109] width 5 height 5
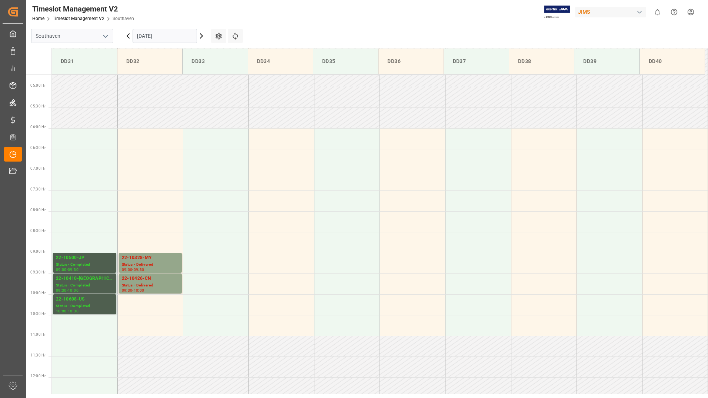
scroll to position [192, 0]
click at [129, 263] on div "22-10328-MY" at bounding box center [150, 260] width 57 height 7
click at [137, 290] on div "Status - Delivered" at bounding box center [150, 288] width 57 height 6
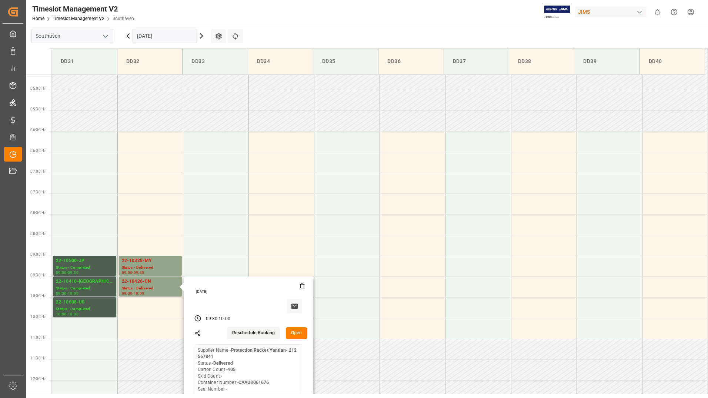
click at [173, 35] on input "[DATE]" at bounding box center [165, 36] width 64 height 14
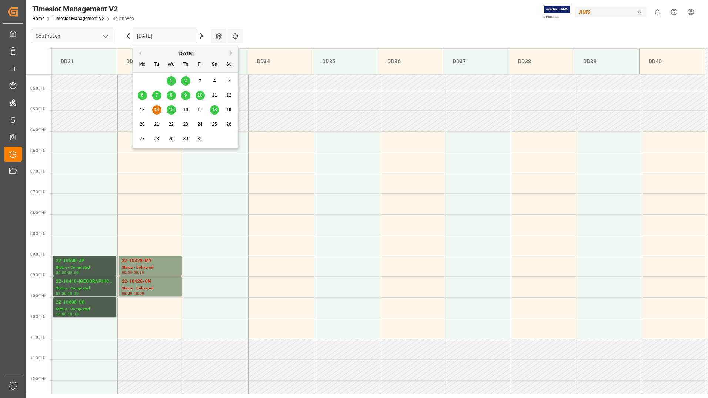
click at [168, 107] on div "15" at bounding box center [171, 110] width 9 height 9
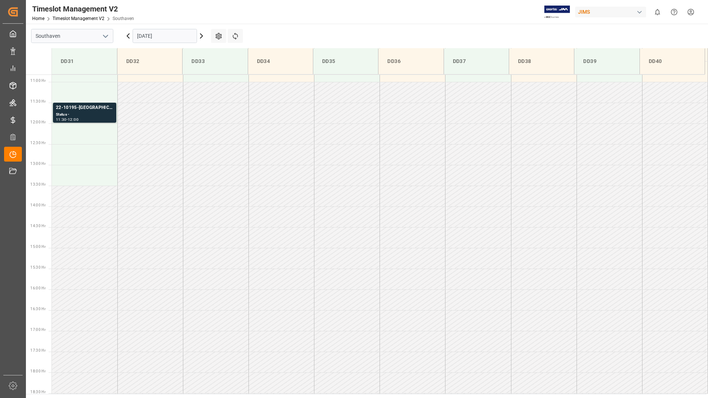
scroll to position [451, 0]
click at [75, 111] on div "Status -" at bounding box center [84, 112] width 57 height 6
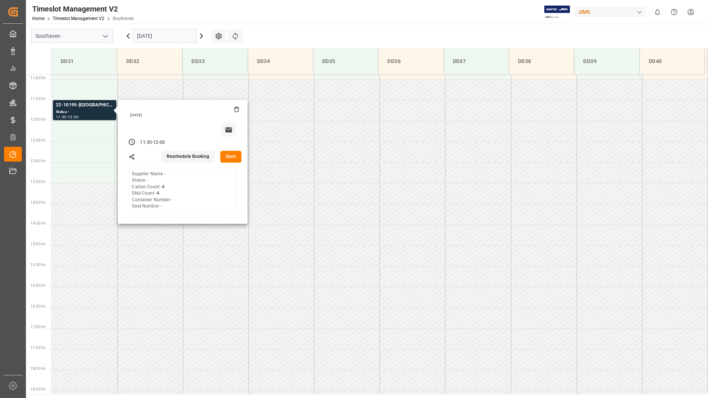
click at [226, 153] on button "Open" at bounding box center [230, 157] width 21 height 12
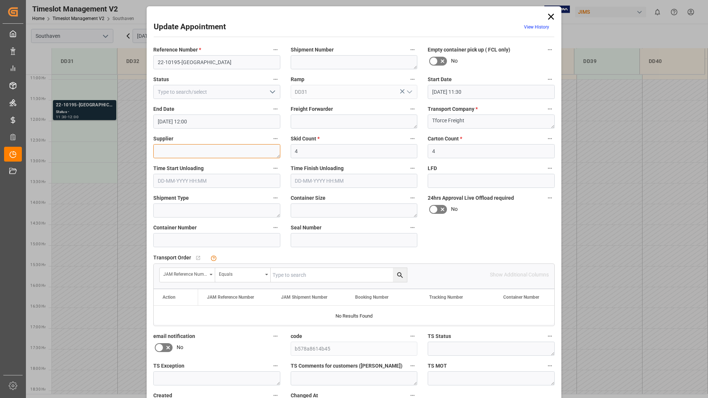
click at [195, 149] on textarea at bounding box center [216, 151] width 127 height 14
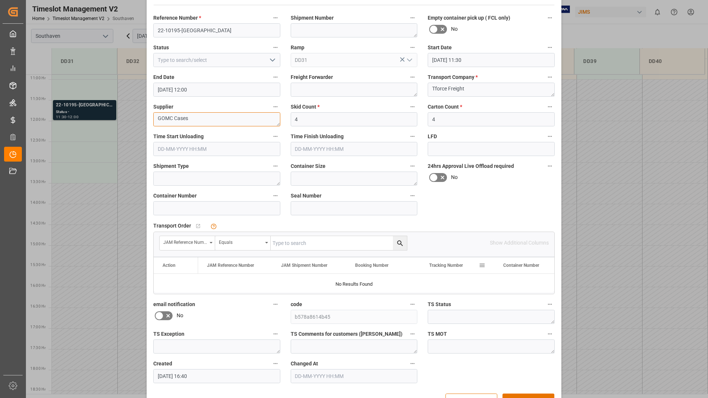
scroll to position [55, 0]
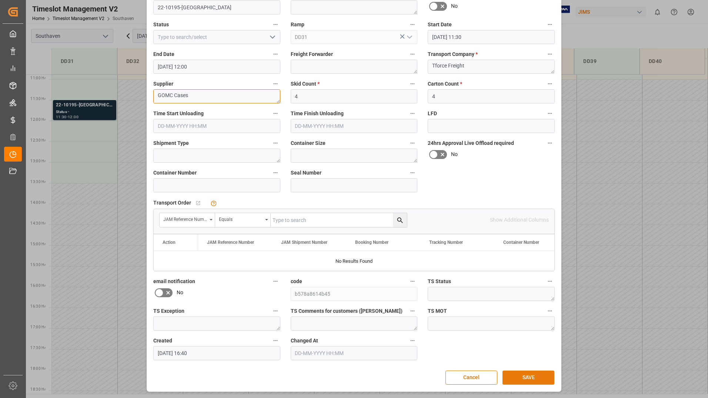
type textarea "GOMC Cases"
click at [541, 370] on button "SAVE" at bounding box center [528, 377] width 52 height 14
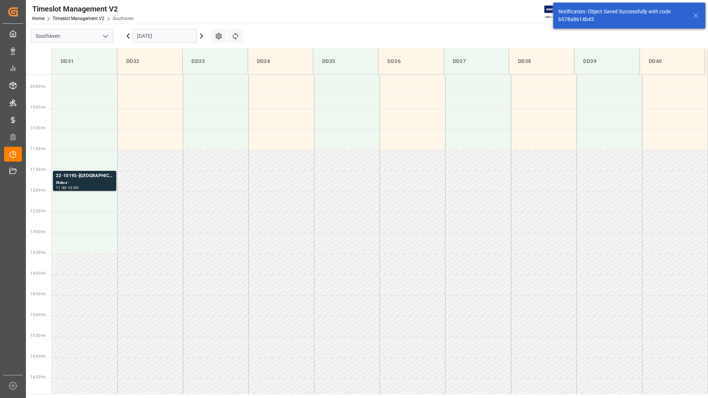
scroll to position [410, 0]
